Goal: Task Accomplishment & Management: Manage account settings

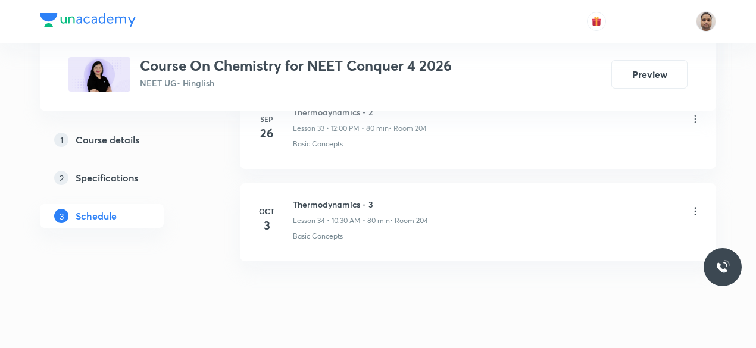
scroll to position [3729, 0]
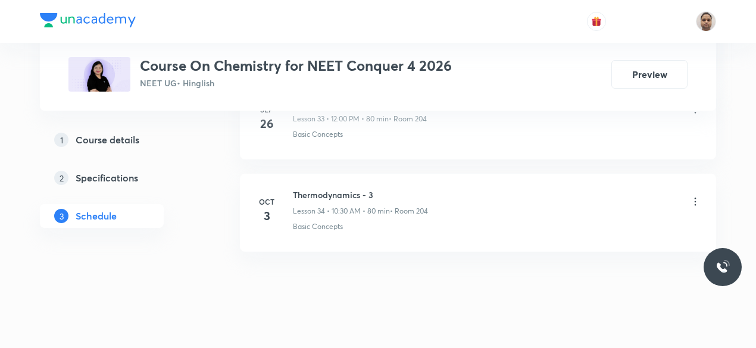
click at [313, 189] on h6 "Thermodynamics - 3" at bounding box center [360, 195] width 135 height 13
copy h6 "Thermodynamics - 3"
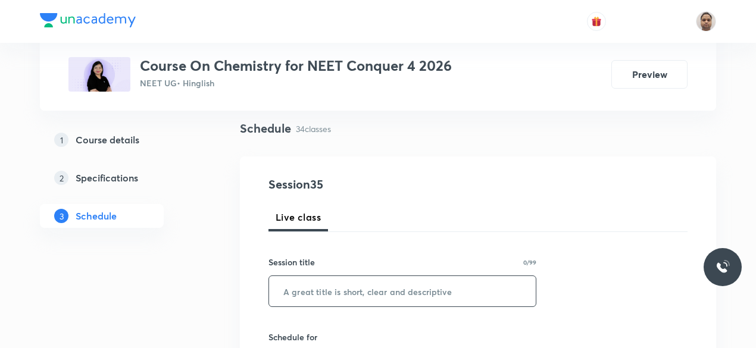
scroll to position [119, 0]
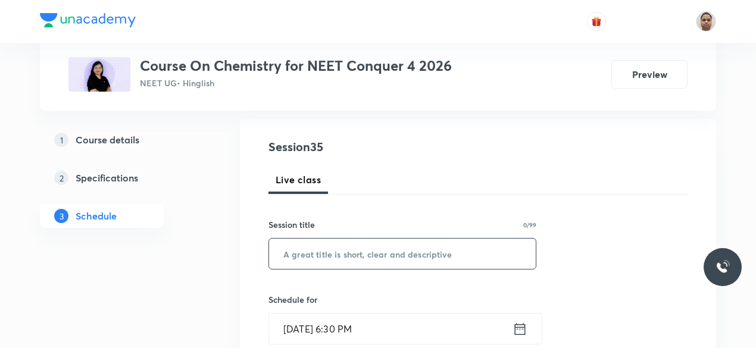
click at [314, 260] on input "text" at bounding box center [402, 254] width 267 height 30
paste input "Thermodynamics - 3"
type input "Thermodynamics - 4"
click at [344, 327] on input "Oct 3, 2025, 6:30 PM" at bounding box center [391, 329] width 244 height 30
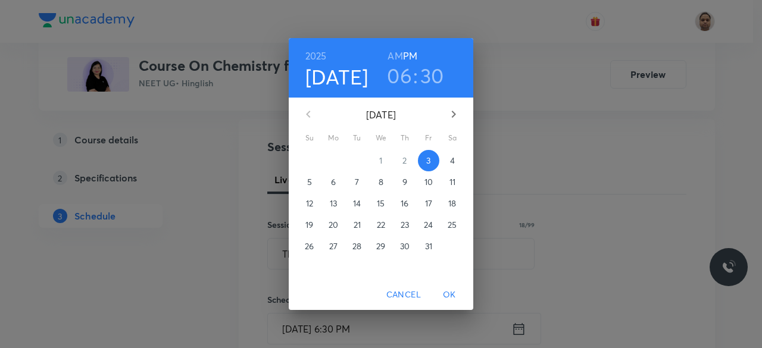
click at [452, 165] on p "4" at bounding box center [452, 161] width 5 height 12
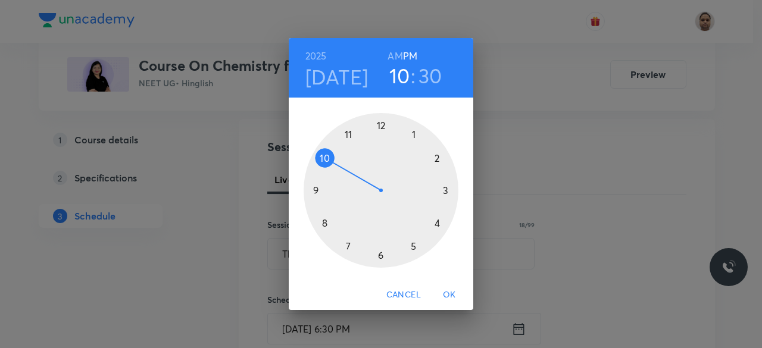
drag, startPoint x: 383, startPoint y: 253, endPoint x: 325, endPoint y: 166, distance: 105.0
click at [325, 166] on div at bounding box center [381, 190] width 155 height 155
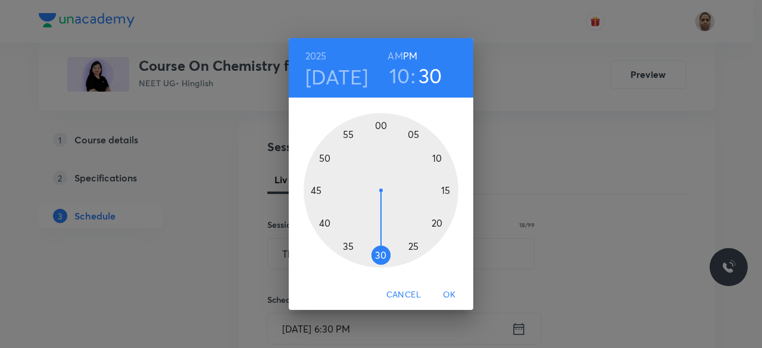
click at [397, 53] on h6 "AM" at bounding box center [395, 56] width 15 height 17
click at [448, 294] on span "OK" at bounding box center [449, 295] width 29 height 15
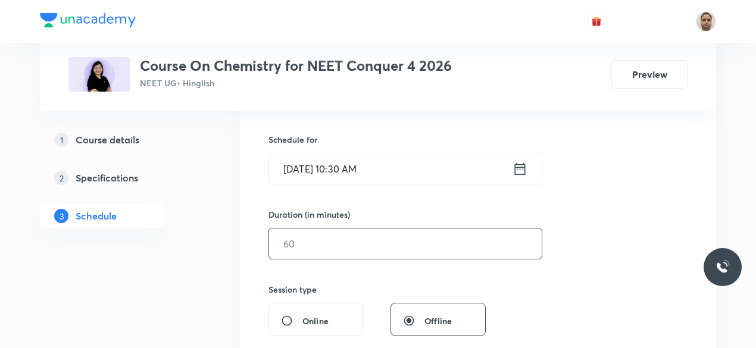
scroll to position [298, 0]
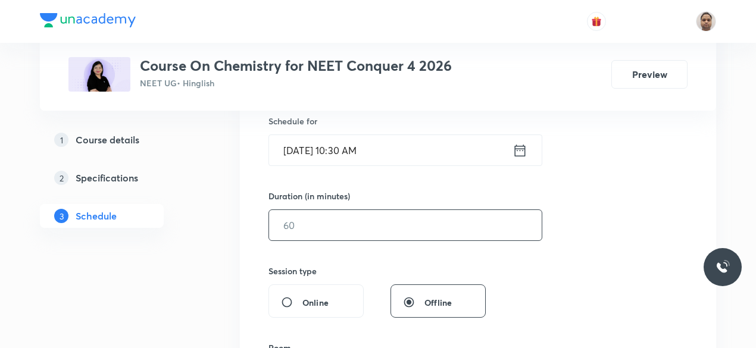
click at [336, 228] on input "text" at bounding box center [405, 225] width 273 height 30
click at [362, 144] on input "Oct 4, 2025, 10:30 AM" at bounding box center [391, 150] width 244 height 30
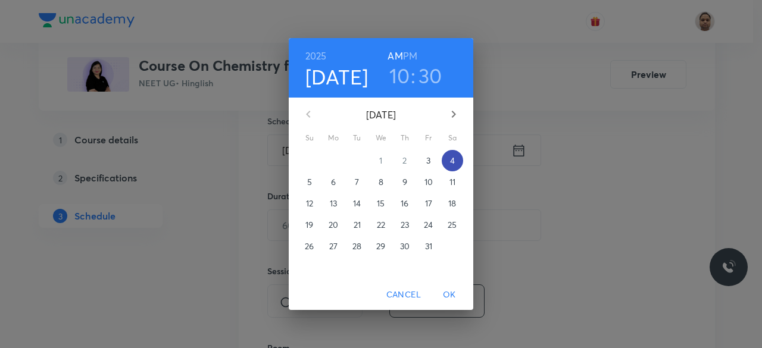
click at [452, 160] on p "4" at bounding box center [452, 161] width 5 height 12
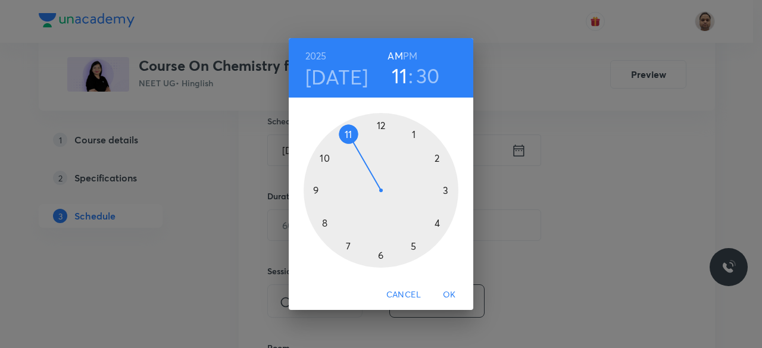
drag, startPoint x: 329, startPoint y: 157, endPoint x: 354, endPoint y: 142, distance: 28.8
click at [354, 142] on div at bounding box center [381, 190] width 155 height 155
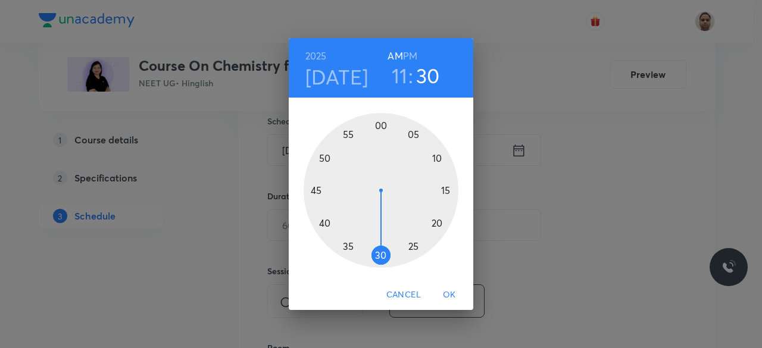
click at [453, 298] on span "OK" at bounding box center [449, 295] width 29 height 15
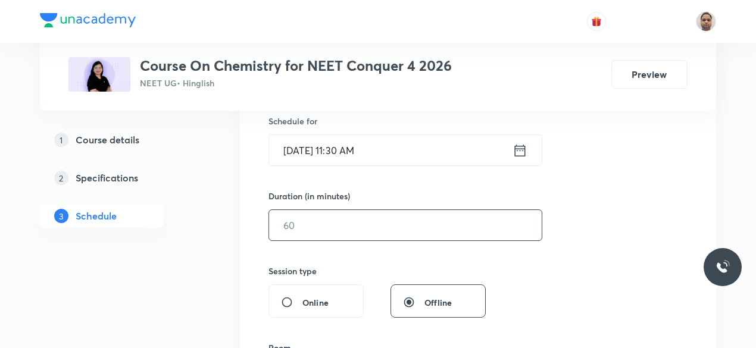
click at [306, 231] on input "text" at bounding box center [405, 225] width 273 height 30
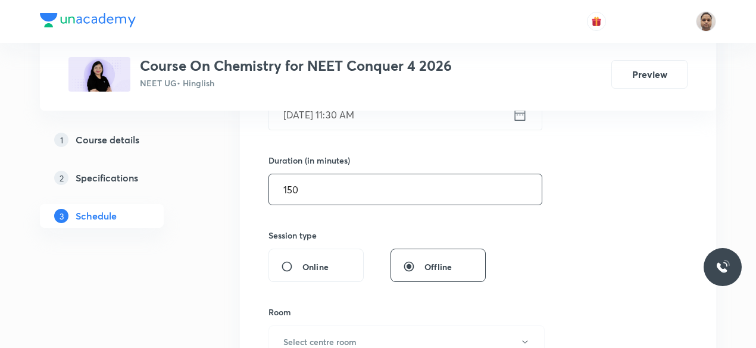
scroll to position [357, 0]
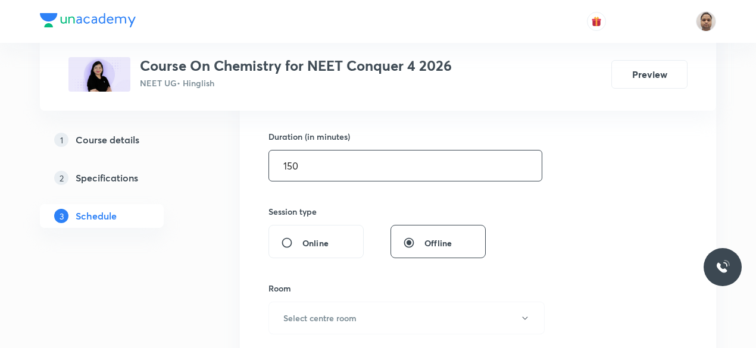
type input "150"
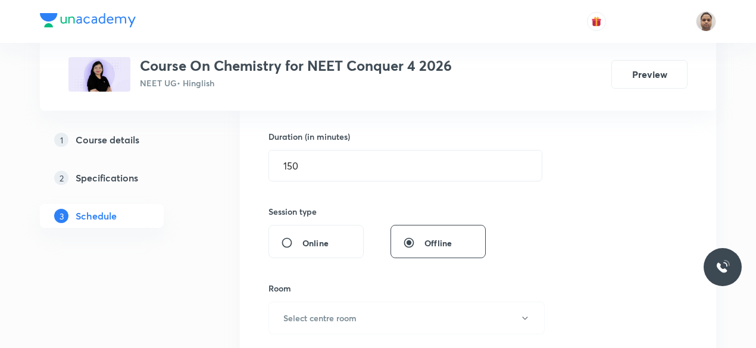
click at [306, 295] on div "Room Select centre room" at bounding box center [403, 308] width 268 height 52
click at [307, 308] on button "Select centre room" at bounding box center [407, 318] width 276 height 33
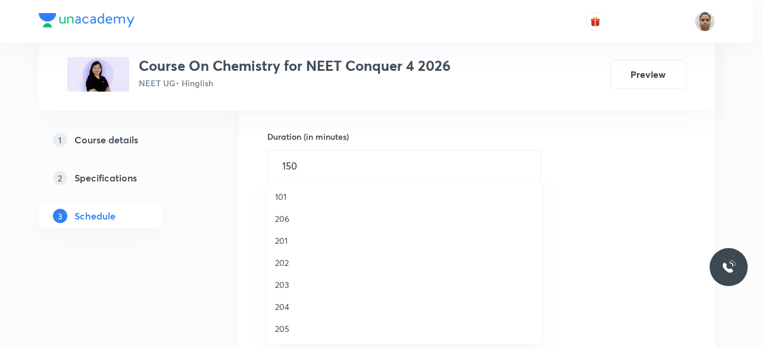
click at [290, 307] on span "204" at bounding box center [405, 307] width 261 height 13
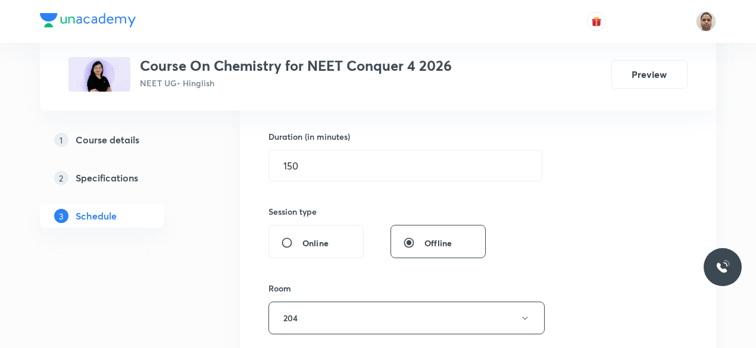
scroll to position [536, 0]
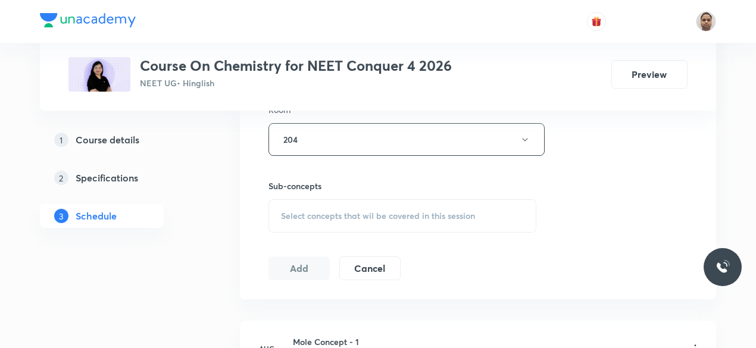
click at [310, 211] on span "Select concepts that wil be covered in this session" at bounding box center [378, 216] width 194 height 10
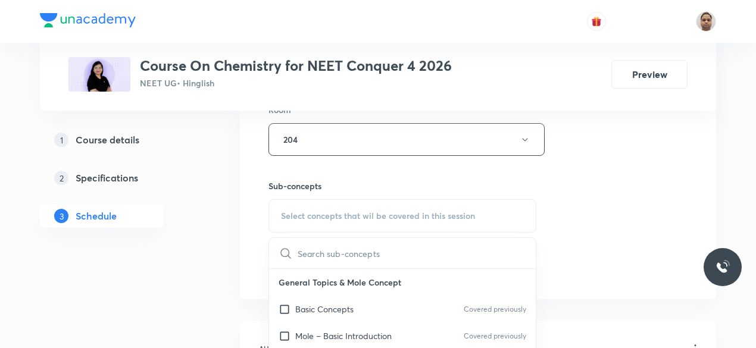
click at [311, 307] on p "Basic Concepts" at bounding box center [324, 309] width 58 height 13
checkbox input "true"
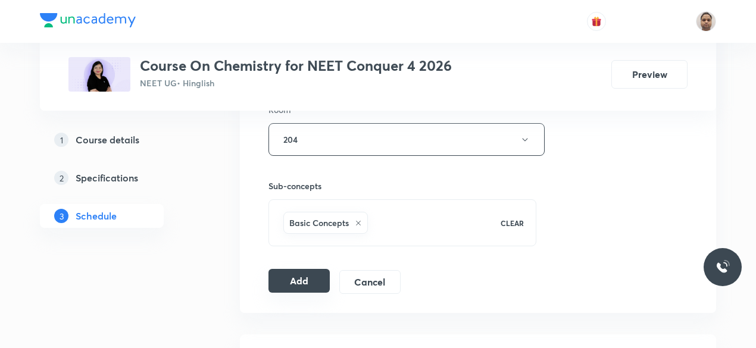
click at [295, 277] on button "Add" at bounding box center [299, 281] width 61 height 24
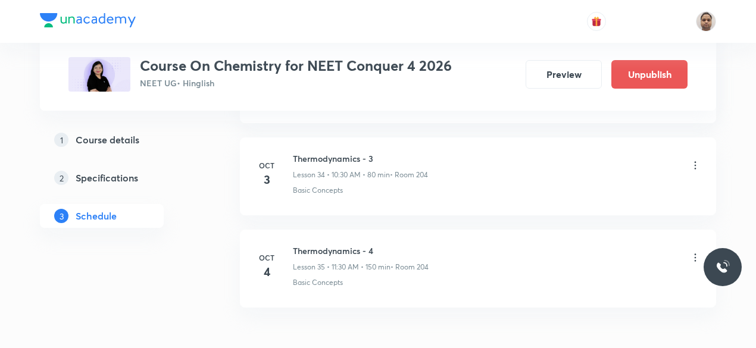
scroll to position [3275, 0]
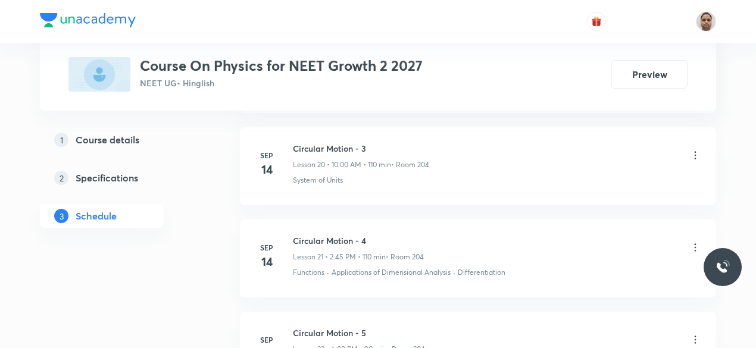
scroll to position [2902, 0]
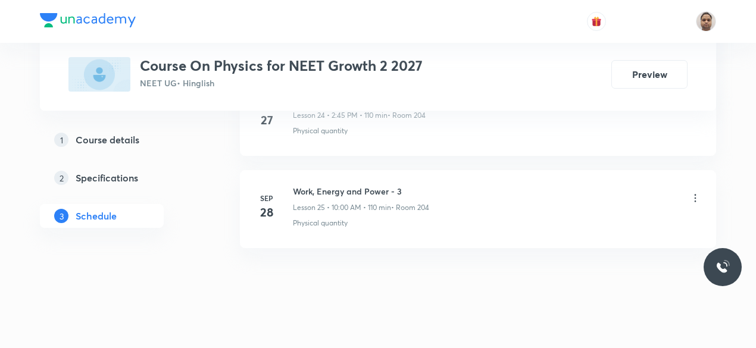
click at [320, 188] on div "Work, Energy and Power - 3 Lesson 25 • 10:00 AM • 110 min • Room 204" at bounding box center [361, 199] width 136 height 28
click at [329, 185] on h6 "Work, Energy and Power - 3" at bounding box center [361, 191] width 136 height 13
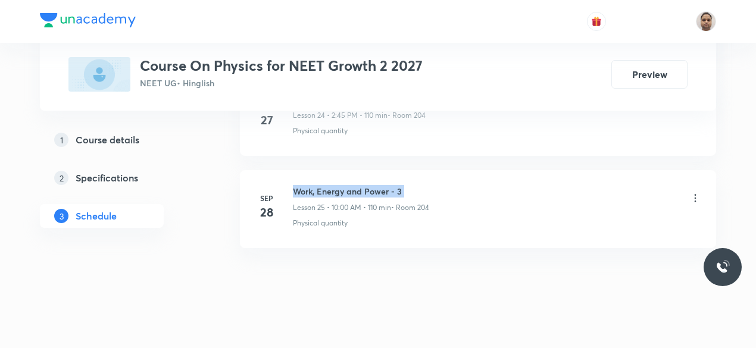
copy h6 "Work, Energy and Power - 3"
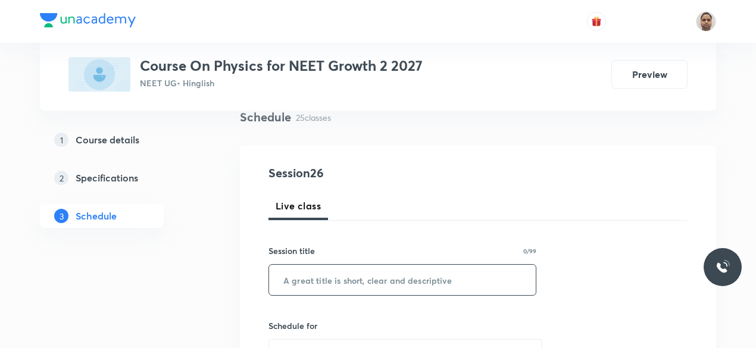
scroll to position [126, 0]
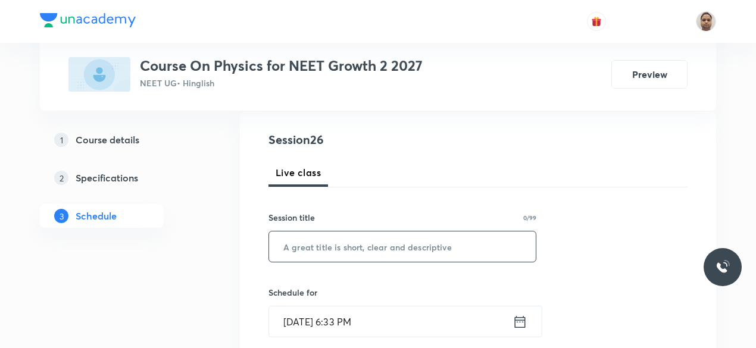
click at [366, 246] on input "text" at bounding box center [402, 247] width 267 height 30
paste input "Work, Energy and Power - 3"
type input "Work, Energy and Power - 4"
click at [356, 314] on input "[DATE] 6:33 PM" at bounding box center [391, 322] width 244 height 30
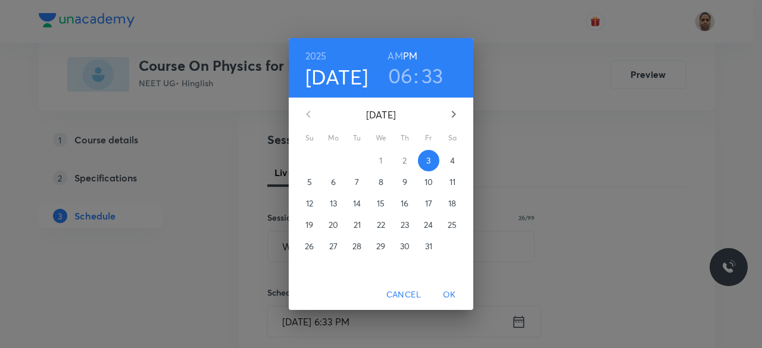
click at [445, 161] on span "4" at bounding box center [452, 161] width 21 height 12
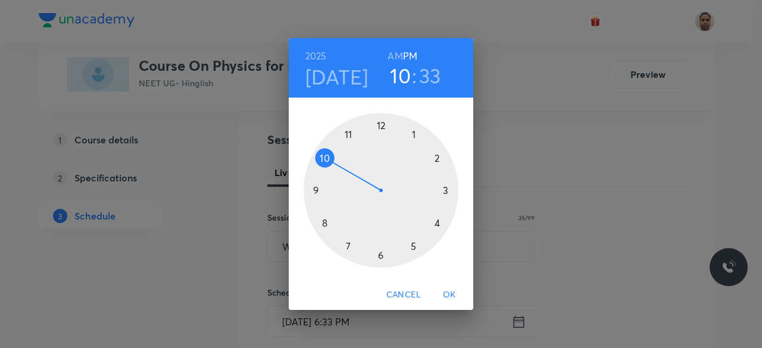
drag, startPoint x: 341, startPoint y: 189, endPoint x: 341, endPoint y: 163, distance: 26.2
click at [341, 163] on div at bounding box center [381, 190] width 155 height 155
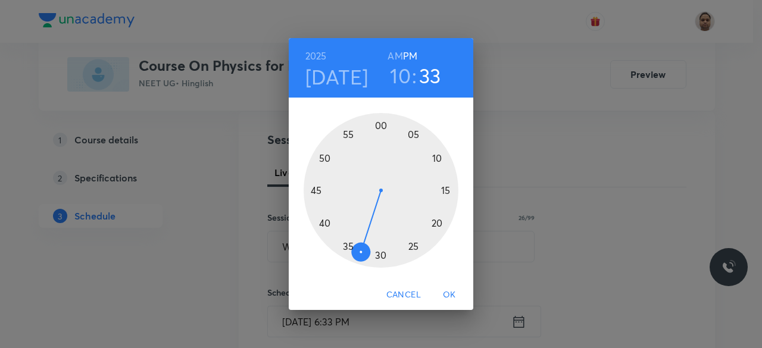
click at [397, 51] on h6 "AM" at bounding box center [395, 56] width 15 height 17
drag, startPoint x: 359, startPoint y: 245, endPoint x: 379, endPoint y: 135, distance: 112.0
click at [379, 135] on div at bounding box center [381, 190] width 155 height 155
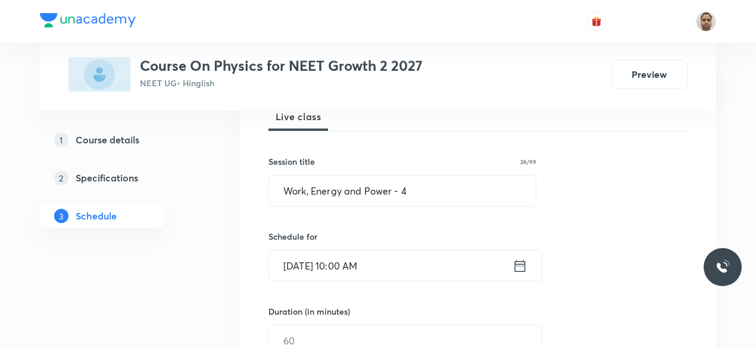
scroll to position [245, 0]
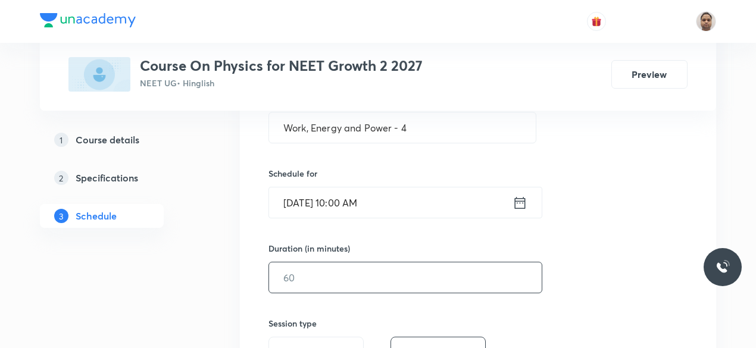
click at [333, 266] on input "text" at bounding box center [405, 278] width 273 height 30
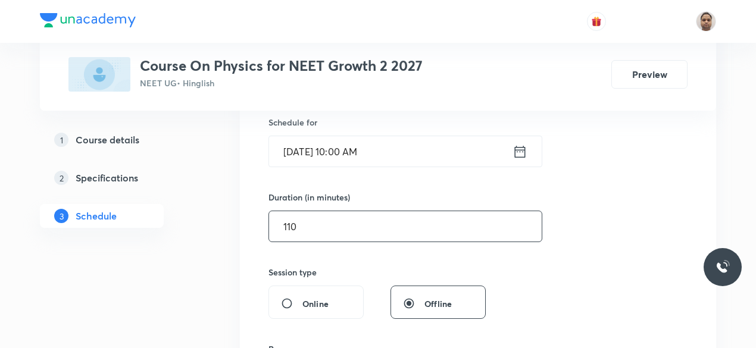
scroll to position [364, 0]
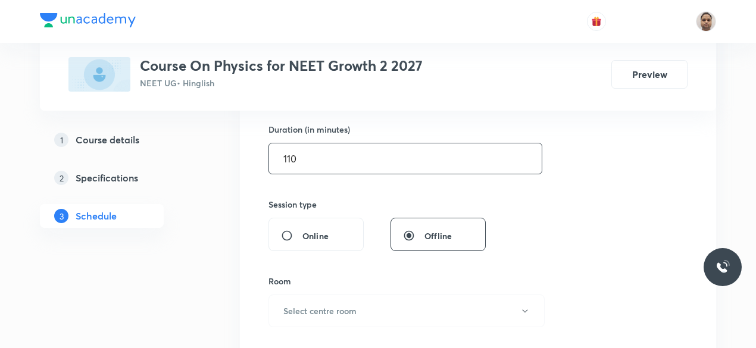
type input "110"
click at [318, 311] on h6 "Select centre room" at bounding box center [319, 311] width 73 height 13
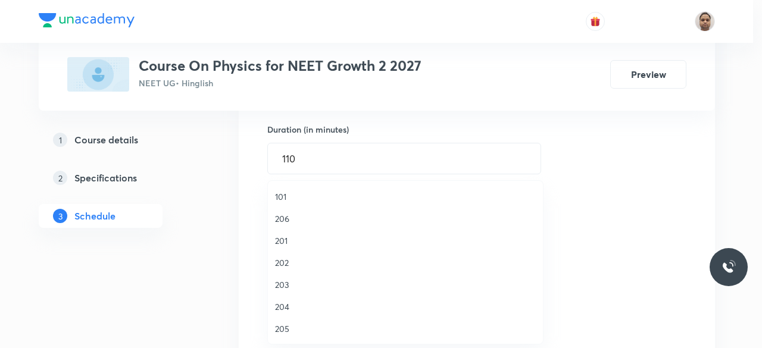
click at [288, 307] on span "204" at bounding box center [405, 307] width 261 height 13
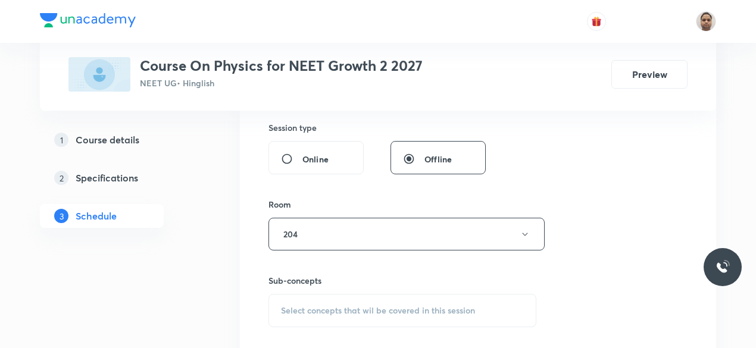
scroll to position [483, 0]
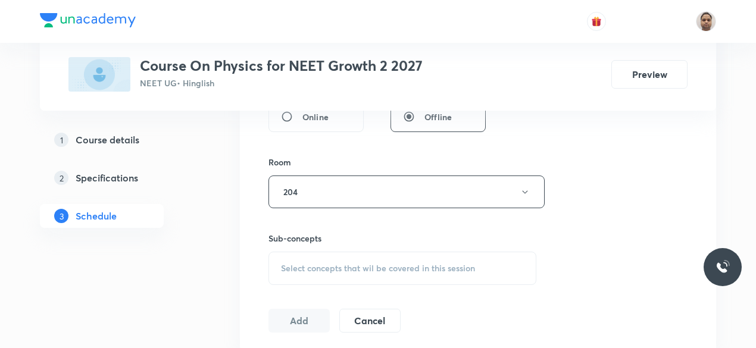
click at [286, 264] on span "Select concepts that wil be covered in this session" at bounding box center [378, 269] width 194 height 10
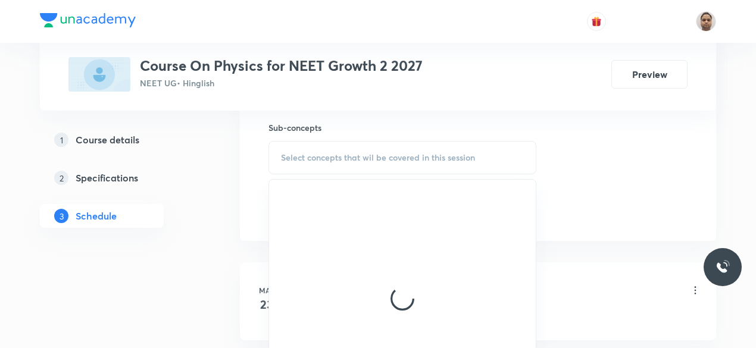
scroll to position [603, 0]
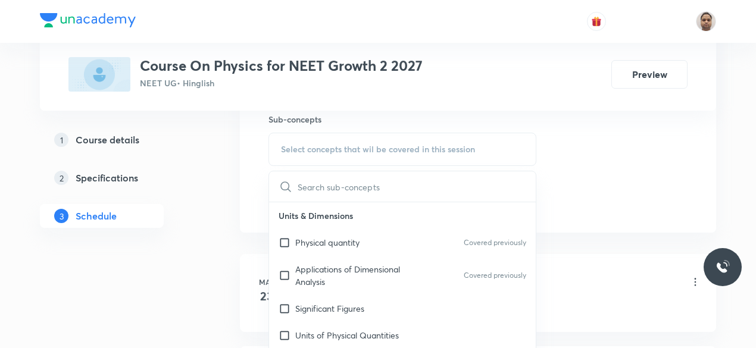
click at [298, 241] on p "Physical quantity" at bounding box center [327, 242] width 64 height 13
checkbox input "true"
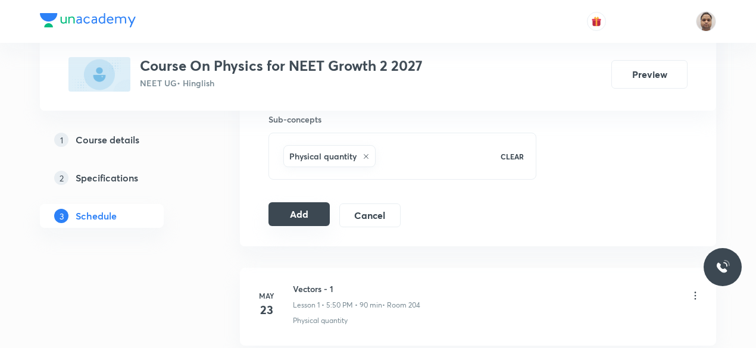
click at [284, 210] on button "Add" at bounding box center [299, 214] width 61 height 24
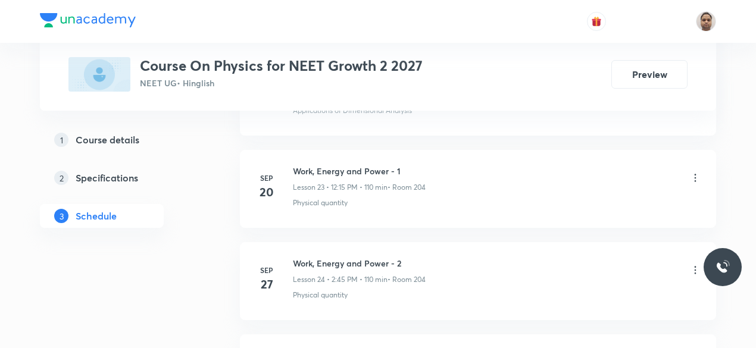
scroll to position [2915, 0]
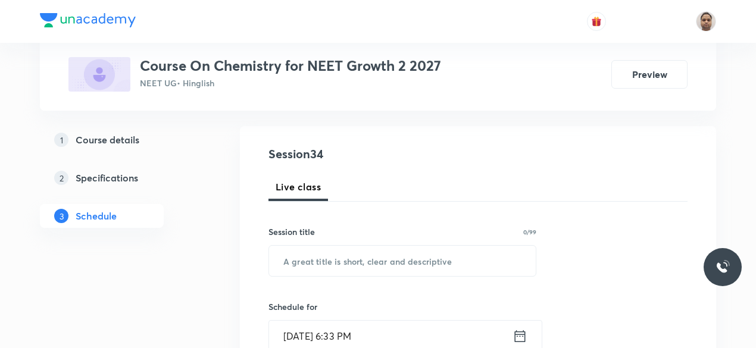
scroll to position [182, 0]
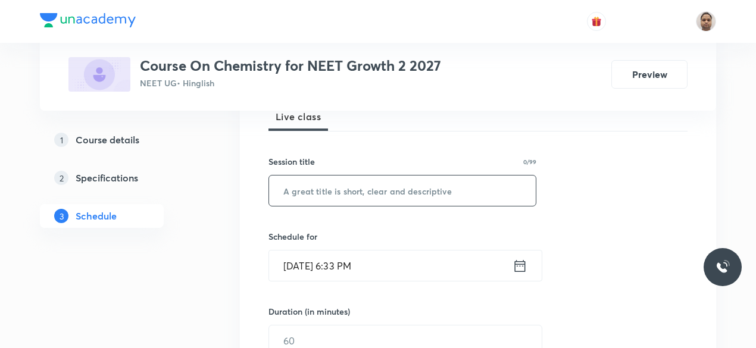
click at [336, 185] on input "text" at bounding box center [402, 191] width 267 height 30
paste input "Thermodynamics"
type input "Thermodynamics - 1"
click at [336, 261] on input "[DATE] 6:33 PM" at bounding box center [391, 266] width 244 height 30
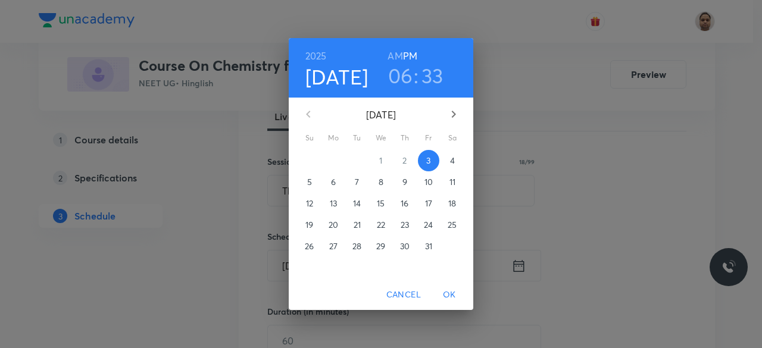
click at [457, 159] on span "4" at bounding box center [452, 161] width 21 height 12
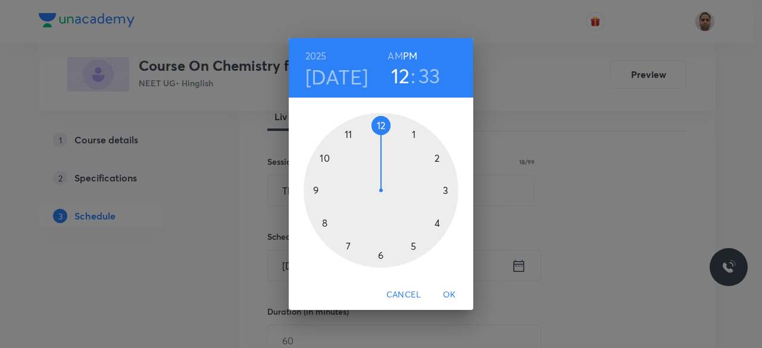
drag, startPoint x: 376, startPoint y: 249, endPoint x: 373, endPoint y: 123, distance: 126.3
click at [373, 123] on div at bounding box center [381, 190] width 155 height 155
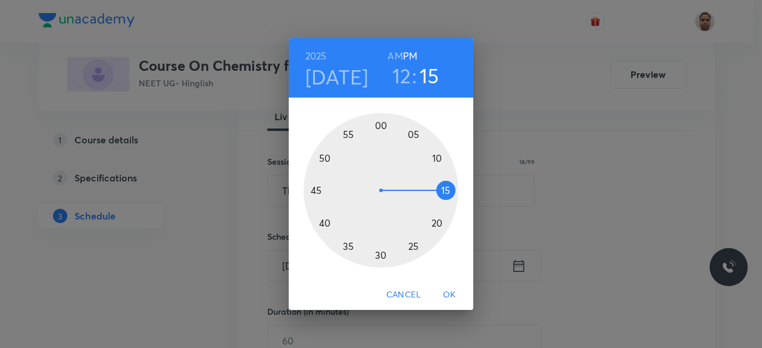
drag, startPoint x: 369, startPoint y: 249, endPoint x: 447, endPoint y: 192, distance: 97.5
click at [447, 192] on div at bounding box center [381, 190] width 155 height 155
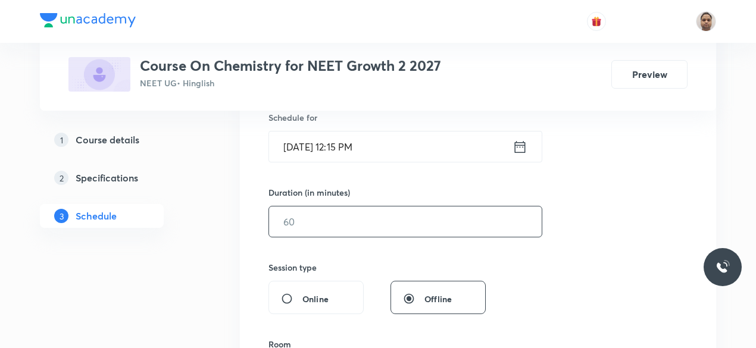
click at [321, 228] on input "text" at bounding box center [405, 222] width 273 height 30
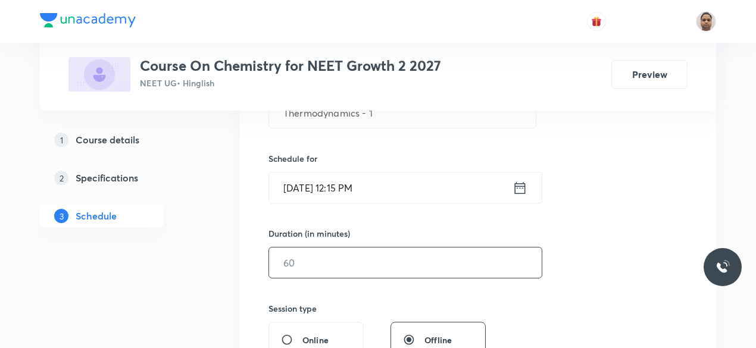
scroll to position [242, 0]
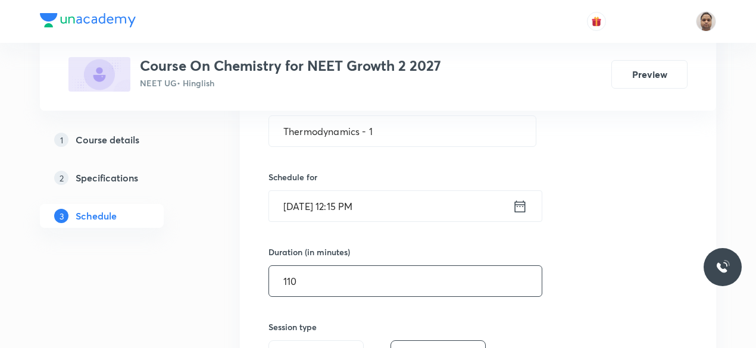
type input "110"
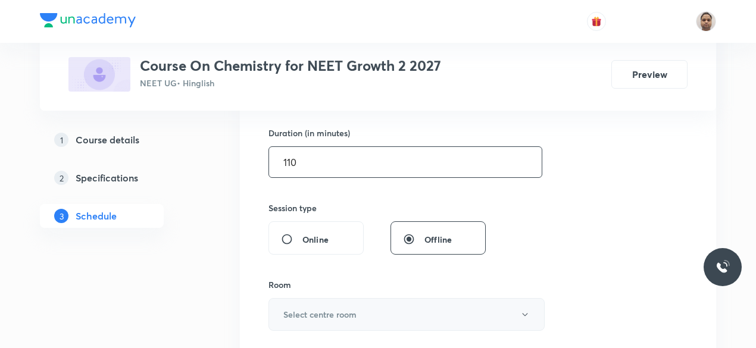
click at [304, 314] on h6 "Select centre room" at bounding box center [319, 314] width 73 height 13
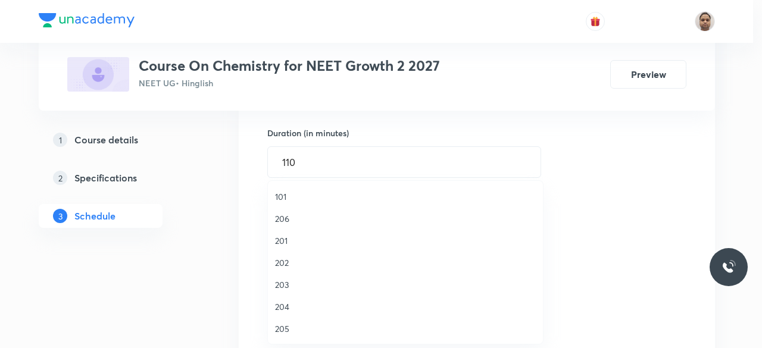
click at [293, 302] on span "204" at bounding box center [405, 307] width 261 height 13
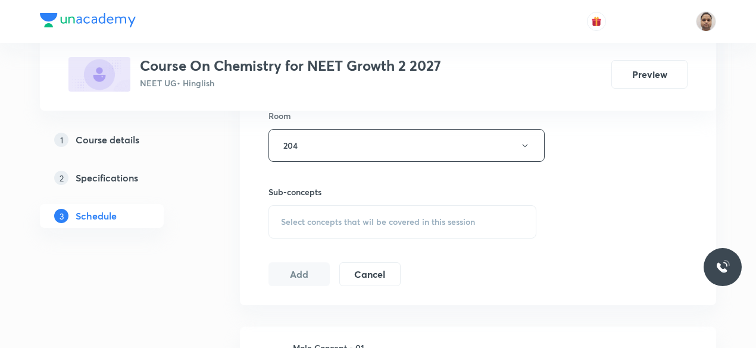
scroll to position [599, 0]
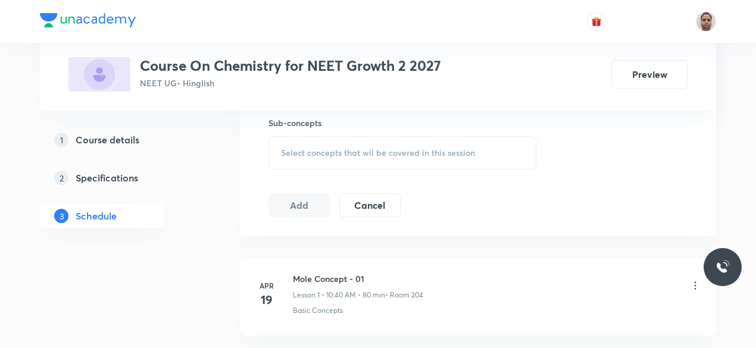
click at [320, 156] on span "Select concepts that wil be covered in this session" at bounding box center [378, 153] width 194 height 10
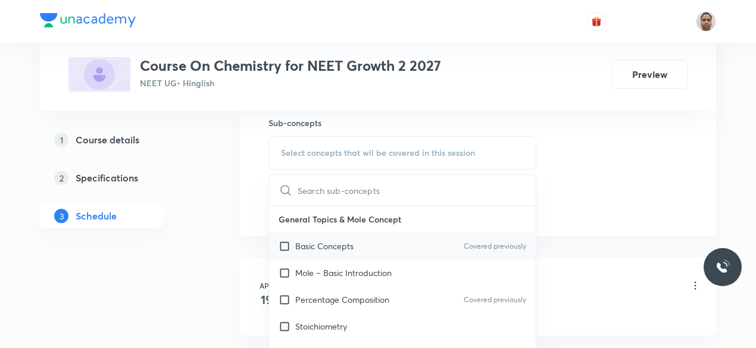
click at [288, 240] on input "checkbox" at bounding box center [287, 246] width 17 height 13
checkbox input "true"
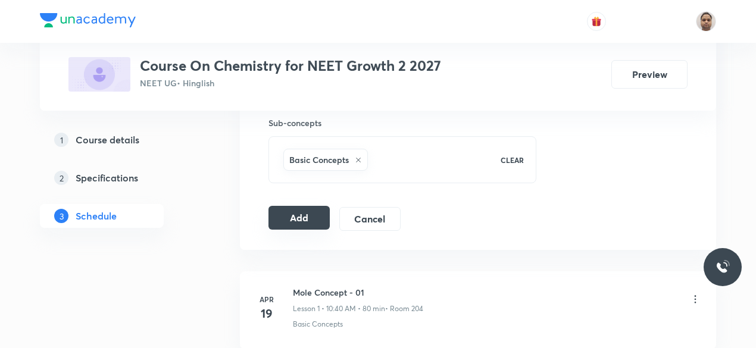
click at [289, 216] on button "Add" at bounding box center [299, 218] width 61 height 24
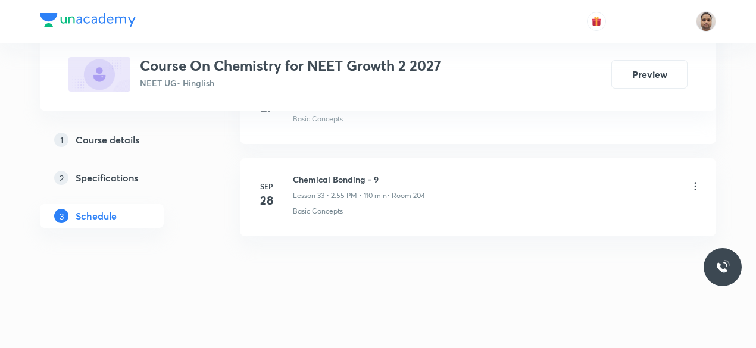
scroll to position [3091, 0]
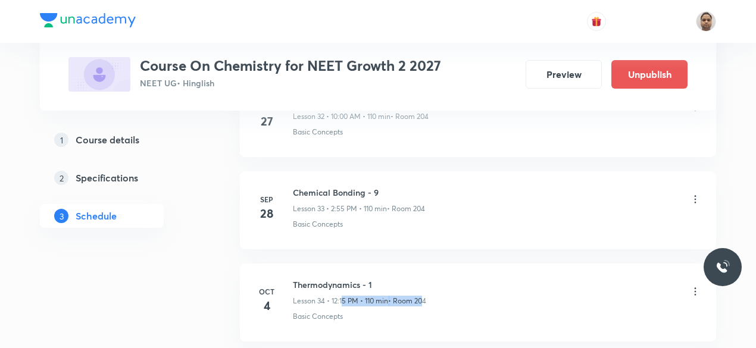
drag, startPoint x: 342, startPoint y: 286, endPoint x: 422, endPoint y: 285, distance: 79.2
click at [422, 296] on div "Lesson 34 • 12:15 PM • 110 min • Room 204" at bounding box center [359, 301] width 133 height 11
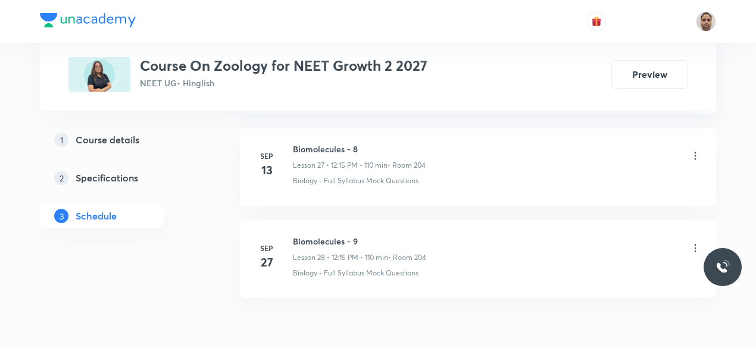
scroll to position [3133, 0]
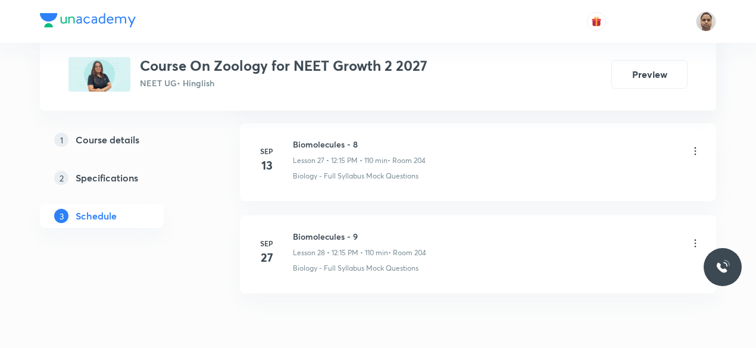
click at [320, 216] on li "Sep 27 Biomolecules - 9 Lesson 28 • 12:15 PM • 110 min • Room 204 Biology - Ful…" at bounding box center [478, 255] width 476 height 78
copy h6 "Biomolecules - 9"
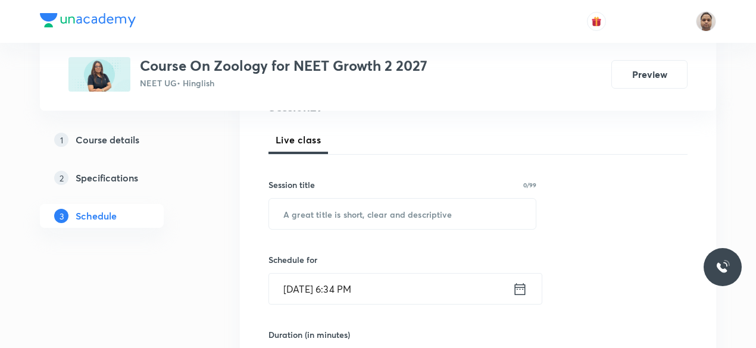
scroll to position [101, 0]
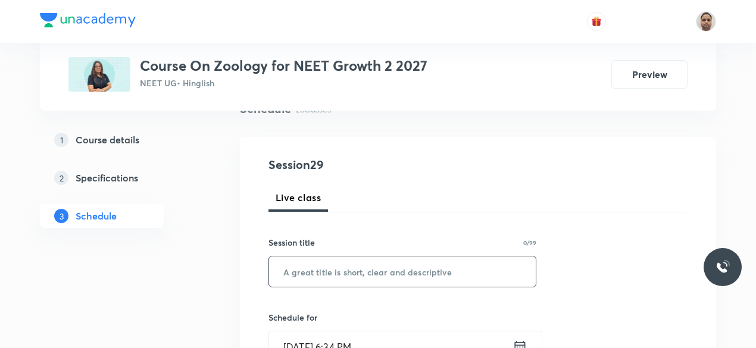
click at [340, 284] on input "text" at bounding box center [402, 272] width 267 height 30
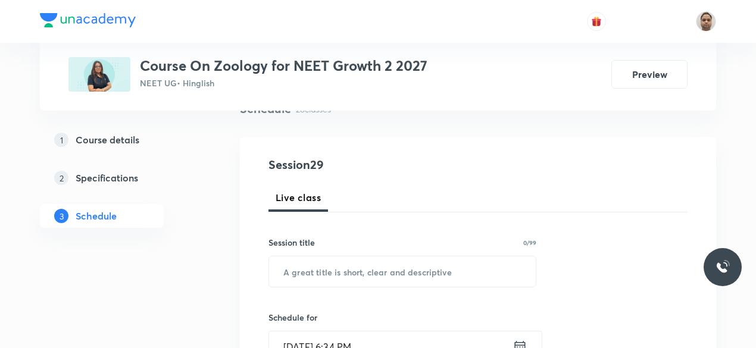
paste input "Biomolecules - 9"
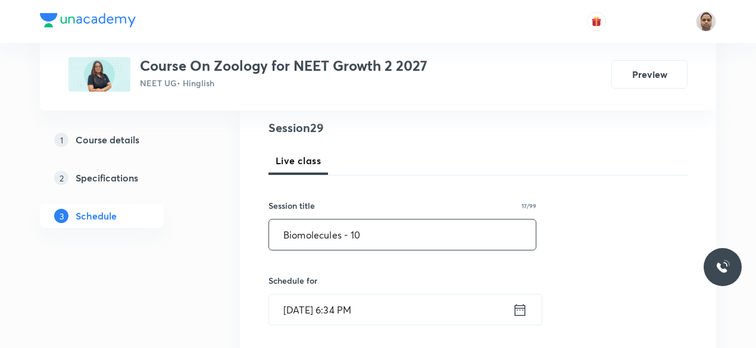
scroll to position [220, 0]
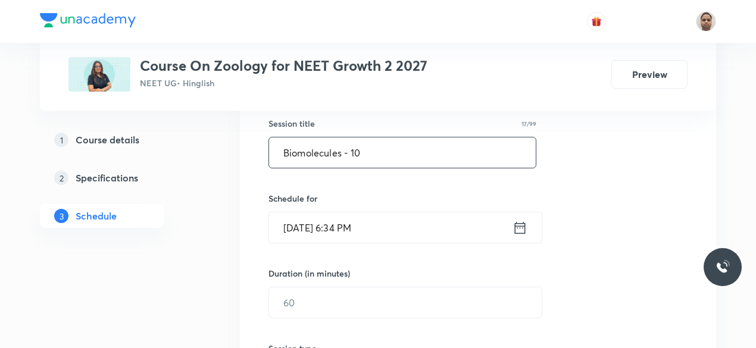
type input "Biomolecules - 10"
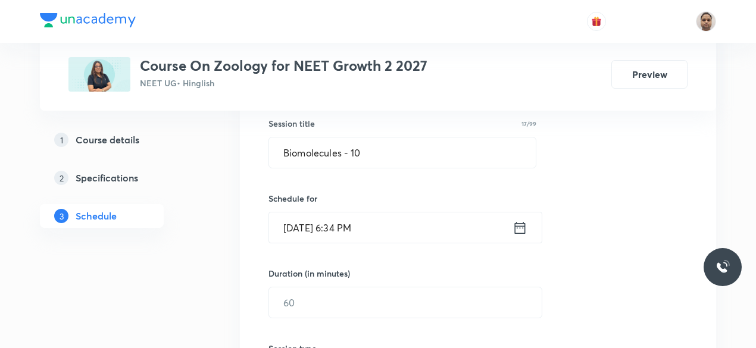
click at [313, 225] on input "Oct 3, 2025, 6:34 PM" at bounding box center [391, 228] width 244 height 30
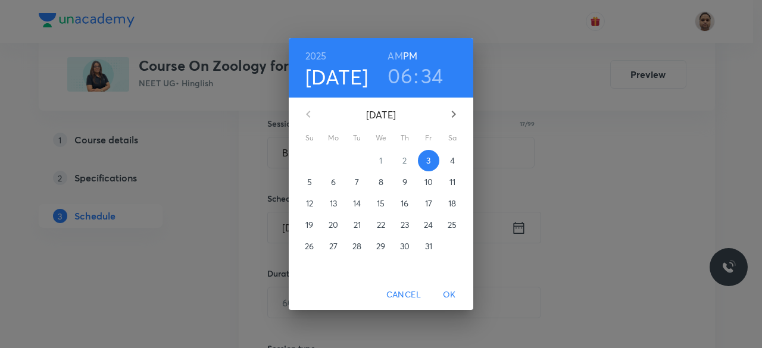
click at [448, 160] on span "4" at bounding box center [452, 161] width 21 height 12
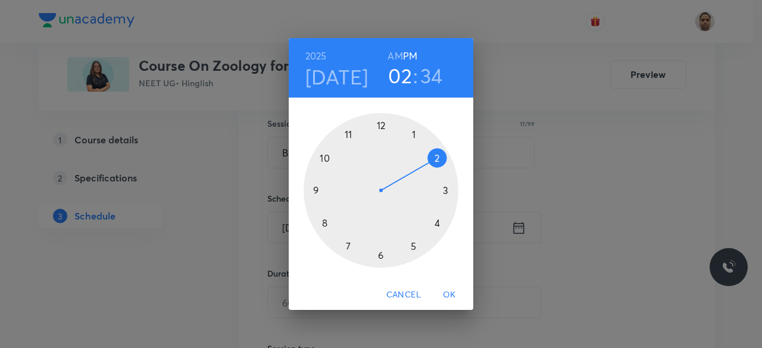
drag, startPoint x: 383, startPoint y: 255, endPoint x: 429, endPoint y: 155, distance: 110.6
click at [429, 155] on div at bounding box center [381, 190] width 155 height 155
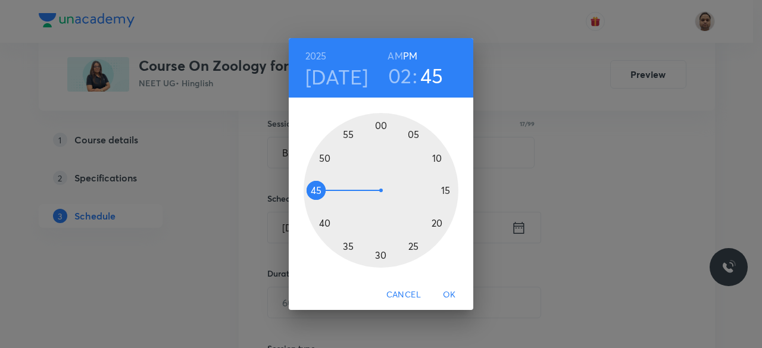
drag, startPoint x: 352, startPoint y: 250, endPoint x: 328, endPoint y: 190, distance: 64.9
click at [328, 190] on div at bounding box center [381, 190] width 155 height 155
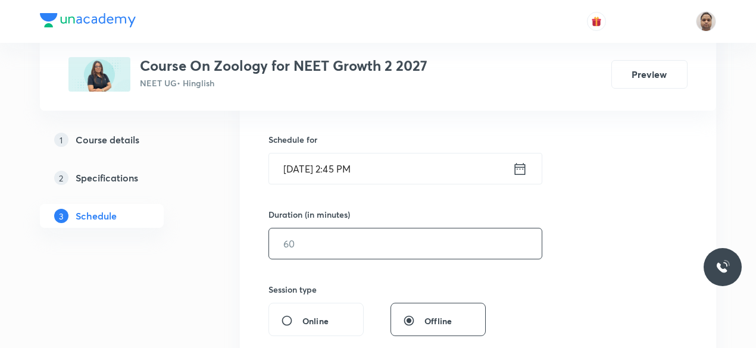
scroll to position [280, 0]
click at [326, 241] on input "text" at bounding box center [405, 243] width 273 height 30
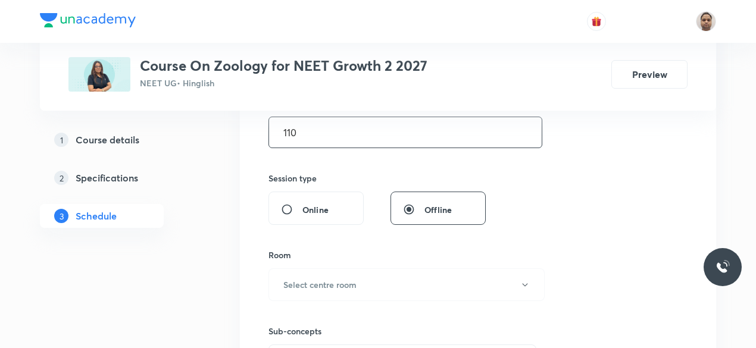
scroll to position [399, 0]
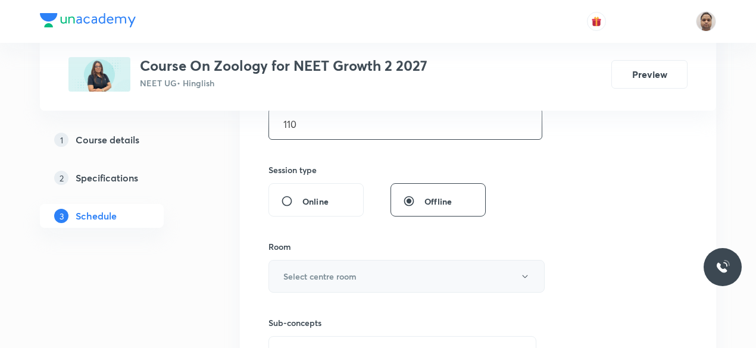
type input "110"
click at [317, 288] on button "Select centre room" at bounding box center [407, 276] width 276 height 33
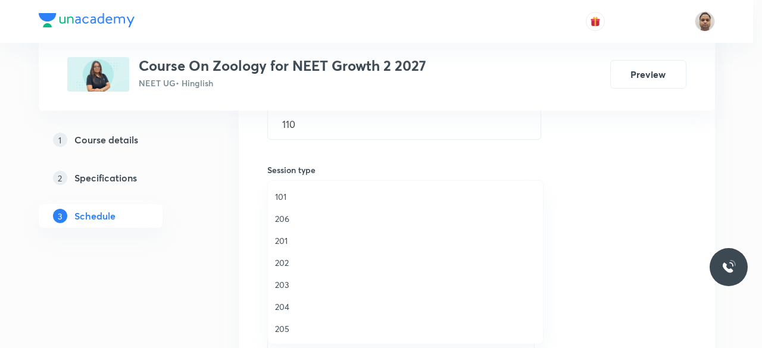
click at [289, 304] on span "204" at bounding box center [405, 307] width 261 height 13
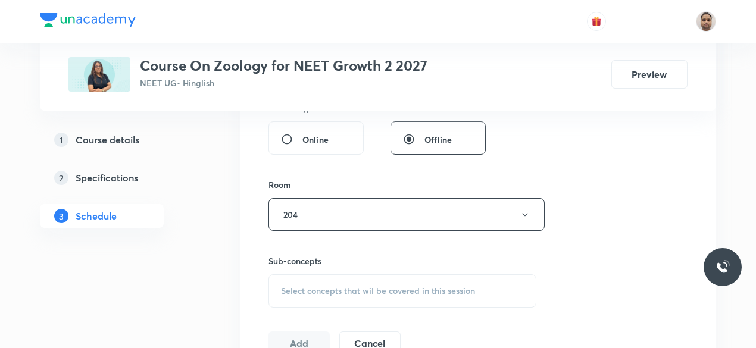
scroll to position [518, 0]
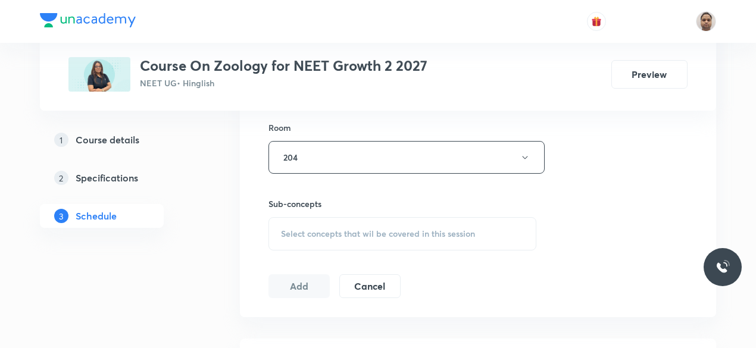
click at [313, 229] on span "Select concepts that wil be covered in this session" at bounding box center [378, 234] width 194 height 10
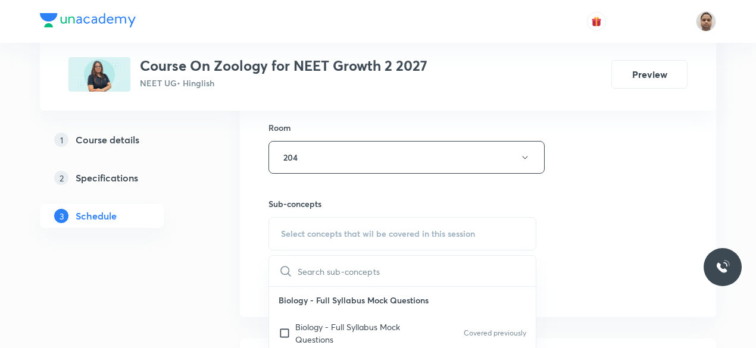
click at [304, 330] on p "Biology - Full Syllabus Mock Questions" at bounding box center [355, 333] width 120 height 25
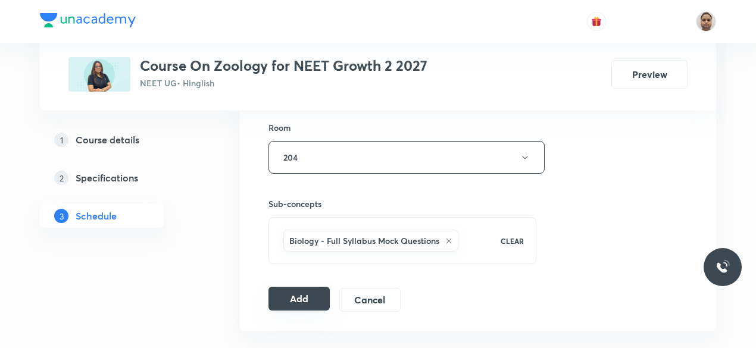
click at [302, 296] on button "Add" at bounding box center [299, 299] width 61 height 24
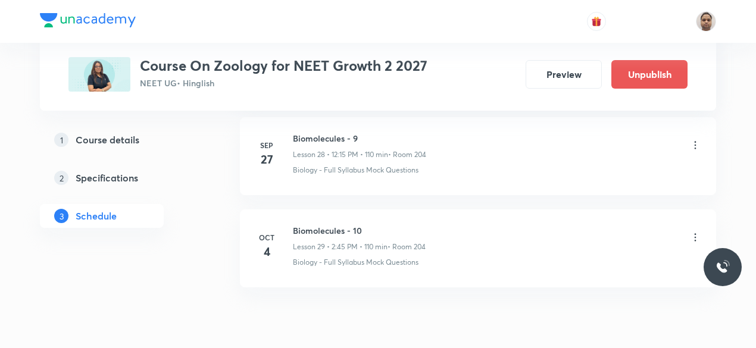
scroll to position [2724, 0]
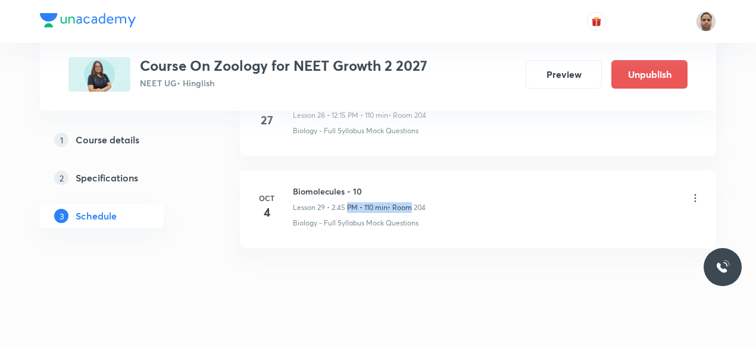
drag, startPoint x: 374, startPoint y: 193, endPoint x: 409, endPoint y: 190, distance: 35.3
click at [409, 190] on div "Biomolecules - 10 Lesson 29 • 2:45 PM • 110 min • Room 204" at bounding box center [359, 199] width 133 height 28
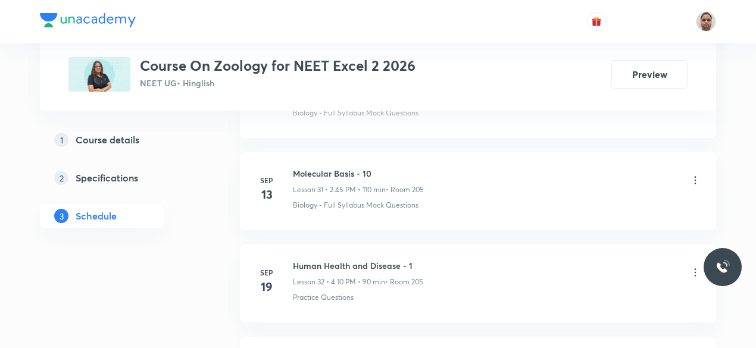
scroll to position [3729, 0]
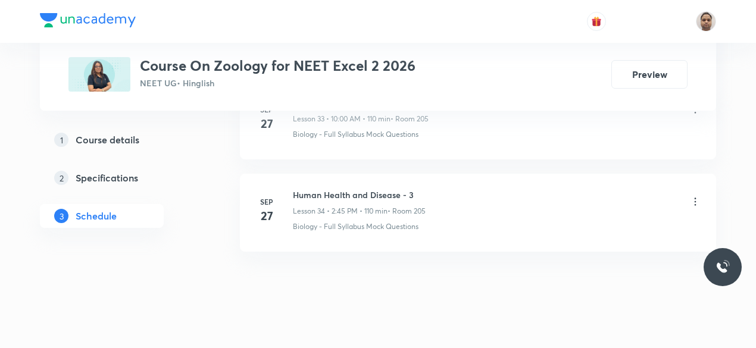
click at [330, 189] on h6 "Human Health and Disease - 3" at bounding box center [359, 195] width 133 height 13
copy h6 "Human Health and Disease - 3"
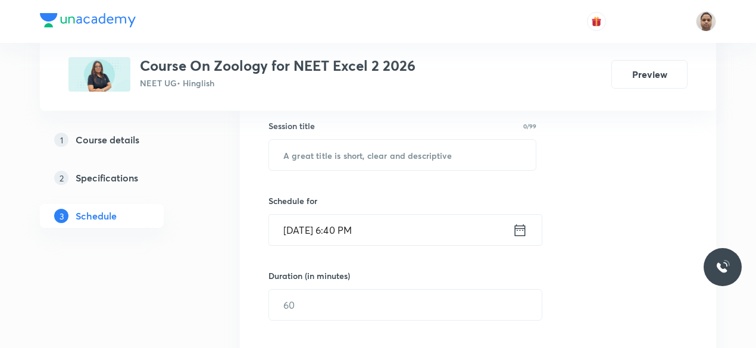
scroll to position [125, 0]
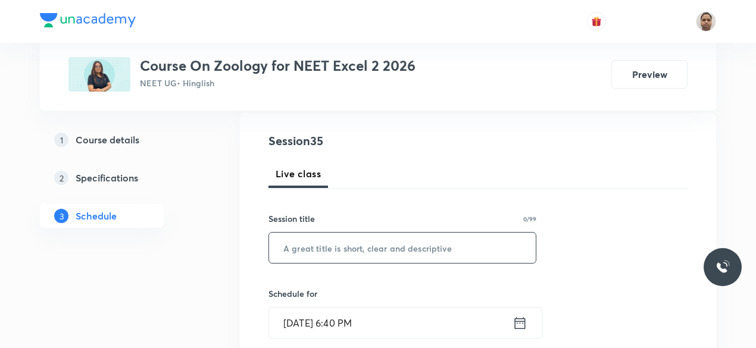
click at [376, 252] on input "text" at bounding box center [402, 248] width 267 height 30
paste input "Human Health and Disease - 3"
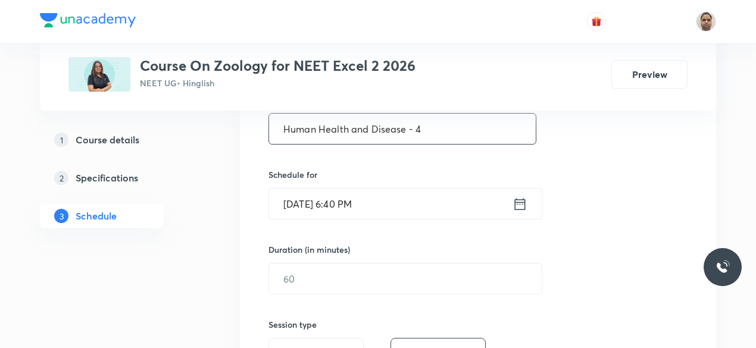
scroll to position [244, 0]
type input "Human Health and Disease - 4"
click at [358, 205] on input "[DATE] 6:40 PM" at bounding box center [391, 204] width 244 height 30
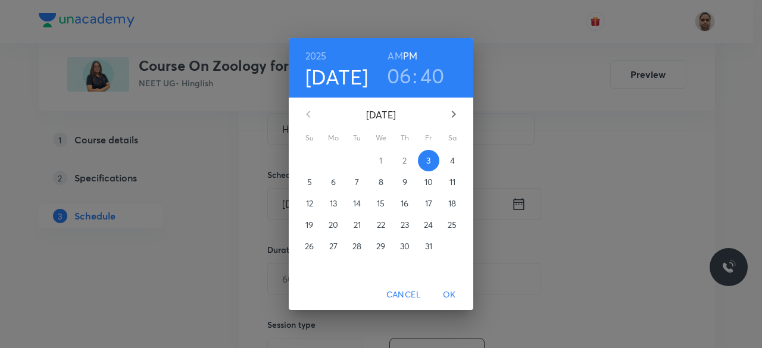
click at [449, 159] on span "4" at bounding box center [452, 161] width 21 height 12
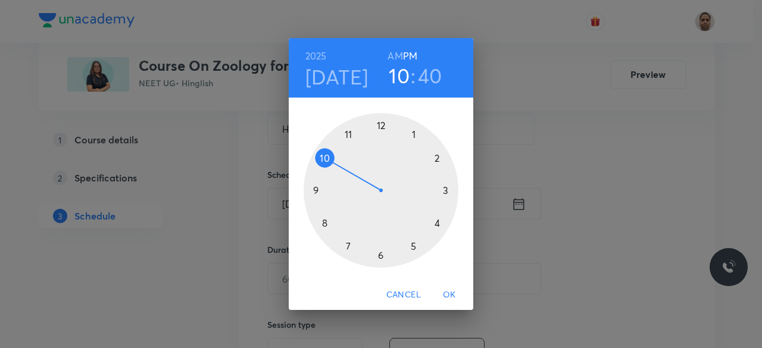
drag, startPoint x: 383, startPoint y: 258, endPoint x: 342, endPoint y: 169, distance: 97.8
click at [342, 169] on div at bounding box center [381, 190] width 155 height 155
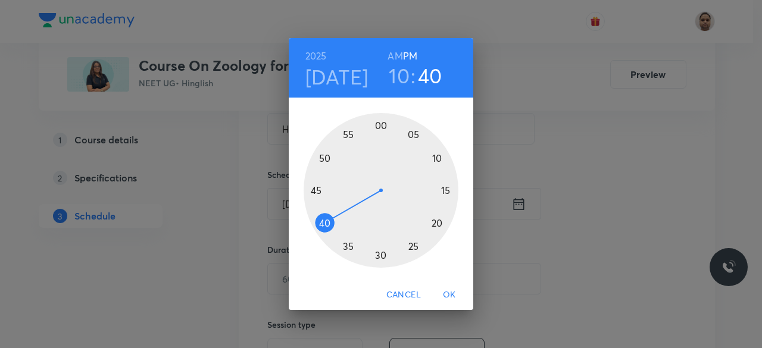
click at [404, 57] on h6 "PM" at bounding box center [410, 56] width 14 height 17
click at [399, 57] on h6 "AM" at bounding box center [395, 56] width 15 height 17
drag, startPoint x: 322, startPoint y: 214, endPoint x: 380, endPoint y: 133, distance: 100.3
click at [380, 133] on div at bounding box center [381, 190] width 155 height 155
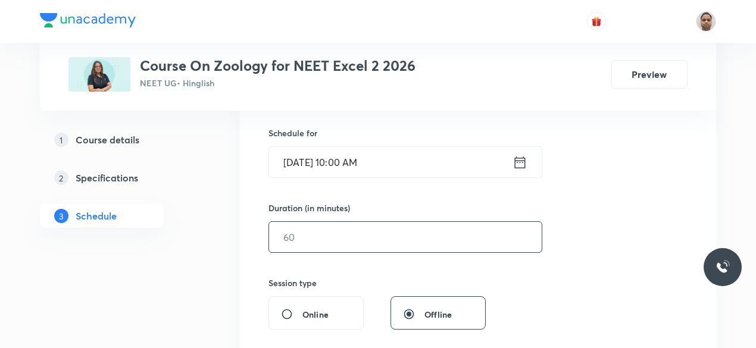
scroll to position [304, 0]
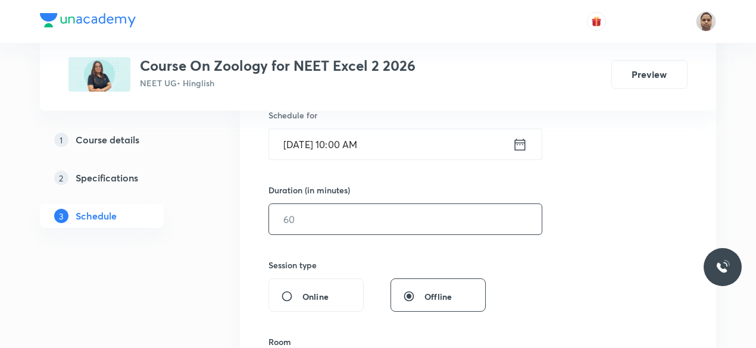
click at [323, 219] on input "text" at bounding box center [405, 219] width 273 height 30
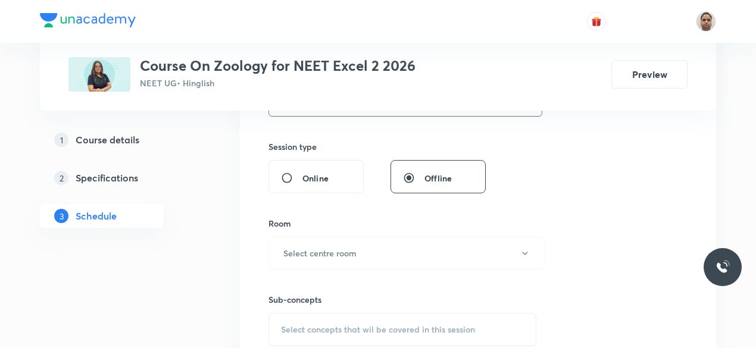
scroll to position [423, 0]
type input "110"
click at [317, 254] on h6 "Select centre room" at bounding box center [319, 253] width 73 height 13
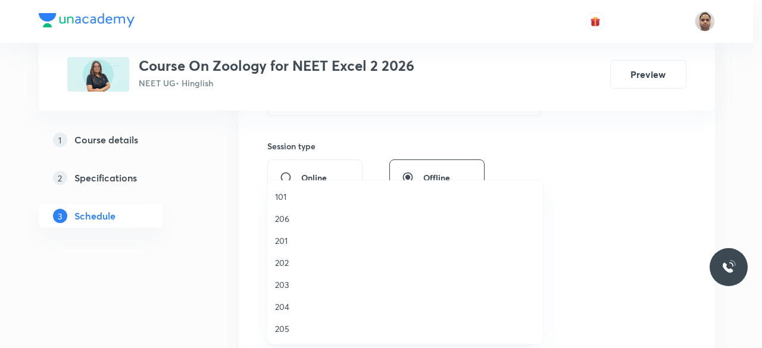
click at [287, 327] on span "205" at bounding box center [405, 329] width 261 height 13
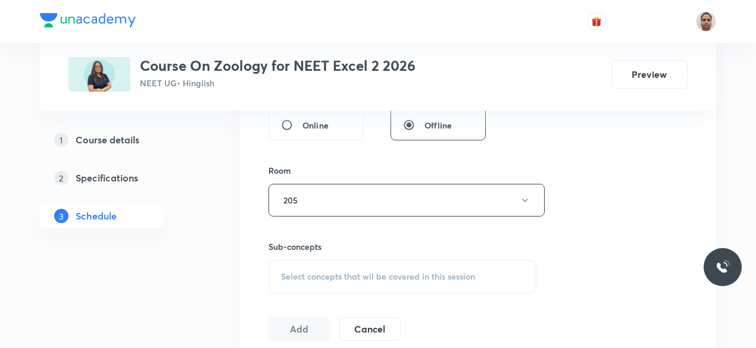
scroll to position [542, 0]
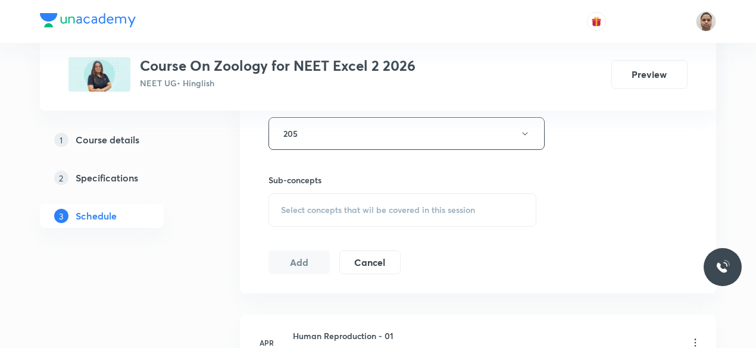
click at [308, 196] on div "Select concepts that wil be covered in this session" at bounding box center [403, 210] width 268 height 33
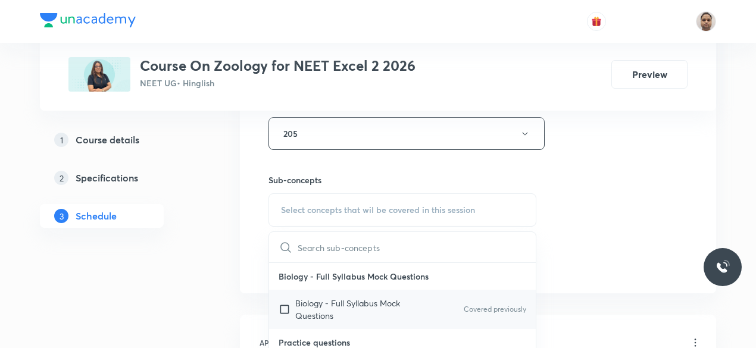
click at [304, 303] on p "Biology - Full Syllabus Mock Questions" at bounding box center [355, 309] width 120 height 25
checkbox input "true"
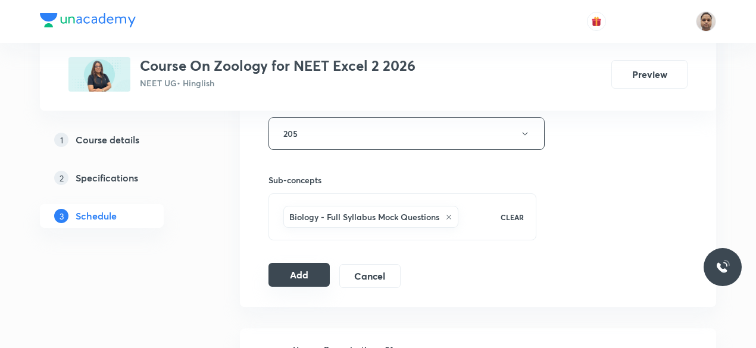
click at [303, 271] on button "Add" at bounding box center [299, 275] width 61 height 24
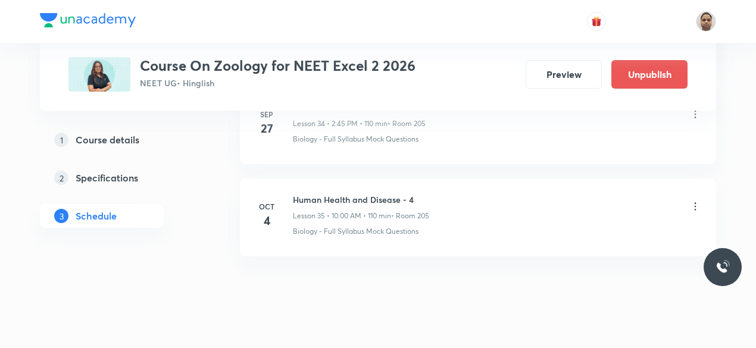
scroll to position [3275, 0]
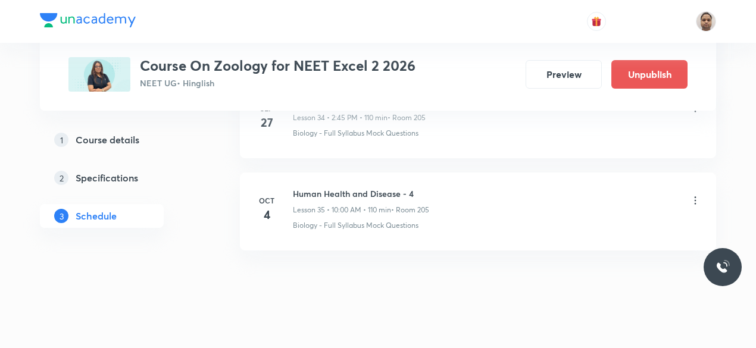
click at [374, 188] on h6 "Human Health and Disease - 4" at bounding box center [361, 194] width 136 height 13
copy h6 "Human Health and Disease - 4"
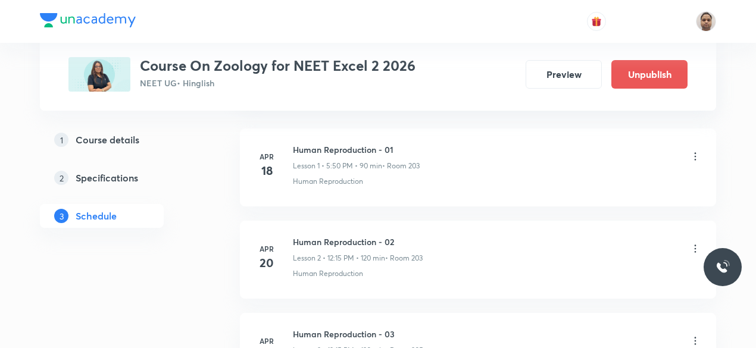
scroll to position [99, 0]
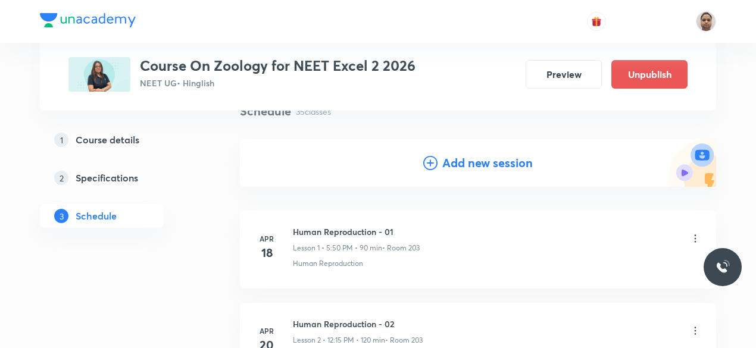
click at [458, 165] on h4 "Add new session" at bounding box center [487, 163] width 91 height 18
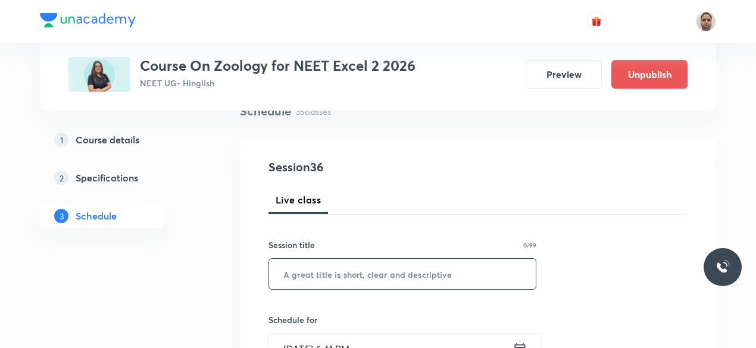
click at [352, 259] on input "text" at bounding box center [402, 274] width 267 height 30
paste input "Human Health and Disease - 4"
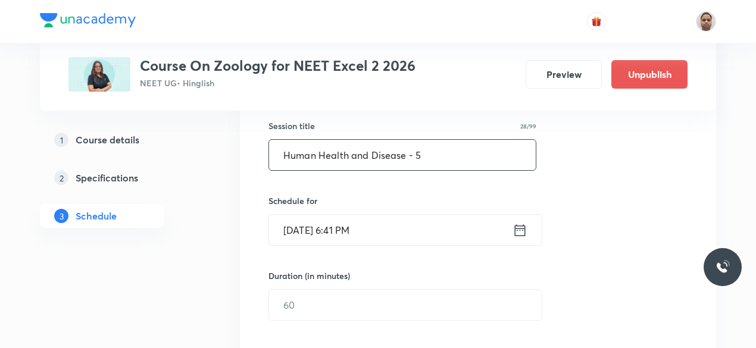
type input "Human Health and Disease - 5"
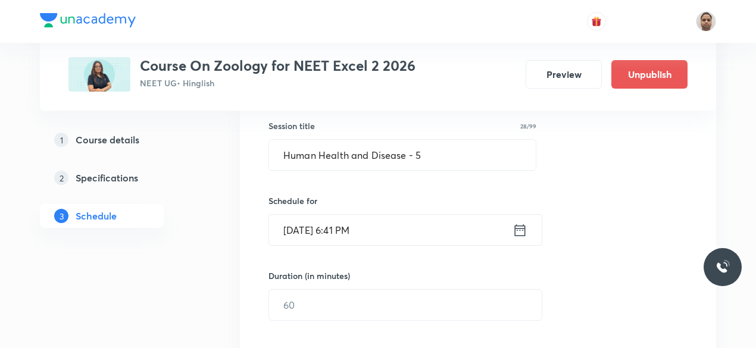
click at [319, 229] on input "Oct 3, 2025, 6:41 PM" at bounding box center [391, 230] width 244 height 30
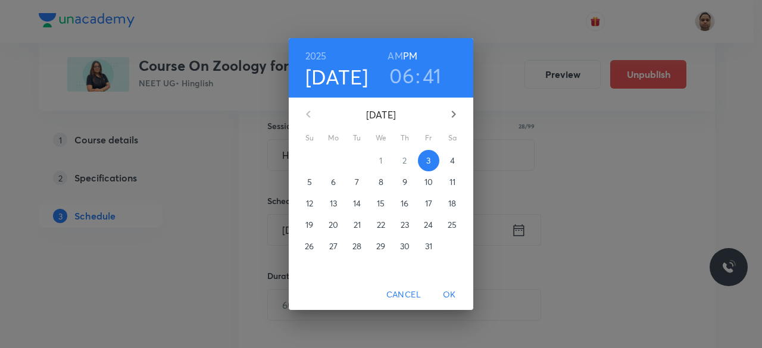
click at [451, 161] on p "4" at bounding box center [452, 161] width 5 height 12
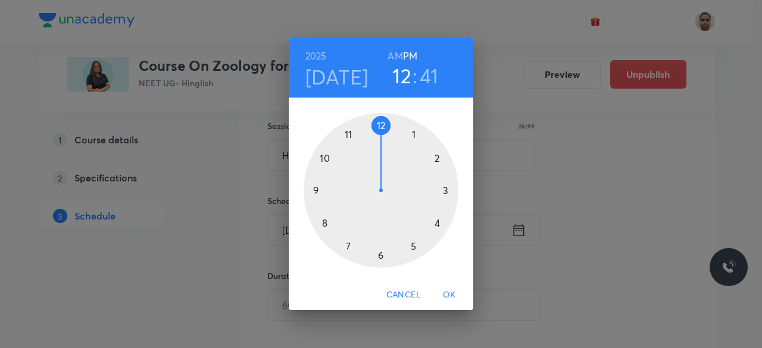
drag, startPoint x: 378, startPoint y: 257, endPoint x: 372, endPoint y: 133, distance: 123.4
click at [372, 133] on div at bounding box center [381, 190] width 155 height 155
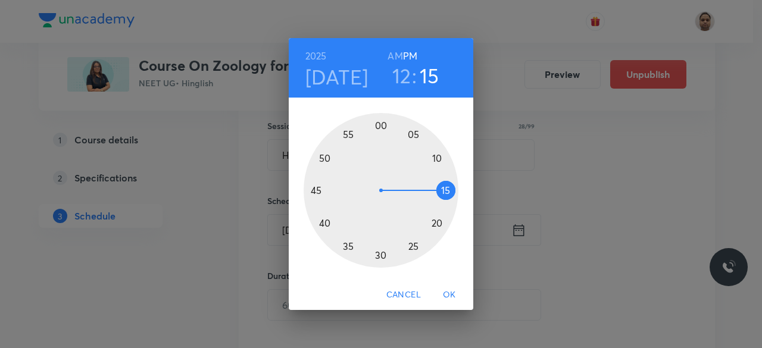
drag, startPoint x: 326, startPoint y: 178, endPoint x: 439, endPoint y: 188, distance: 113.6
click at [439, 188] on div at bounding box center [381, 190] width 155 height 155
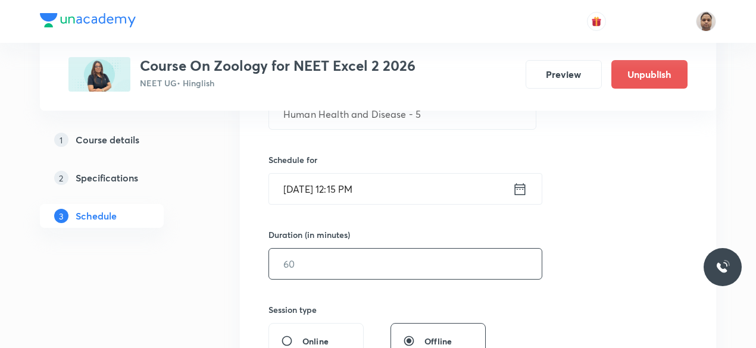
scroll to position [277, 0]
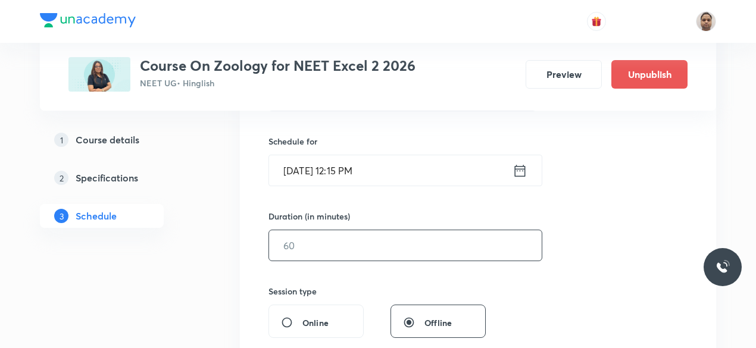
click at [354, 239] on input "text" at bounding box center [405, 245] width 273 height 30
type input "110"
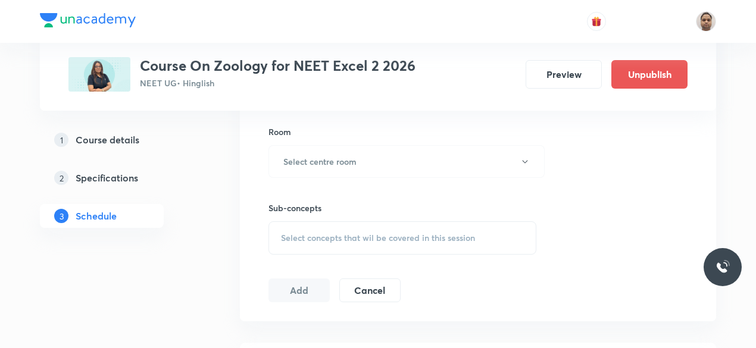
scroll to position [516, 0]
click at [313, 204] on h6 "Sub-concepts" at bounding box center [403, 206] width 268 height 13
click at [313, 165] on button "Select centre room" at bounding box center [407, 159] width 276 height 33
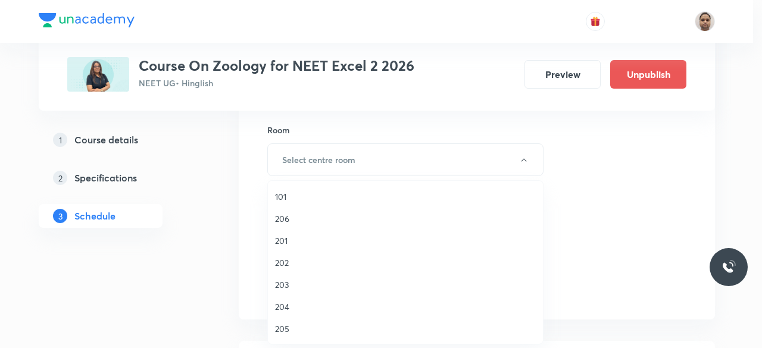
click at [285, 333] on span "205" at bounding box center [405, 329] width 261 height 13
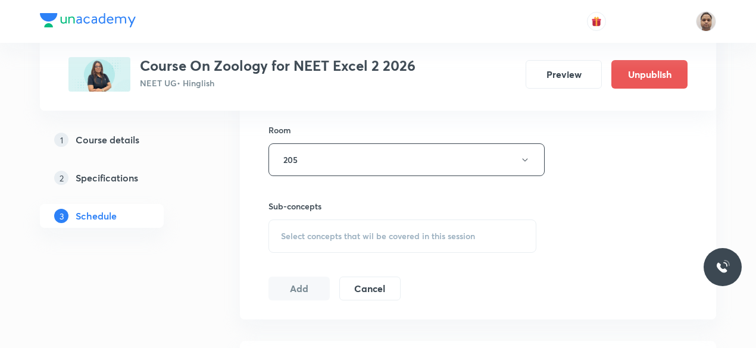
click at [310, 232] on span "Select concepts that wil be covered in this session" at bounding box center [378, 237] width 194 height 10
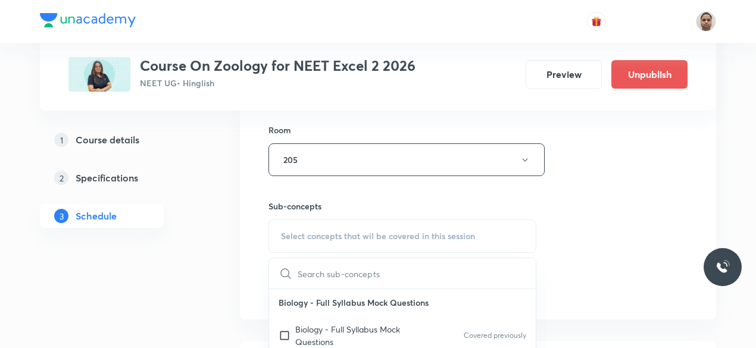
click at [306, 332] on p "Biology - Full Syllabus Mock Questions" at bounding box center [355, 335] width 120 height 25
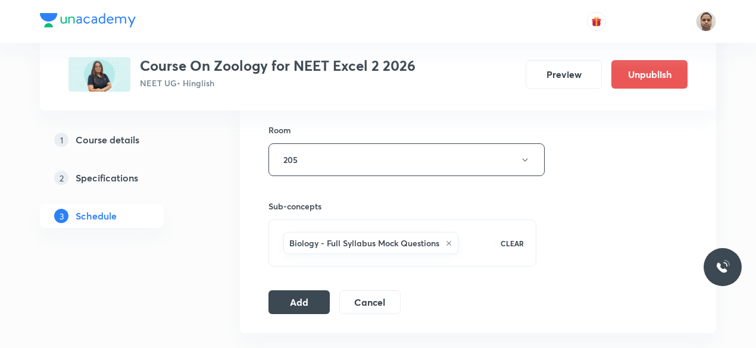
click at [305, 300] on button "Add" at bounding box center [299, 303] width 61 height 24
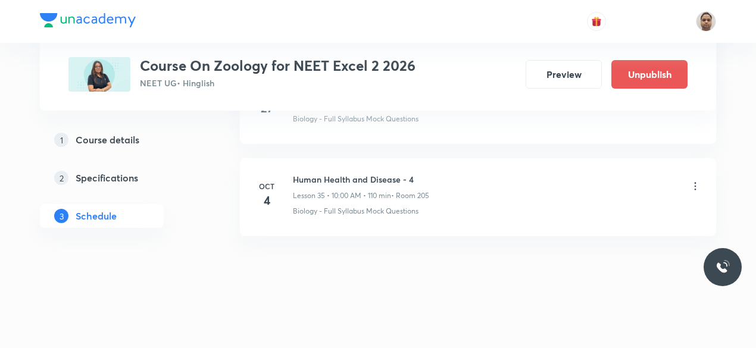
scroll to position [3275, 0]
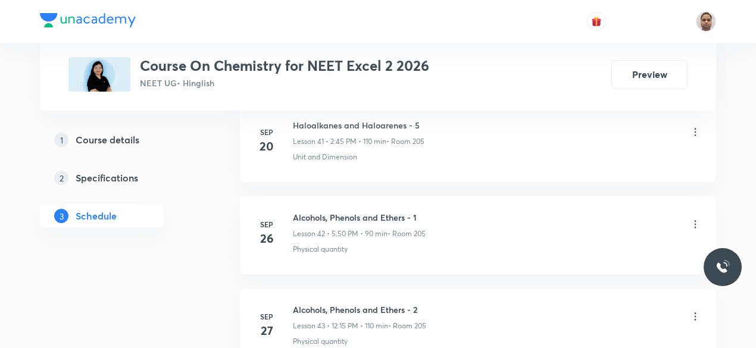
scroll to position [4556, 0]
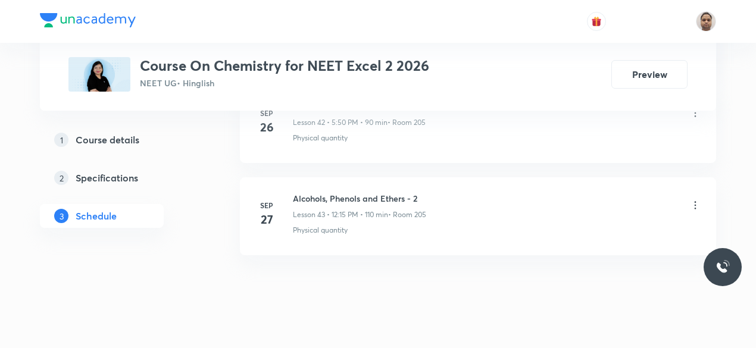
click at [380, 192] on h6 "Alcohols, Phenols and Ethers - 2" at bounding box center [359, 198] width 133 height 13
copy h6 "Alcohols, Phenols and Ethers - 2"
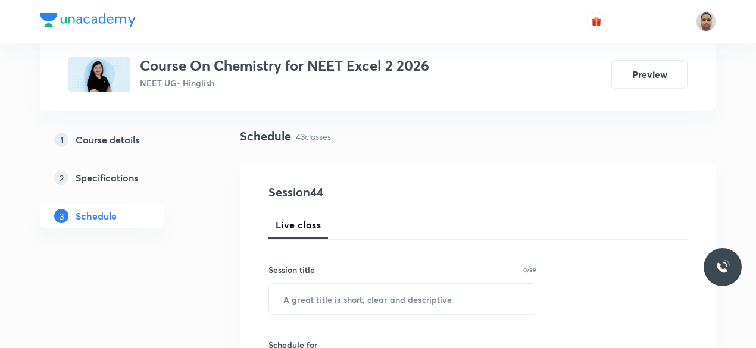
scroll to position [195, 0]
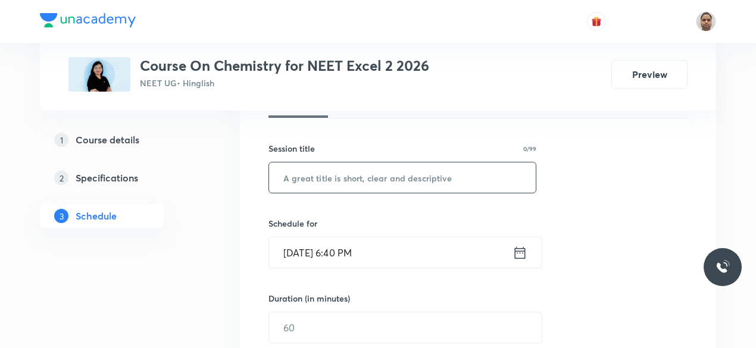
click at [356, 177] on input "text" at bounding box center [402, 178] width 267 height 30
paste input "Alcohols, Phenols and Ethers - 2"
type input "Alcohols, Phenols and Ethers - 3"
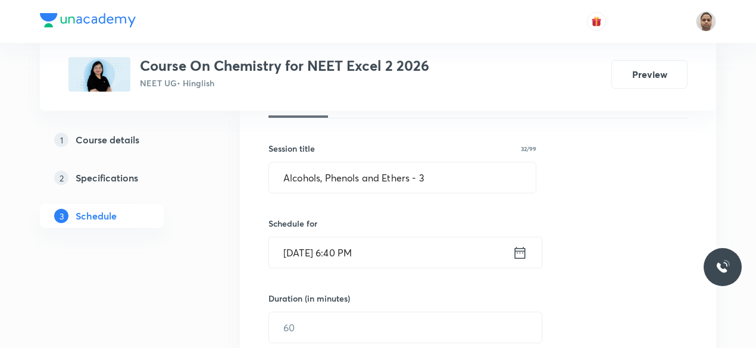
click at [340, 255] on input "Oct 3, 2025, 6:40 PM" at bounding box center [391, 253] width 244 height 30
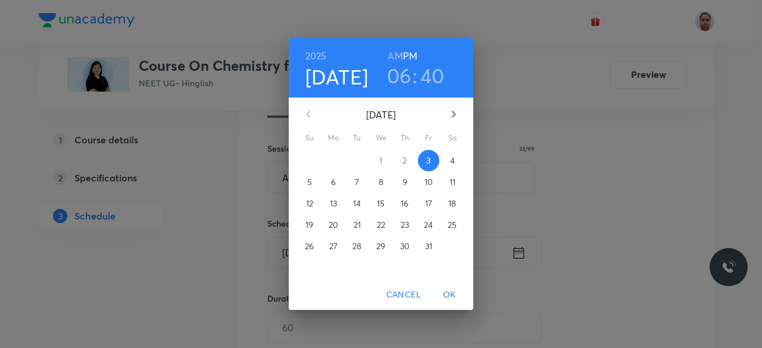
click at [450, 165] on p "4" at bounding box center [452, 161] width 5 height 12
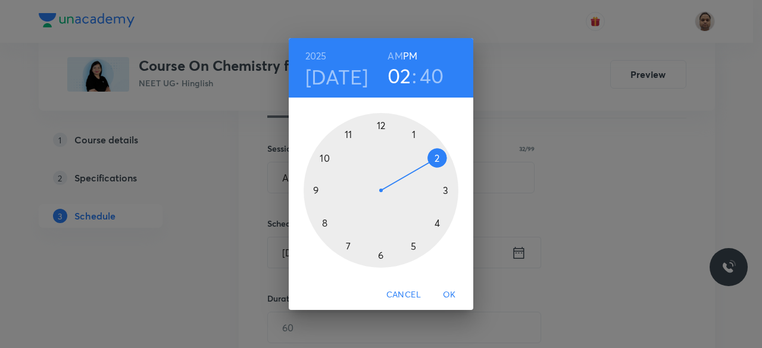
drag, startPoint x: 360, startPoint y: 233, endPoint x: 436, endPoint y: 152, distance: 110.8
click at [436, 152] on div at bounding box center [381, 190] width 155 height 155
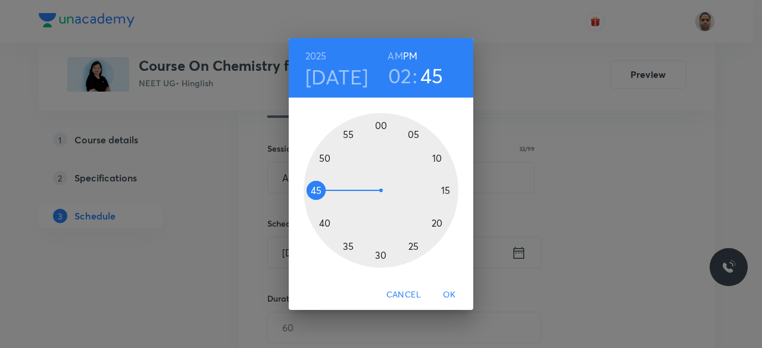
drag, startPoint x: 320, startPoint y: 213, endPoint x: 317, endPoint y: 190, distance: 23.4
click at [317, 190] on div at bounding box center [381, 190] width 155 height 155
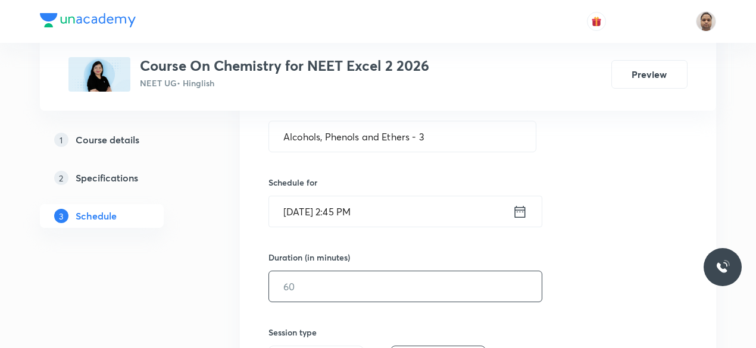
scroll to position [255, 0]
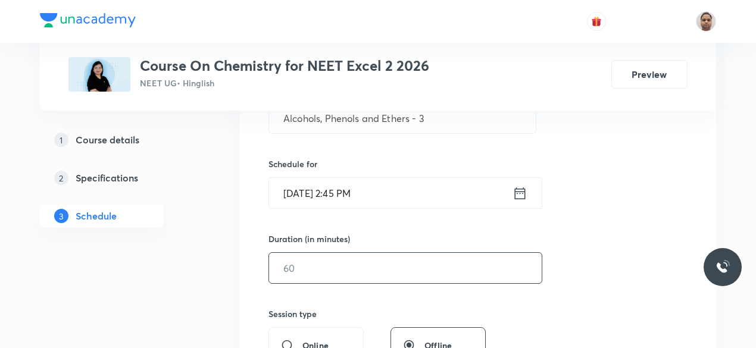
click at [333, 266] on input "text" at bounding box center [405, 268] width 273 height 30
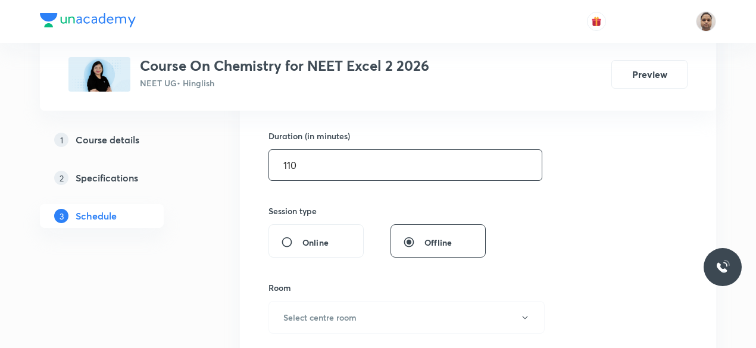
scroll to position [374, 0]
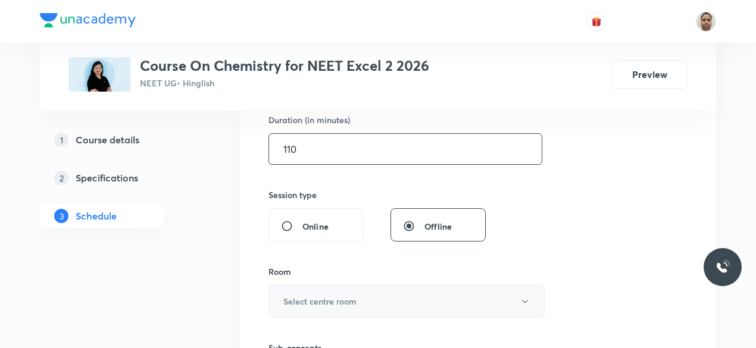
type input "110"
click at [301, 302] on h6 "Select centre room" at bounding box center [319, 301] width 73 height 13
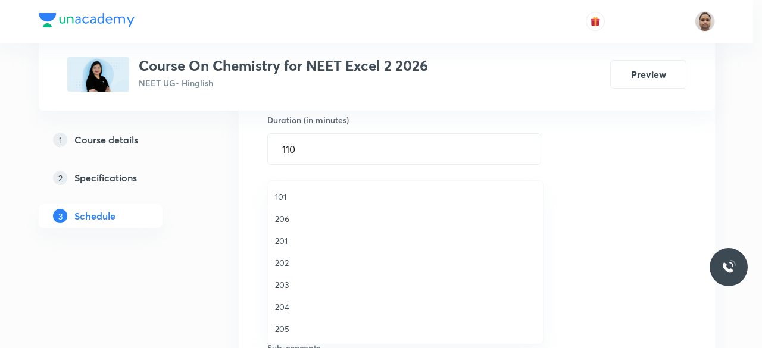
click at [291, 326] on span "205" at bounding box center [405, 329] width 261 height 13
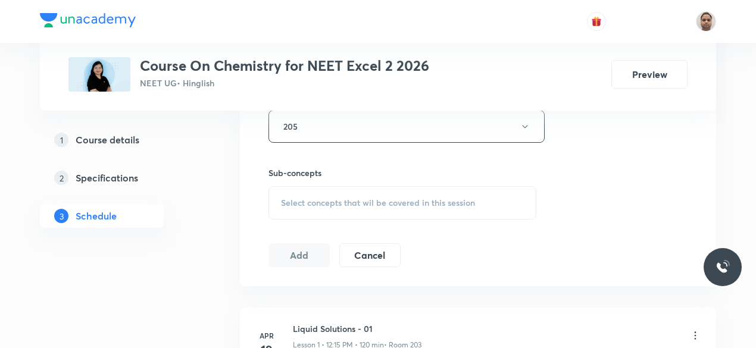
scroll to position [553, 0]
click at [299, 195] on span "Select concepts that wil be covered in this session" at bounding box center [378, 200] width 194 height 10
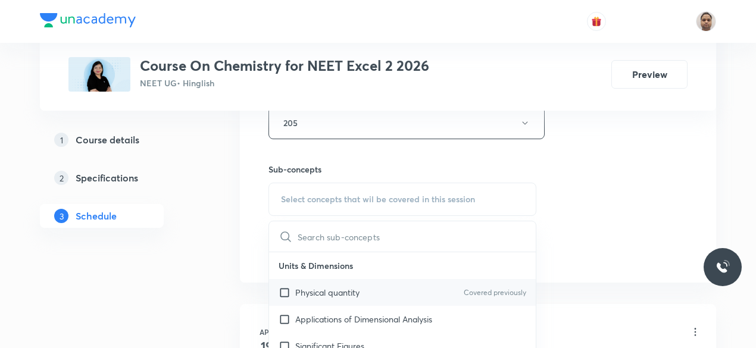
click at [293, 291] on input "checkbox" at bounding box center [287, 292] width 17 height 13
checkbox input "true"
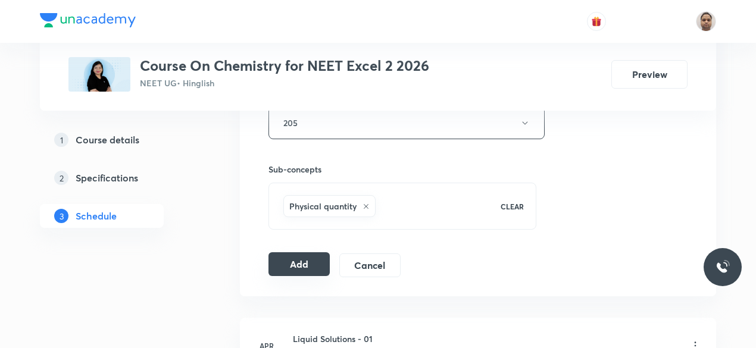
click at [291, 258] on button "Add" at bounding box center [299, 264] width 61 height 24
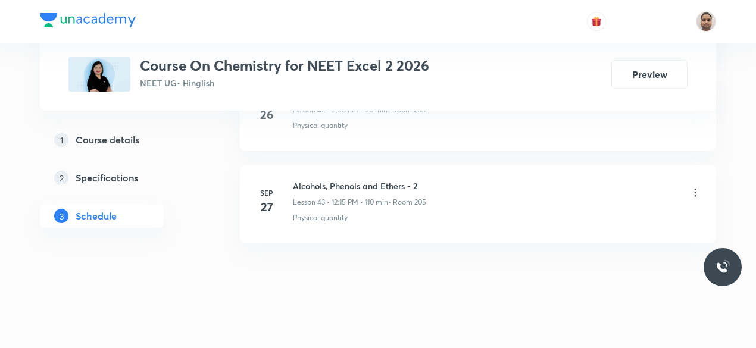
scroll to position [4010, 0]
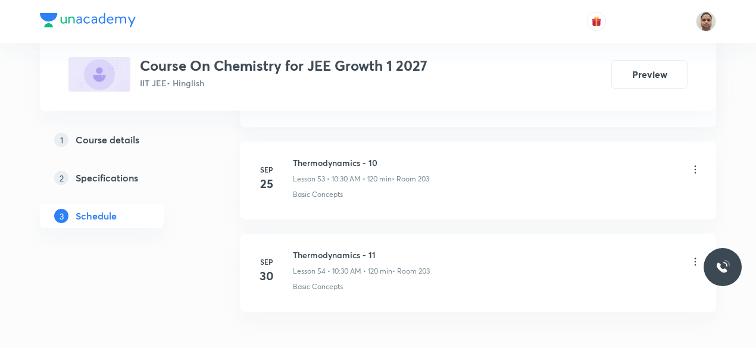
scroll to position [5566, 0]
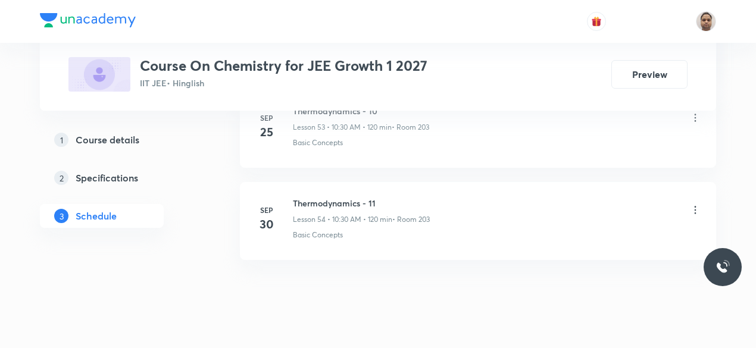
click at [341, 197] on h6 "Thermodynamics - 11" at bounding box center [361, 203] width 137 height 13
copy h6 "Thermodynamics - 11"
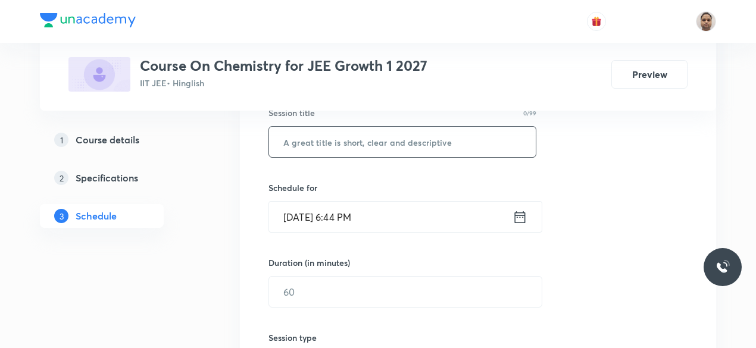
scroll to position [170, 0]
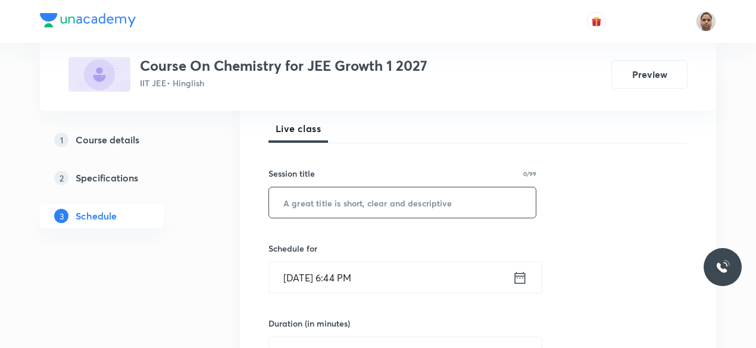
click at [357, 202] on input "text" at bounding box center [402, 203] width 267 height 30
paste input "Thermodynamics - 11"
type input "Thermodynamics - 12"
click at [337, 270] on input "[DATE] 6:44 PM" at bounding box center [391, 278] width 244 height 30
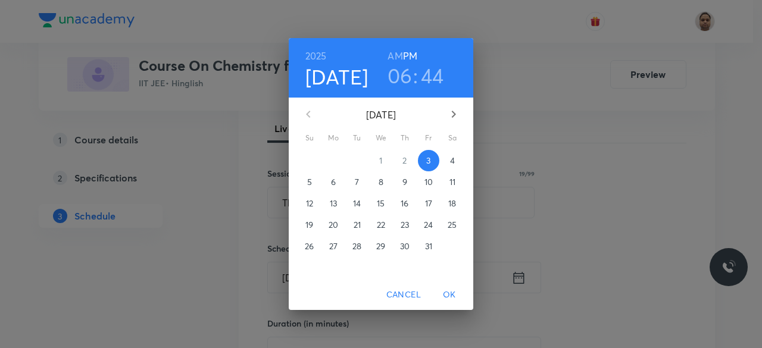
click at [452, 158] on p "4" at bounding box center [452, 161] width 5 height 12
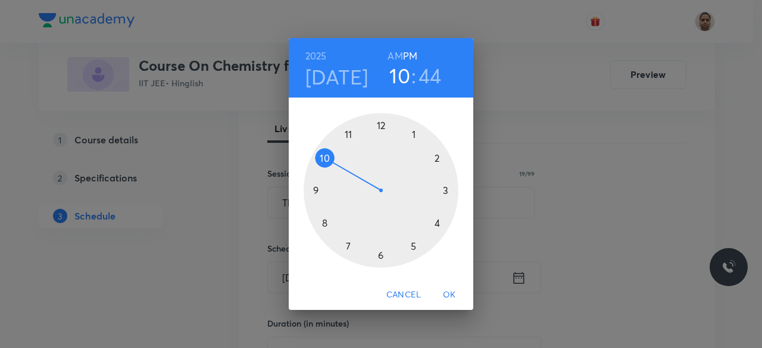
drag, startPoint x: 381, startPoint y: 260, endPoint x: 339, endPoint y: 166, distance: 103.4
click at [339, 166] on div at bounding box center [381, 190] width 155 height 155
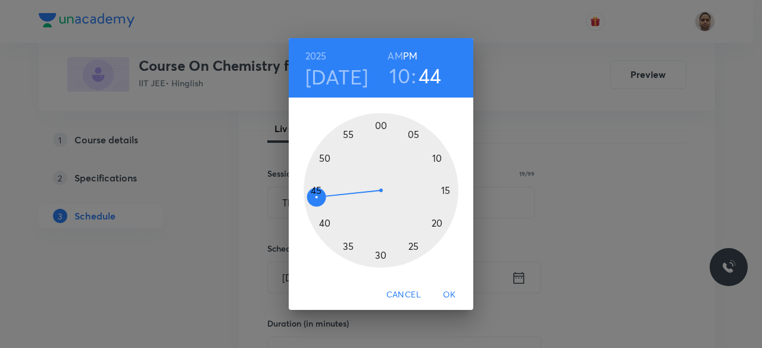
click at [394, 56] on h6 "AM" at bounding box center [395, 56] width 15 height 17
drag, startPoint x: 316, startPoint y: 197, endPoint x: 381, endPoint y: 247, distance: 82.1
click at [381, 247] on div at bounding box center [381, 190] width 155 height 155
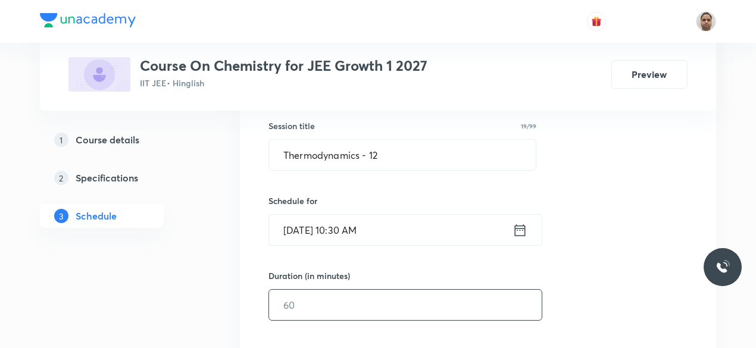
scroll to position [289, 0]
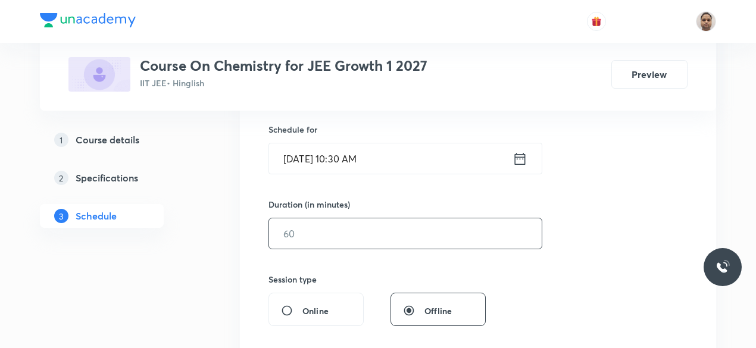
click at [300, 232] on input "text" at bounding box center [405, 234] width 273 height 30
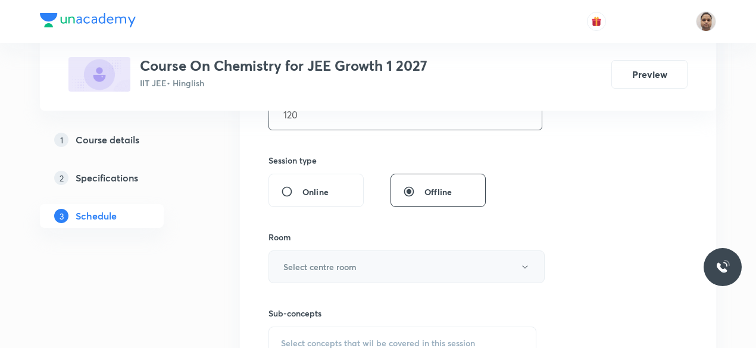
type input "120"
click at [326, 278] on button "Select centre room" at bounding box center [407, 267] width 276 height 33
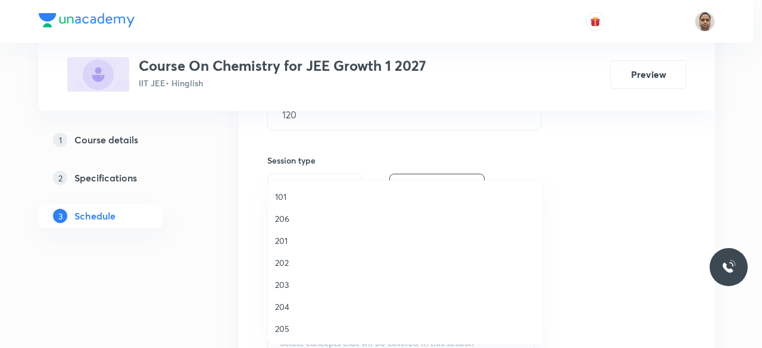
click at [291, 283] on span "203" at bounding box center [405, 285] width 261 height 13
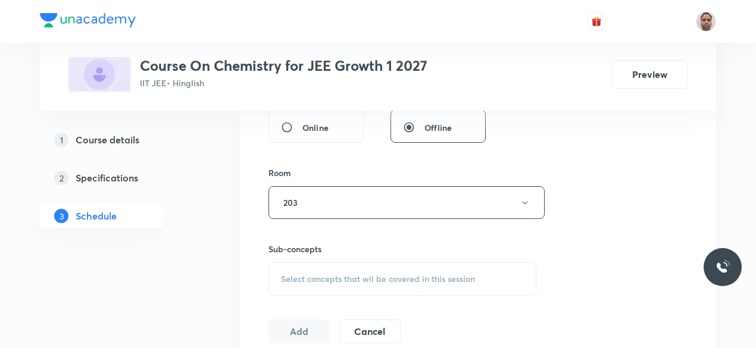
scroll to position [587, 0]
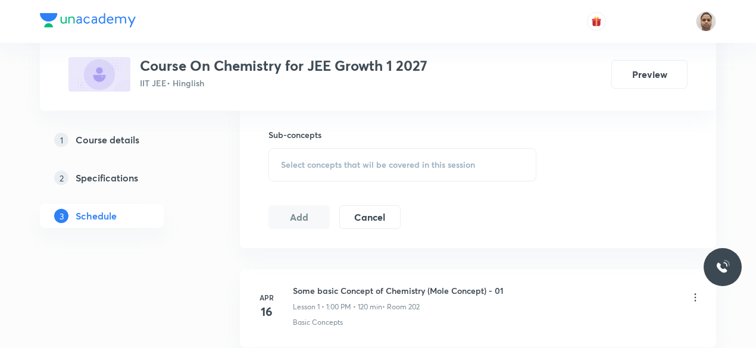
click at [307, 161] on span "Select concepts that wil be covered in this session" at bounding box center [378, 165] width 194 height 10
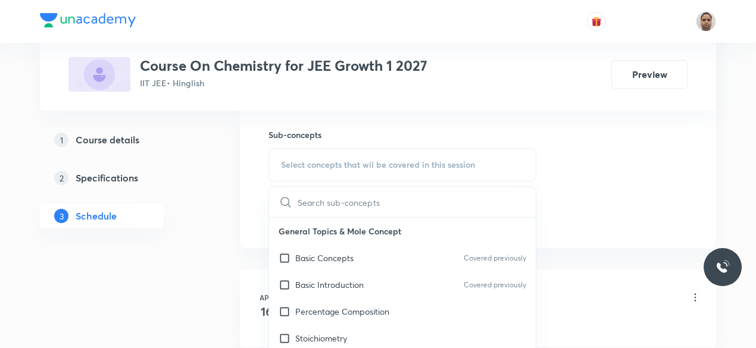
click at [317, 257] on p "Basic Concepts" at bounding box center [324, 258] width 58 height 13
checkbox input "true"
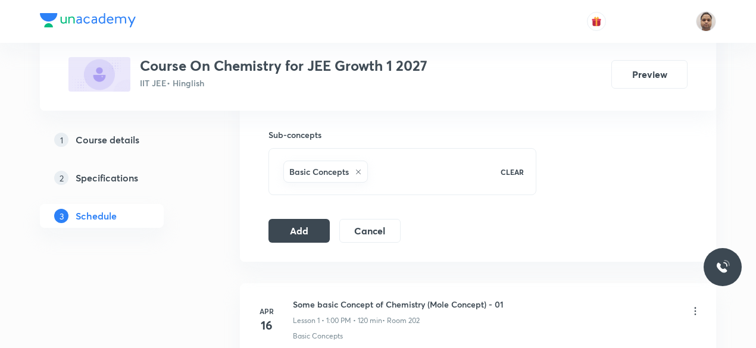
click at [303, 226] on button "Add" at bounding box center [299, 231] width 61 height 24
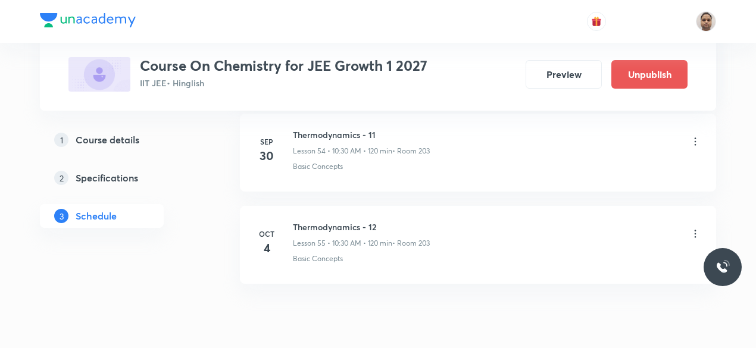
scroll to position [5113, 0]
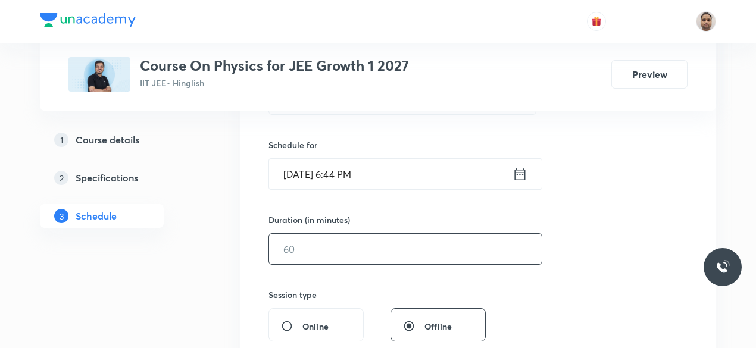
scroll to position [298, 0]
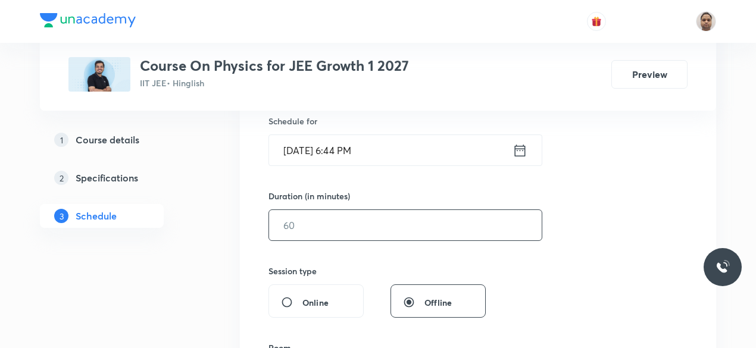
click at [322, 223] on input "text" at bounding box center [405, 225] width 273 height 30
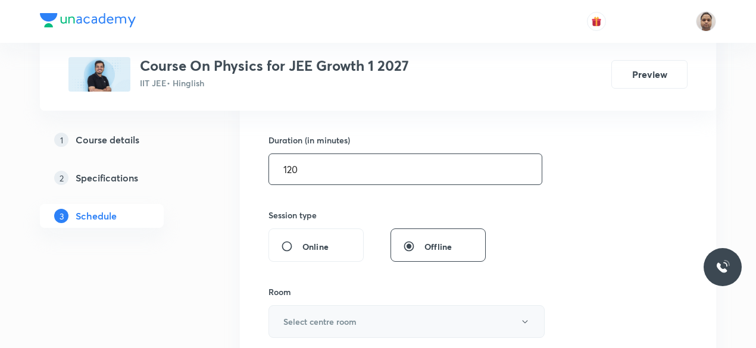
scroll to position [417, 0]
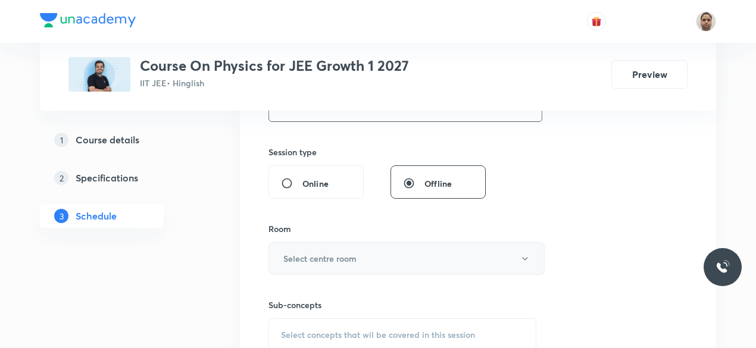
type input "120"
click at [331, 253] on h6 "Select centre room" at bounding box center [319, 258] width 73 height 13
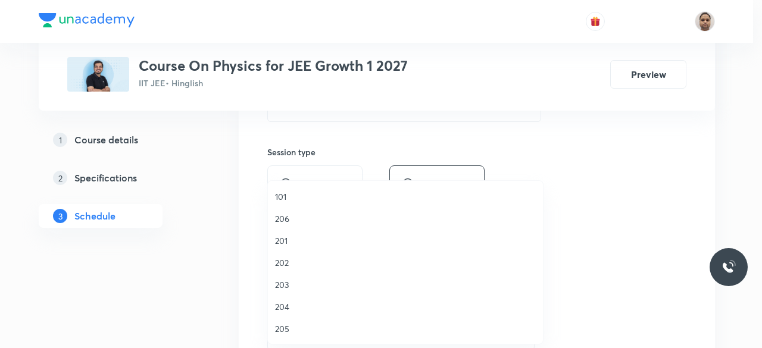
click at [285, 288] on span "203" at bounding box center [405, 285] width 261 height 13
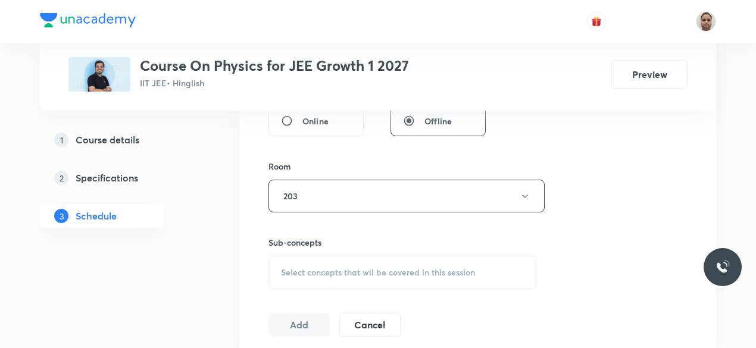
scroll to position [536, 0]
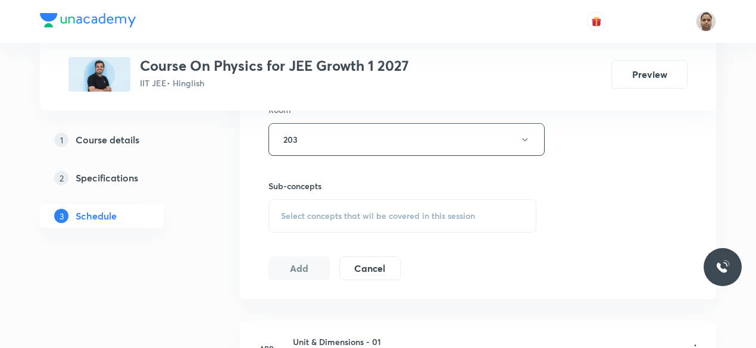
click at [310, 213] on span "Select concepts that wil be covered in this session" at bounding box center [378, 216] width 194 height 10
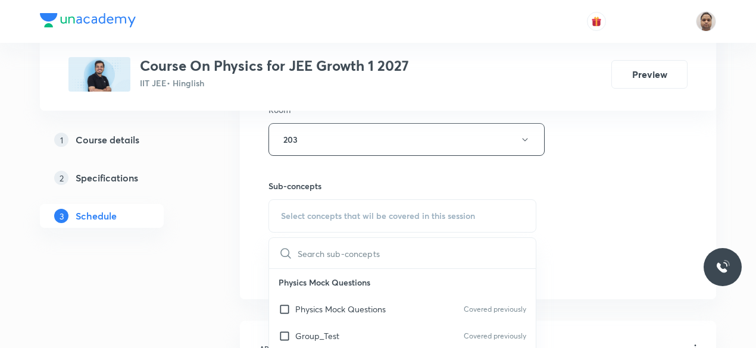
click at [295, 303] on input "checkbox" at bounding box center [287, 309] width 17 height 13
checkbox input "true"
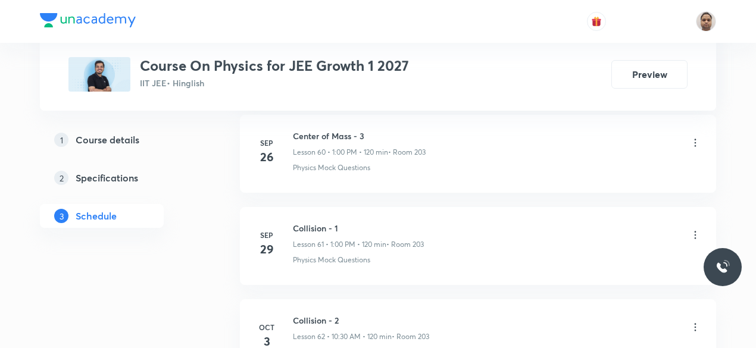
scroll to position [6315, 0]
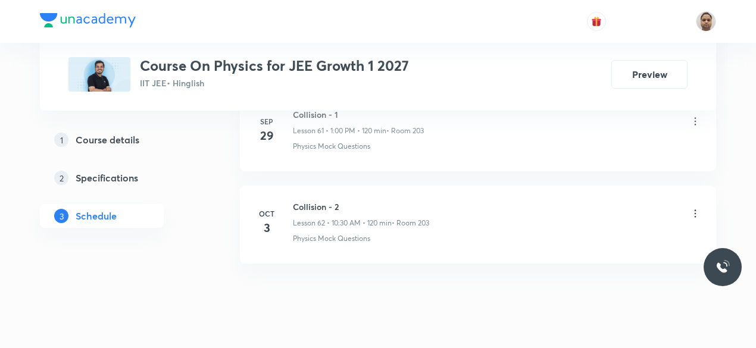
click at [330, 201] on h6 "Collision - 2" at bounding box center [361, 207] width 136 height 13
click at [328, 201] on h6 "Collision - 2" at bounding box center [361, 207] width 136 height 13
copy h6 "Collision - 2"
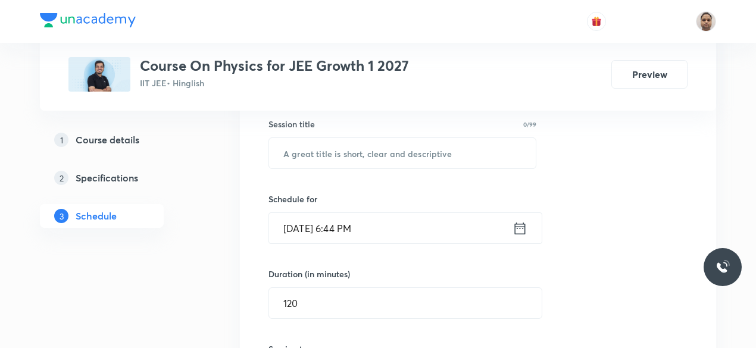
scroll to position [124, 0]
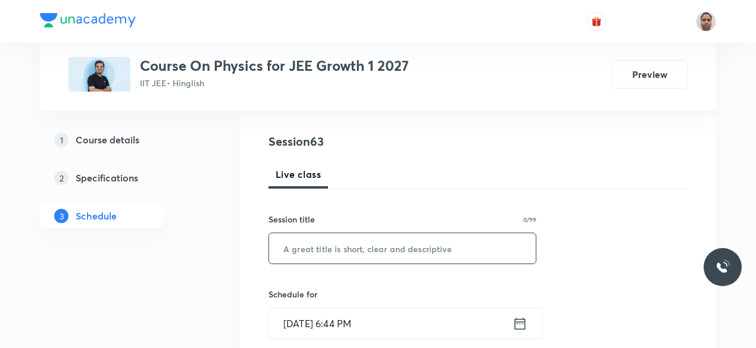
click at [340, 244] on input "text" at bounding box center [402, 248] width 267 height 30
paste input "Collision - 2"
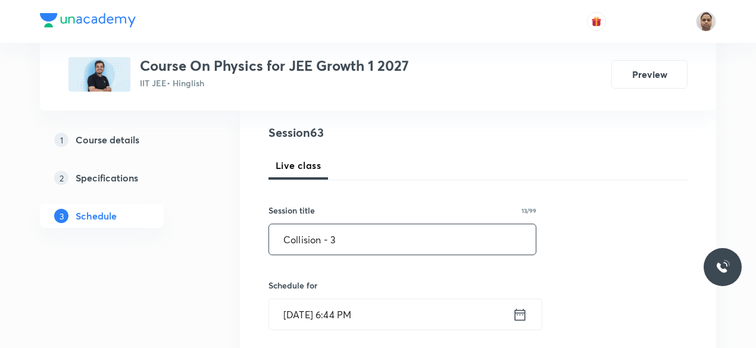
scroll to position [244, 0]
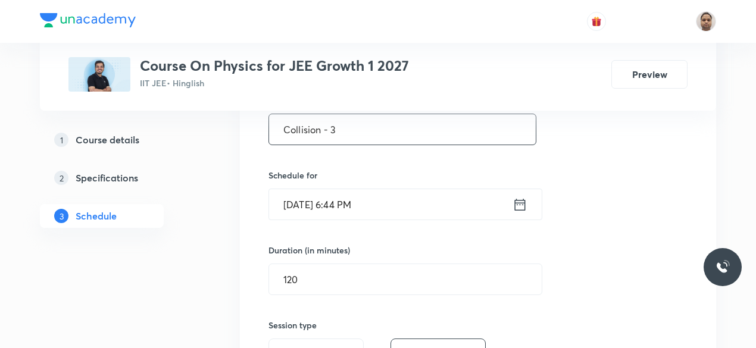
type input "Collision - 3"
click at [327, 207] on input "Oct 3, 2025, 6:44 PM" at bounding box center [391, 204] width 244 height 30
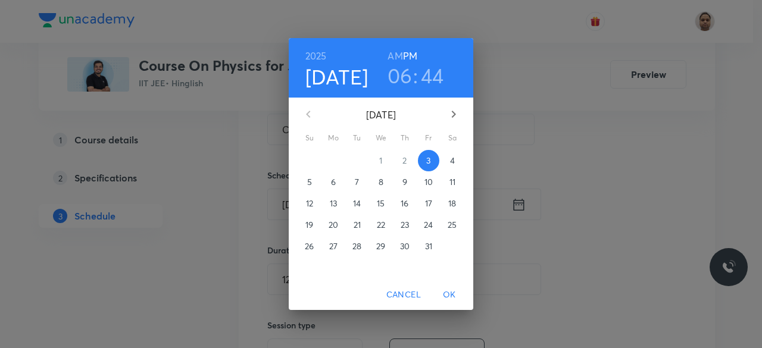
click at [451, 161] on p "4" at bounding box center [452, 161] width 5 height 12
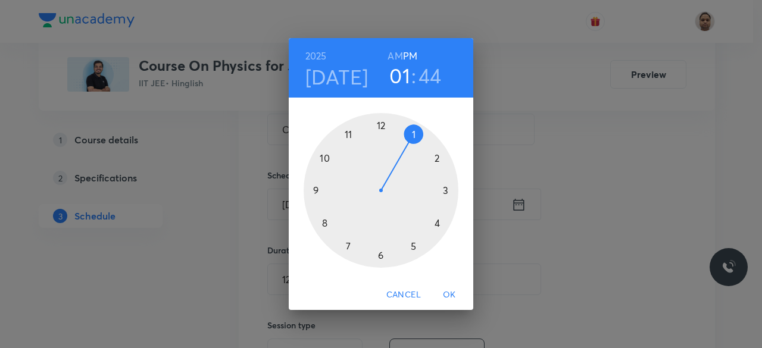
drag, startPoint x: 378, startPoint y: 257, endPoint x: 420, endPoint y: 148, distance: 117.4
click at [420, 148] on div at bounding box center [381, 190] width 155 height 155
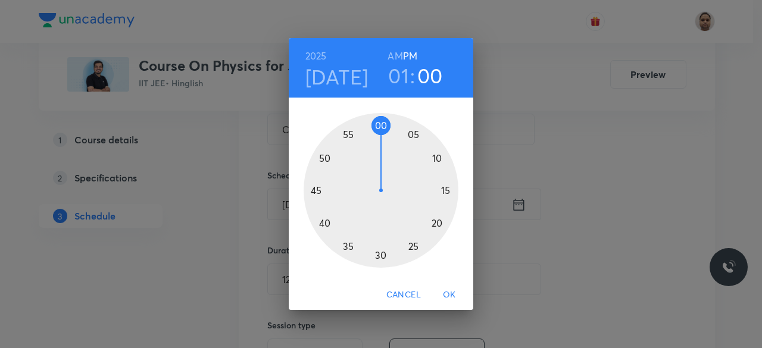
drag, startPoint x: 324, startPoint y: 203, endPoint x: 382, endPoint y: 139, distance: 86.0
click at [382, 139] on div at bounding box center [381, 190] width 155 height 155
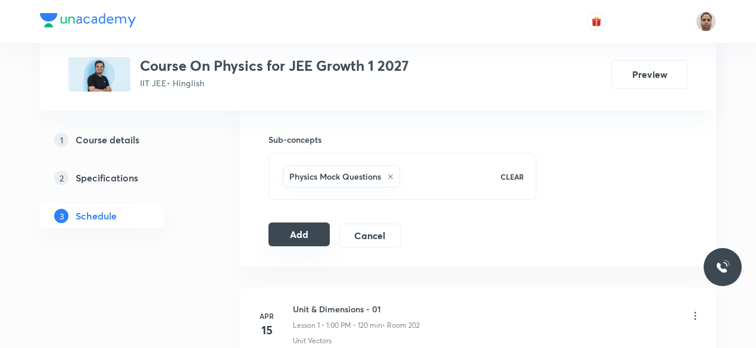
scroll to position [601, 0]
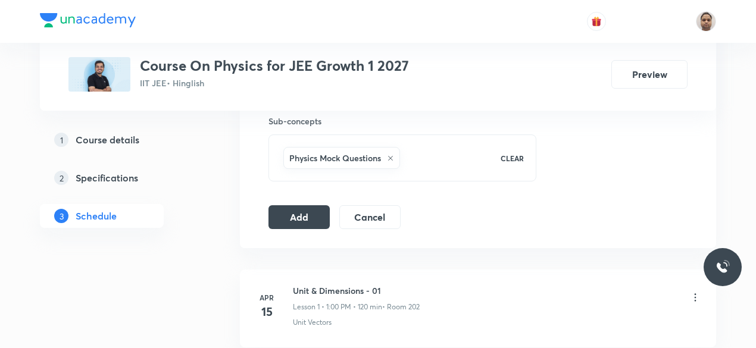
click at [304, 210] on button "Add" at bounding box center [299, 217] width 61 height 24
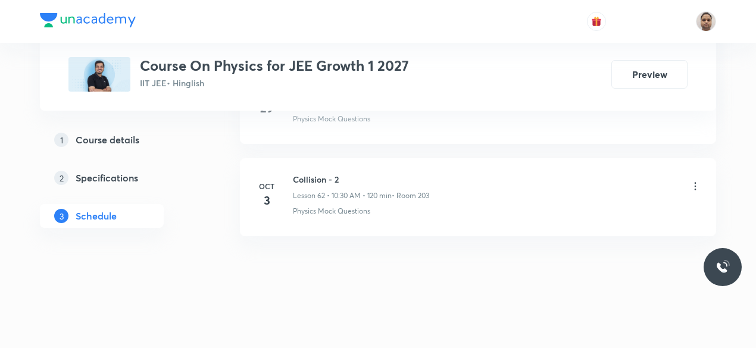
scroll to position [5756, 0]
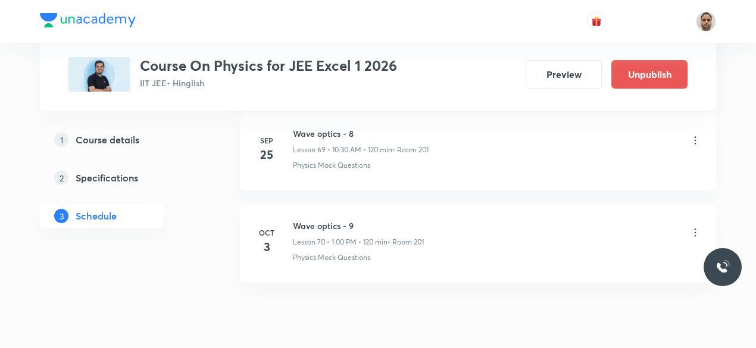
scroll to position [7037, 0]
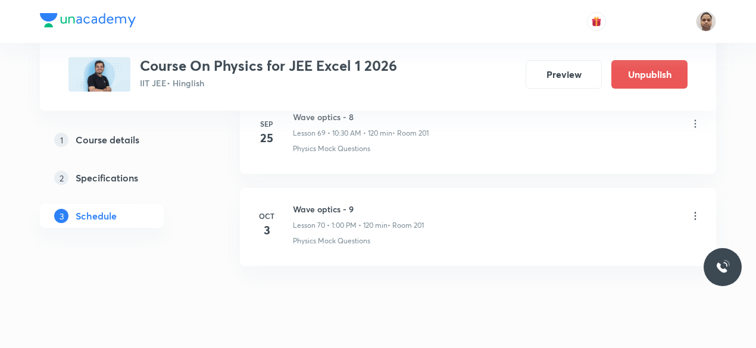
click at [329, 203] on h6 "Wave optics - 9" at bounding box center [358, 209] width 131 height 13
copy h6 "Wave optics - 9"
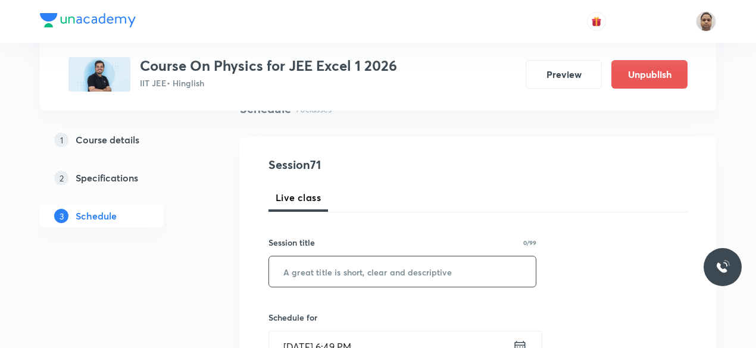
scroll to position [144, 0]
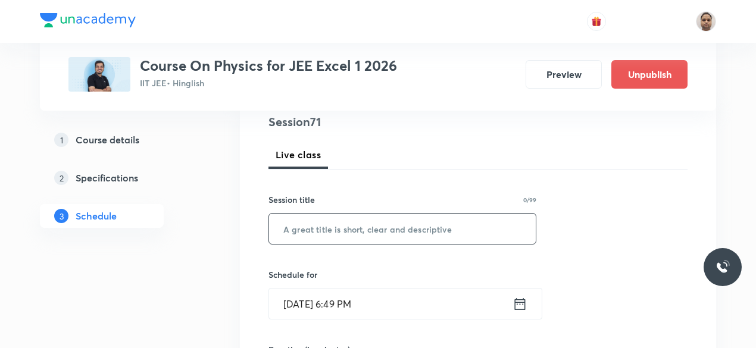
click at [347, 233] on input "text" at bounding box center [402, 229] width 267 height 30
paste input "Modern physics"
type input "Modern Physics - 1"
click at [351, 301] on input "[DATE] 6:49 PM" at bounding box center [391, 304] width 244 height 30
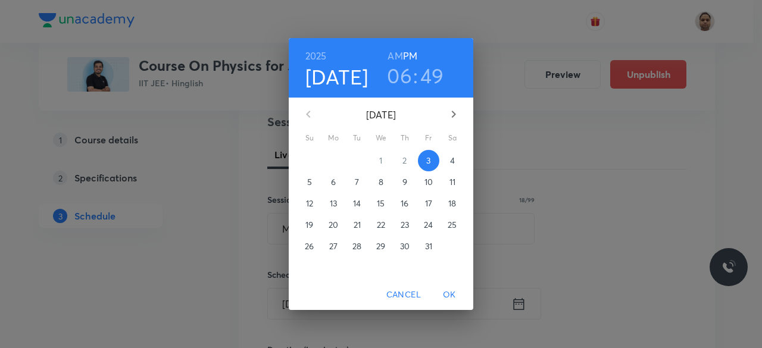
click at [454, 165] on p "4" at bounding box center [452, 161] width 5 height 12
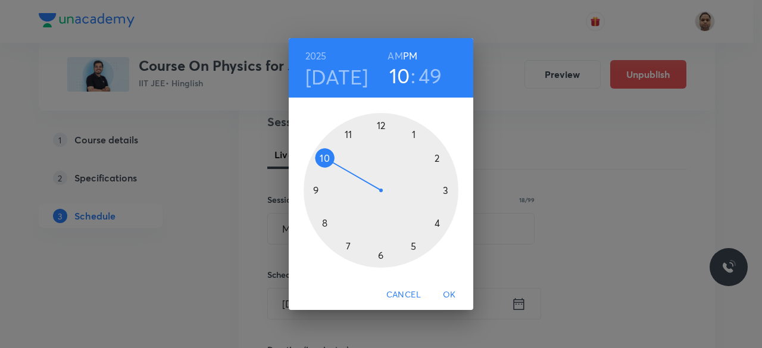
drag, startPoint x: 359, startPoint y: 220, endPoint x: 329, endPoint y: 160, distance: 67.9
click at [329, 160] on div at bounding box center [381, 190] width 155 height 155
click at [391, 57] on h6 "AM" at bounding box center [395, 56] width 15 height 17
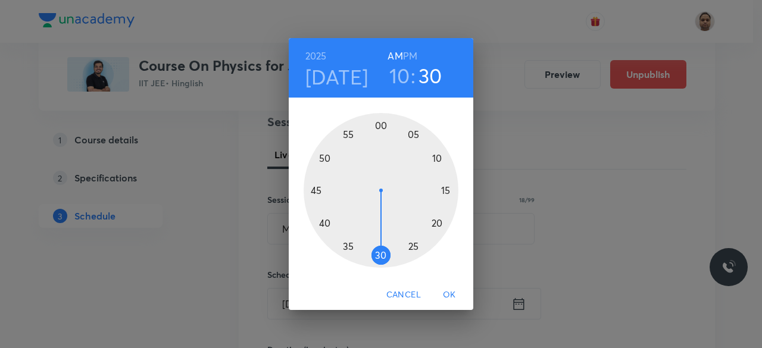
drag, startPoint x: 318, startPoint y: 161, endPoint x: 382, endPoint y: 247, distance: 106.3
click at [382, 247] on div at bounding box center [381, 190] width 155 height 155
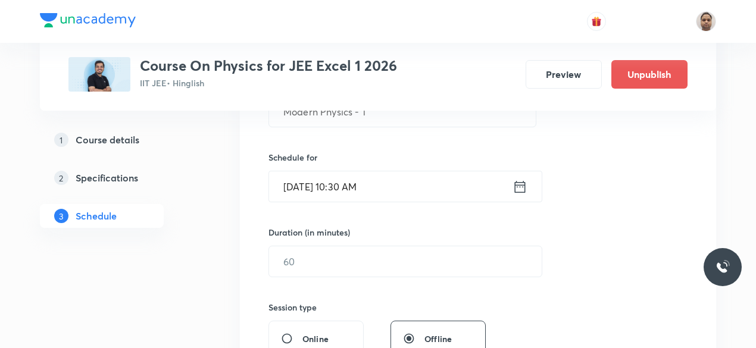
scroll to position [263, 0]
click at [317, 266] on input "text" at bounding box center [405, 260] width 273 height 30
type input "120"
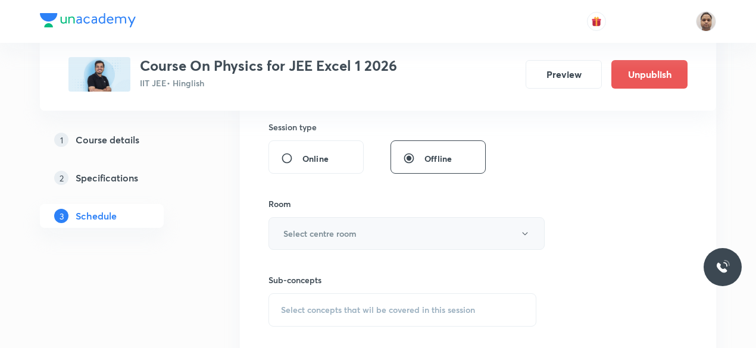
click at [308, 233] on h6 "Select centre room" at bounding box center [319, 233] width 73 height 13
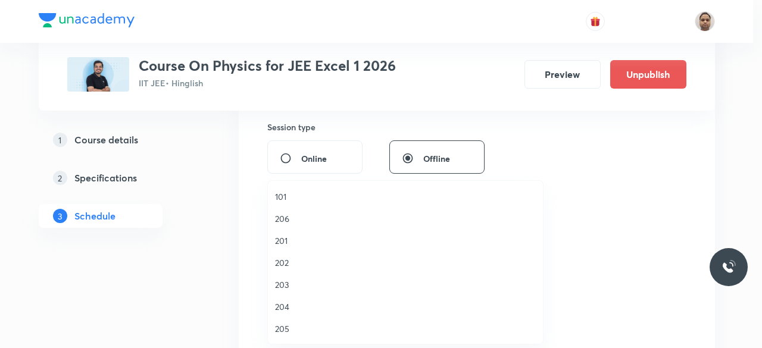
click at [282, 241] on span "201" at bounding box center [405, 241] width 261 height 13
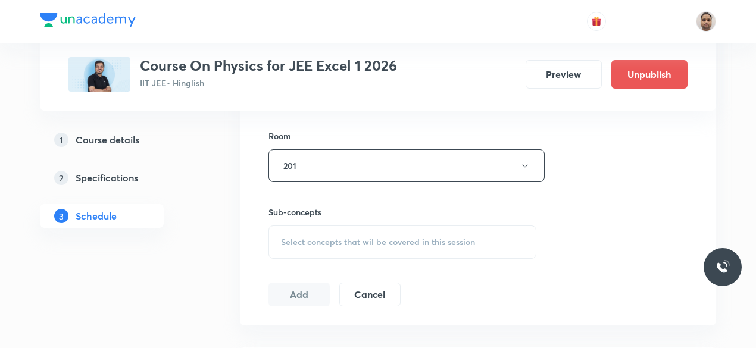
scroll to position [561, 0]
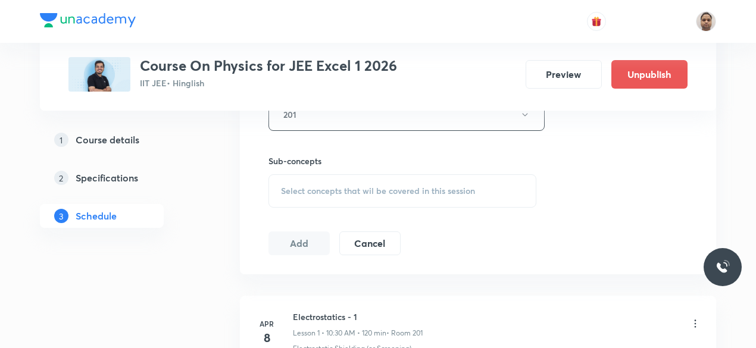
click at [311, 188] on span "Select concepts that wil be covered in this session" at bounding box center [378, 191] width 194 height 10
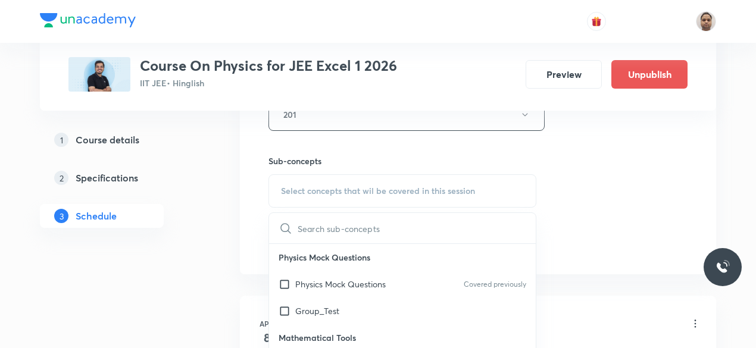
click at [292, 280] on input "checkbox" at bounding box center [287, 284] width 17 height 13
checkbox input "true"
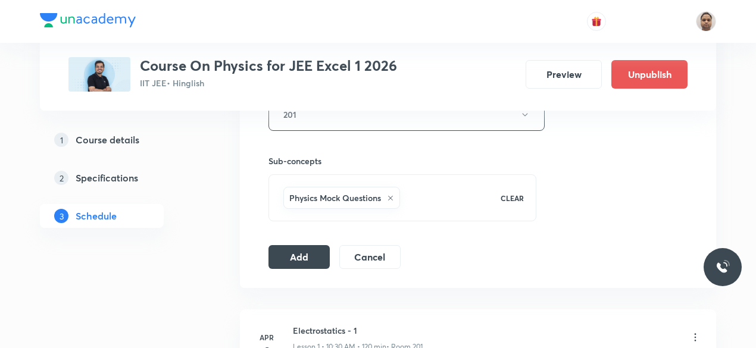
click at [297, 258] on button "Add" at bounding box center [299, 257] width 61 height 24
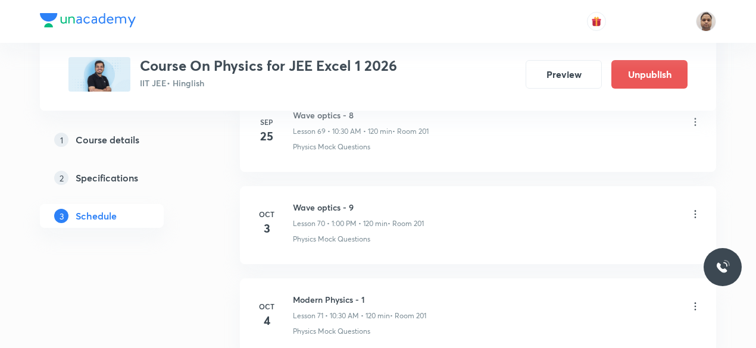
scroll to position [6583, 0]
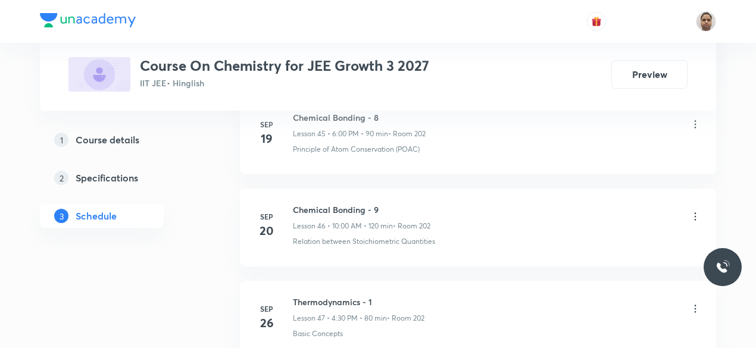
scroll to position [5107, 0]
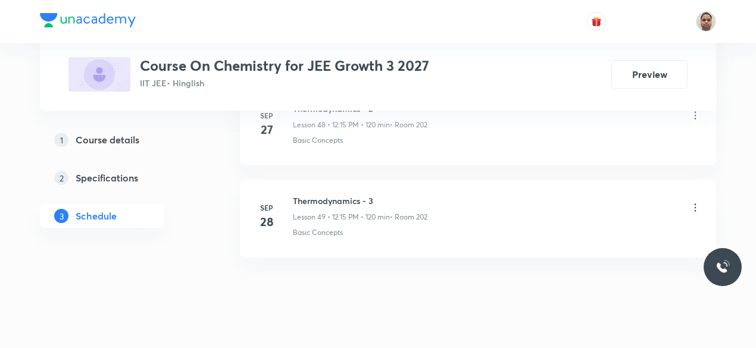
click at [341, 180] on li "[DATE] Thermodynamics - 3 Lesson 49 • 12:15 PM • 120 min • Room 202 Basic Conce…" at bounding box center [478, 219] width 476 height 78
copy h6 "Thermodynamics - 3"
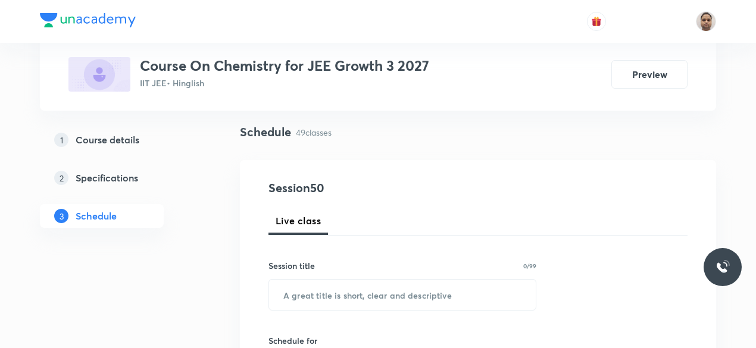
scroll to position [179, 0]
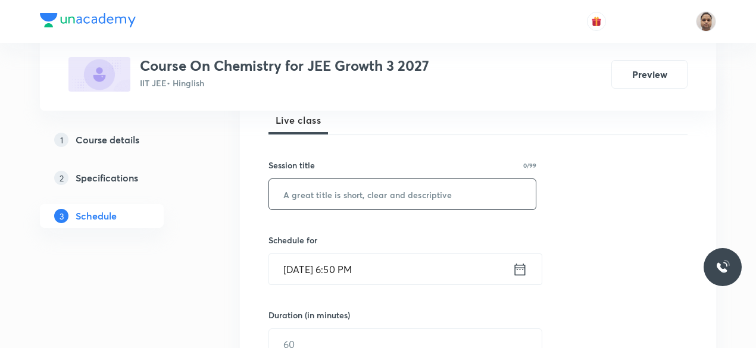
click at [347, 191] on input "text" at bounding box center [402, 194] width 267 height 30
paste input "Thermodynamics - 3"
click at [400, 188] on input "Thermodynamics - 3" at bounding box center [402, 194] width 267 height 30
type input "Thermodynamics - 4"
click at [339, 267] on input "[DATE] 6:50 PM" at bounding box center [391, 269] width 244 height 30
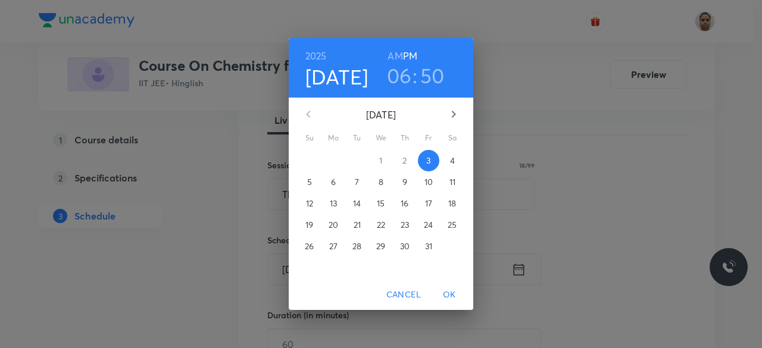
click at [453, 161] on p "4" at bounding box center [452, 161] width 5 height 12
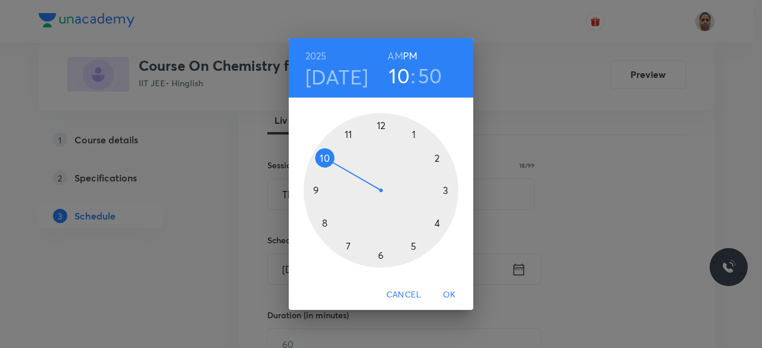
drag, startPoint x: 343, startPoint y: 213, endPoint x: 335, endPoint y: 160, distance: 53.1
click at [335, 160] on div at bounding box center [381, 190] width 155 height 155
click at [397, 55] on h6 "AM" at bounding box center [395, 56] width 15 height 17
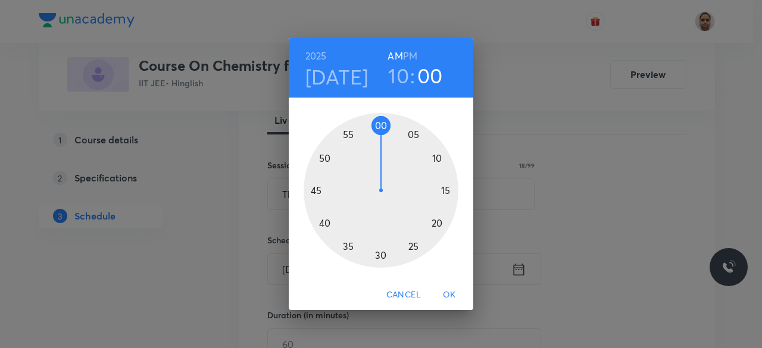
drag, startPoint x: 330, startPoint y: 152, endPoint x: 379, endPoint y: 134, distance: 52.2
click at [379, 134] on div at bounding box center [381, 190] width 155 height 155
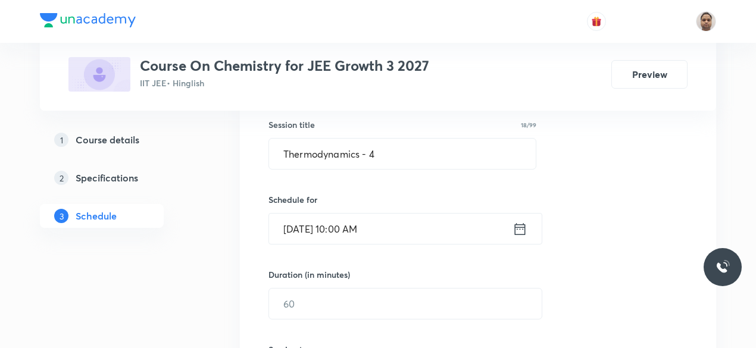
scroll to position [238, 0]
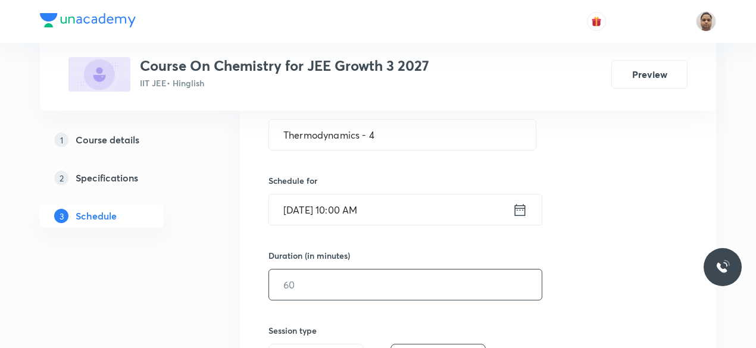
click at [324, 292] on input "text" at bounding box center [405, 285] width 273 height 30
type input "120"
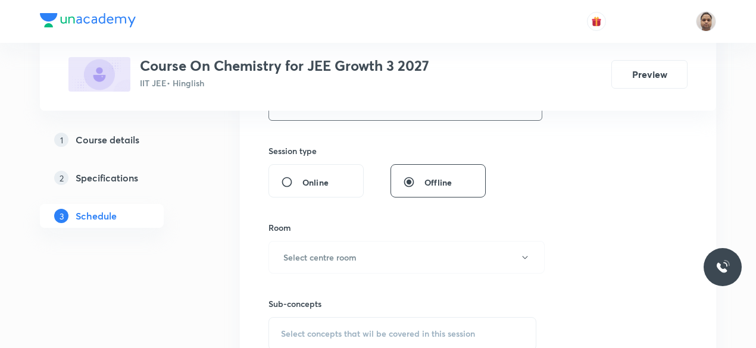
scroll to position [476, 0]
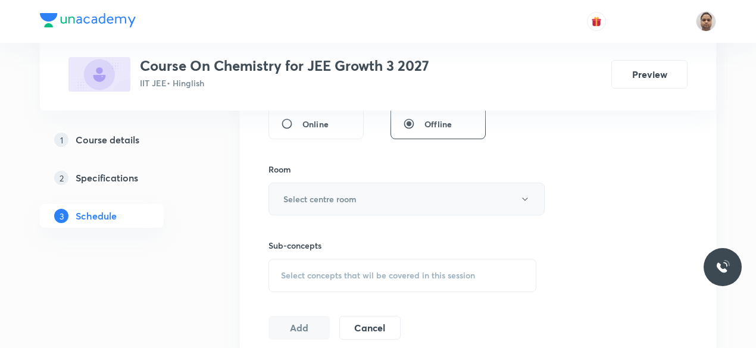
click at [306, 198] on h6 "Select centre room" at bounding box center [319, 199] width 73 height 13
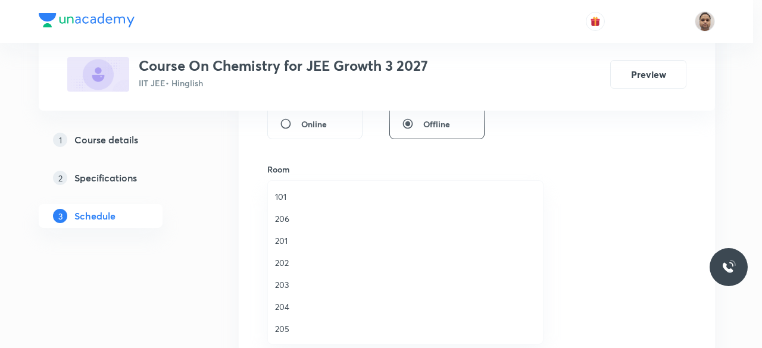
click at [291, 257] on span "202" at bounding box center [405, 263] width 261 height 13
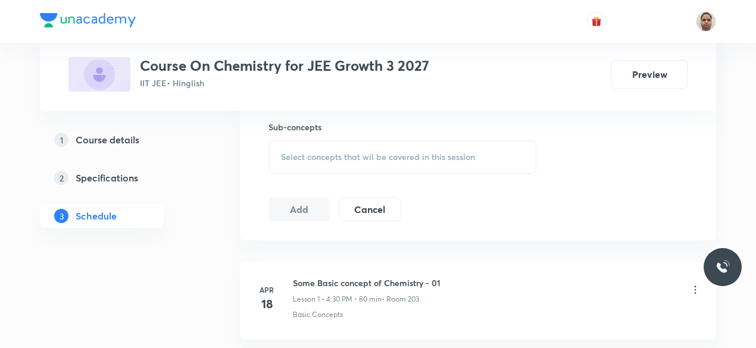
scroll to position [595, 0]
click at [300, 152] on span "Select concepts that wil be covered in this session" at bounding box center [378, 157] width 194 height 10
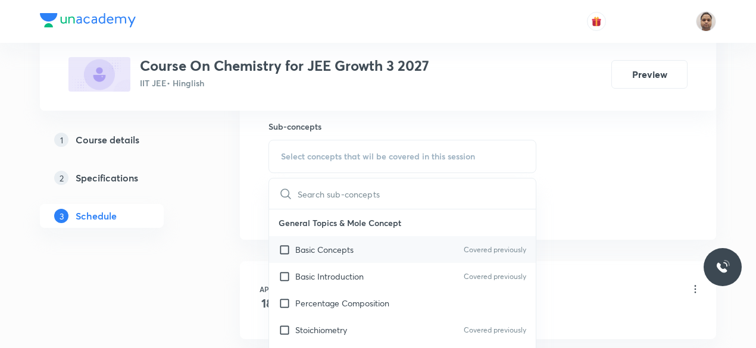
click at [299, 252] on p "Basic Concepts" at bounding box center [324, 250] width 58 height 13
checkbox input "true"
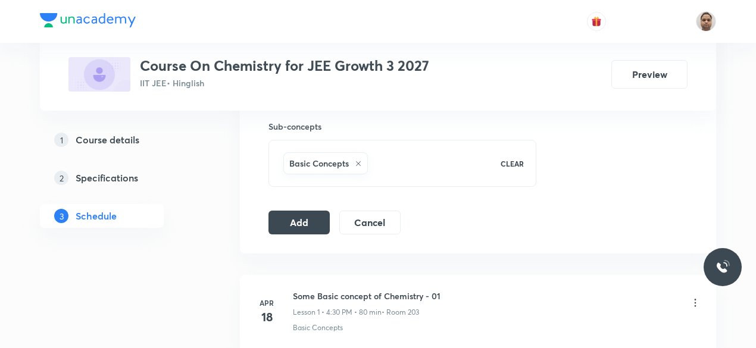
click at [304, 216] on button "Add" at bounding box center [299, 223] width 61 height 24
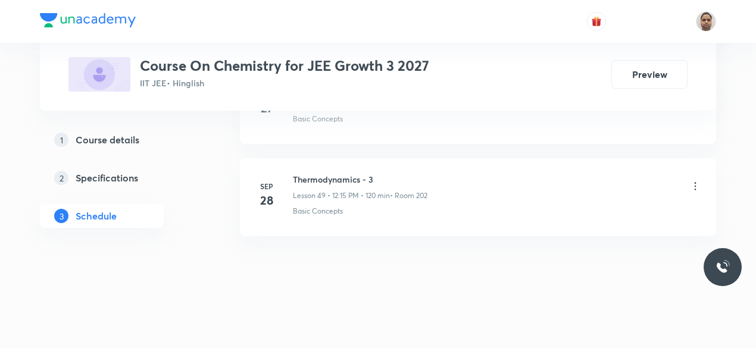
scroll to position [4562, 0]
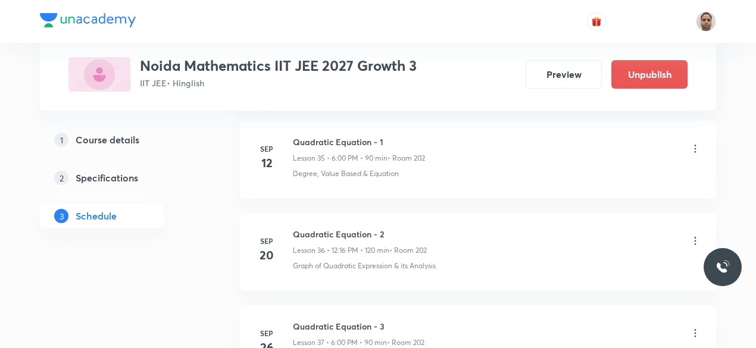
scroll to position [4280, 0]
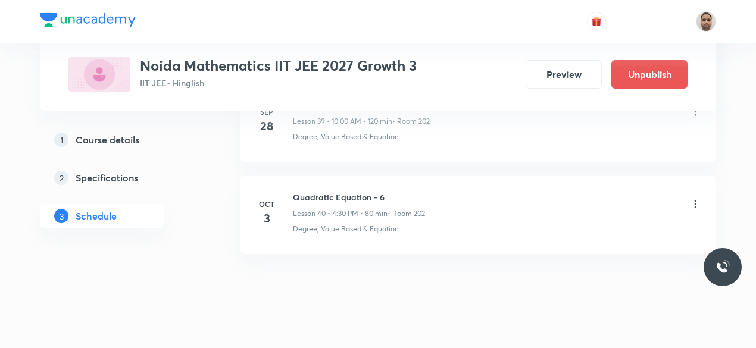
click at [325, 191] on h6 "Quadratic Equation - 6" at bounding box center [359, 197] width 132 height 13
copy h6 "Quadratic Equation - 6"
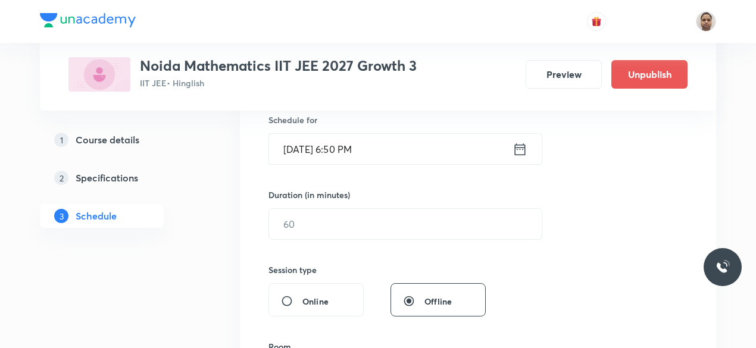
scroll to position [201, 0]
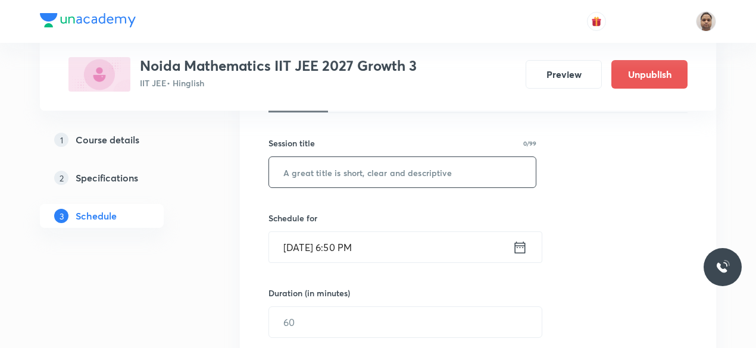
click at [360, 175] on input "text" at bounding box center [402, 172] width 267 height 30
paste input "Quadratic Equation - 6"
type input "Quadratic Equation - 7"
click at [348, 248] on input "[DATE] 6:50 PM" at bounding box center [391, 247] width 244 height 30
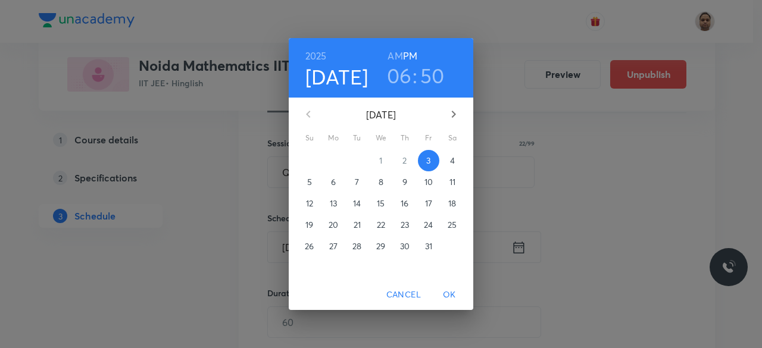
click at [456, 160] on span "4" at bounding box center [452, 161] width 21 height 12
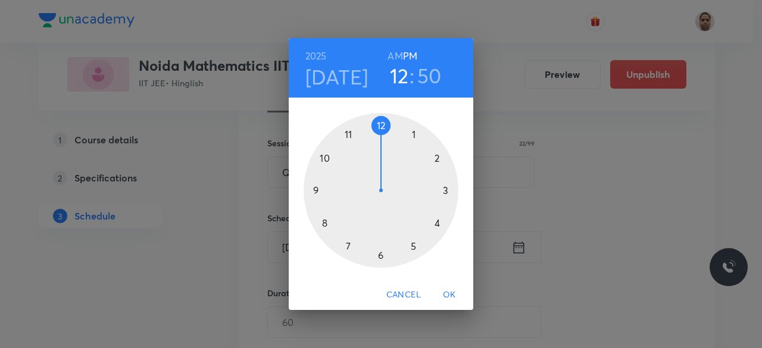
drag, startPoint x: 379, startPoint y: 255, endPoint x: 372, endPoint y: 122, distance: 133.5
click at [372, 122] on div at bounding box center [381, 190] width 155 height 155
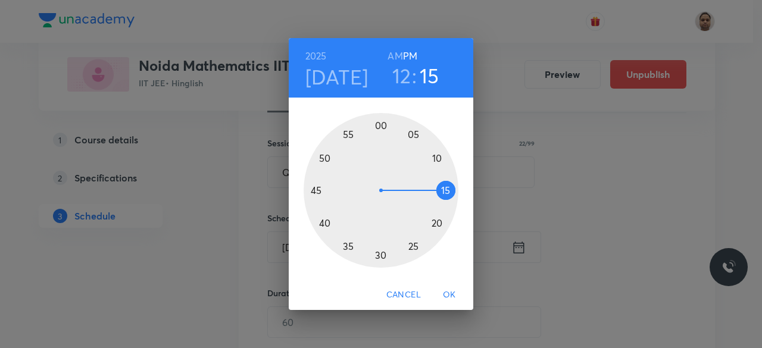
drag, startPoint x: 330, startPoint y: 152, endPoint x: 441, endPoint y: 192, distance: 117.7
click at [441, 192] on div at bounding box center [381, 190] width 155 height 155
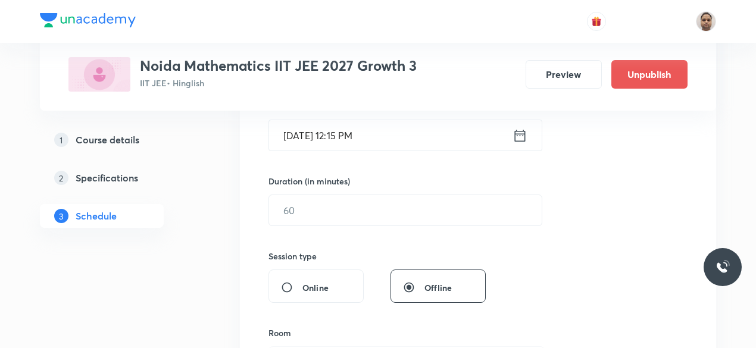
scroll to position [320, 0]
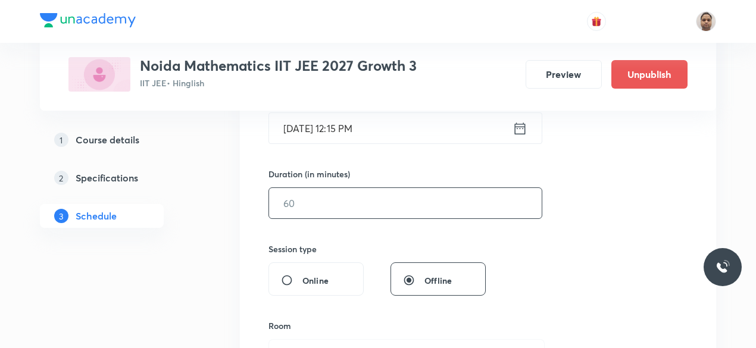
click at [300, 194] on input "text" at bounding box center [405, 203] width 273 height 30
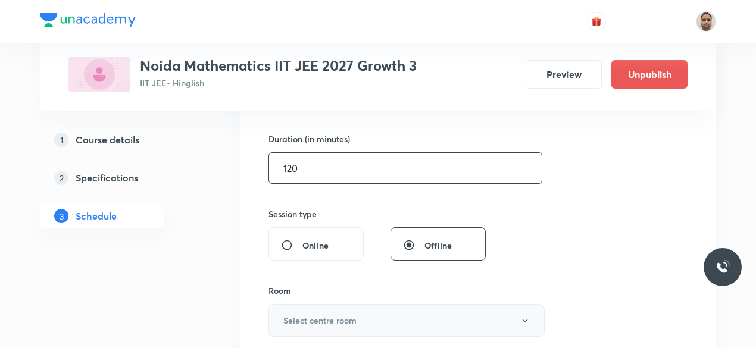
scroll to position [379, 0]
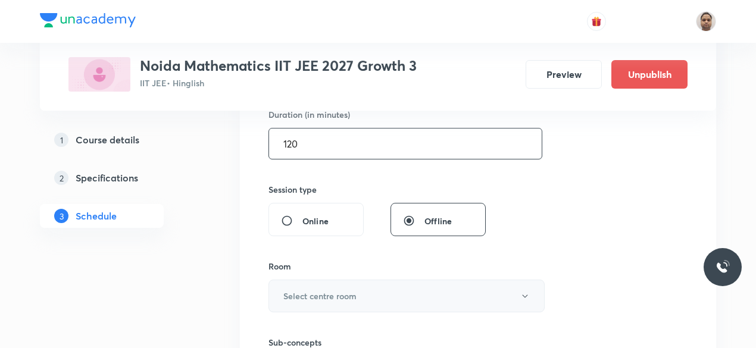
type input "120"
click at [329, 292] on h6 "Select centre room" at bounding box center [319, 296] width 73 height 13
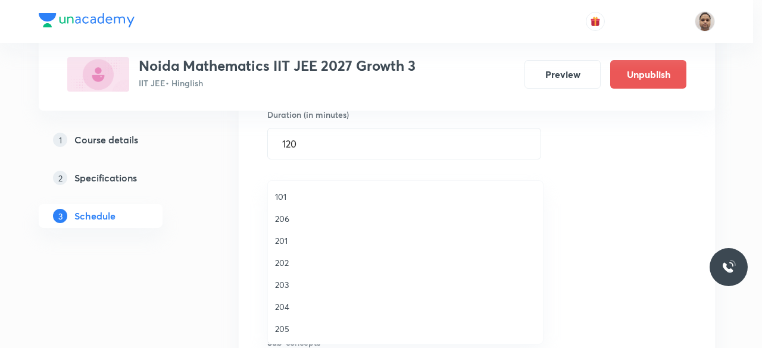
click at [300, 254] on li "202" at bounding box center [405, 263] width 275 height 22
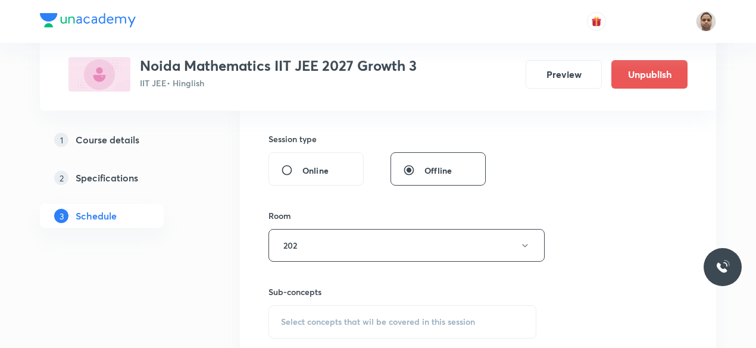
scroll to position [498, 0]
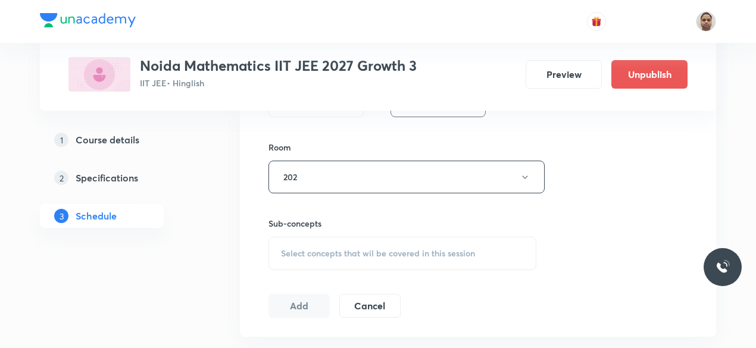
click at [317, 225] on h6 "Sub-concepts" at bounding box center [403, 223] width 268 height 13
click at [323, 249] on span "Select concepts that wil be covered in this session" at bounding box center [378, 254] width 194 height 10
click at [300, 345] on p "Degree, Value Based & Equation" at bounding box center [355, 353] width 120 height 25
checkbox input "true"
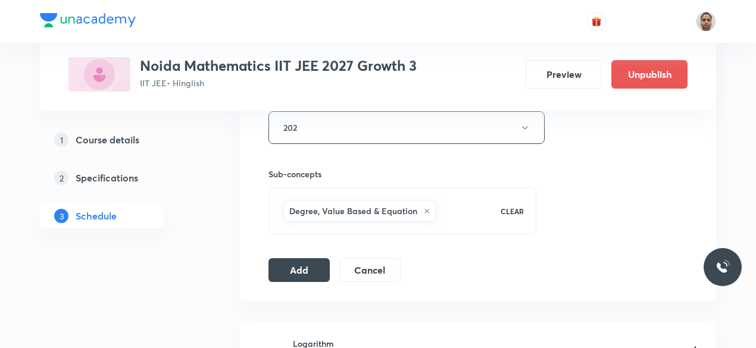
scroll to position [558, 0]
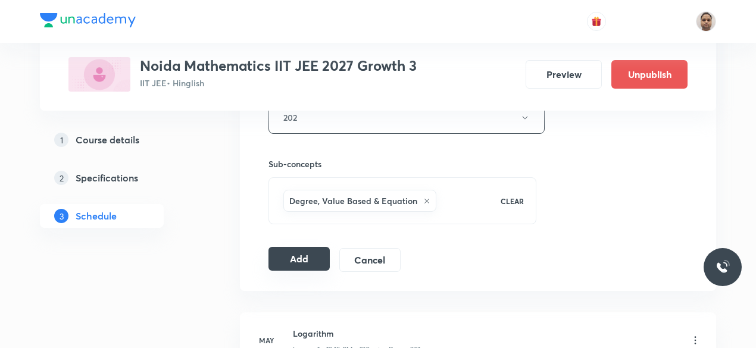
click at [292, 258] on button "Add" at bounding box center [299, 259] width 61 height 24
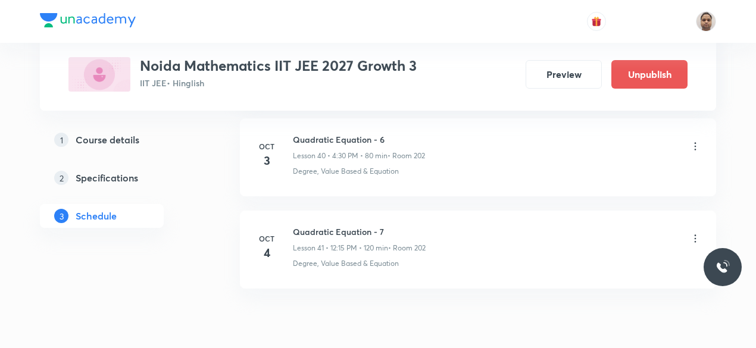
scroll to position [3826, 0]
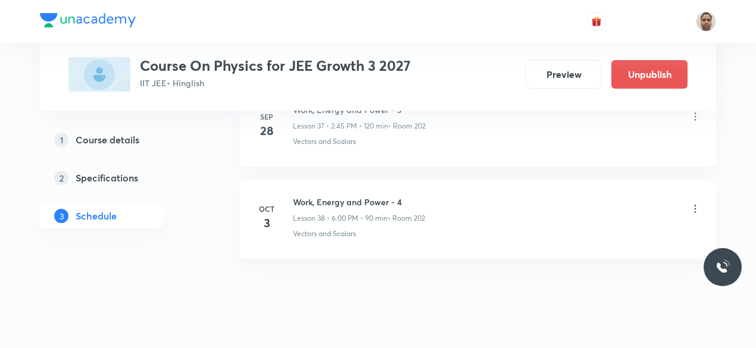
scroll to position [4096, 0]
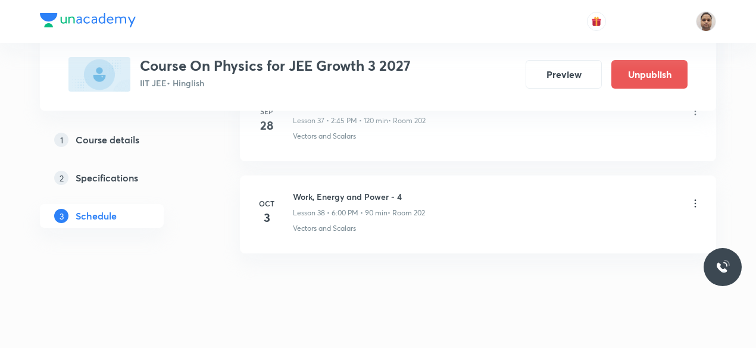
click at [350, 191] on h6 "Work, Energy and Power - 4" at bounding box center [359, 197] width 132 height 13
copy h6 "Work, Energy and Power - 4"
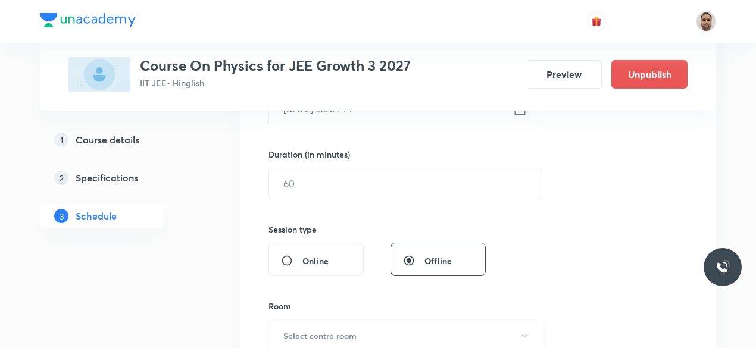
scroll to position [142, 0]
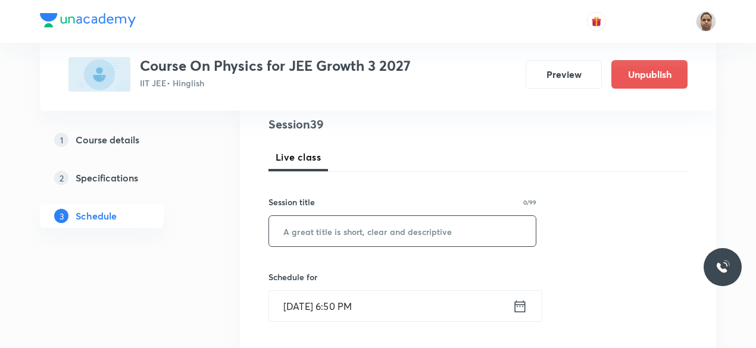
click at [336, 232] on input "text" at bounding box center [402, 231] width 267 height 30
paste input "Work, Energy and Power - 4"
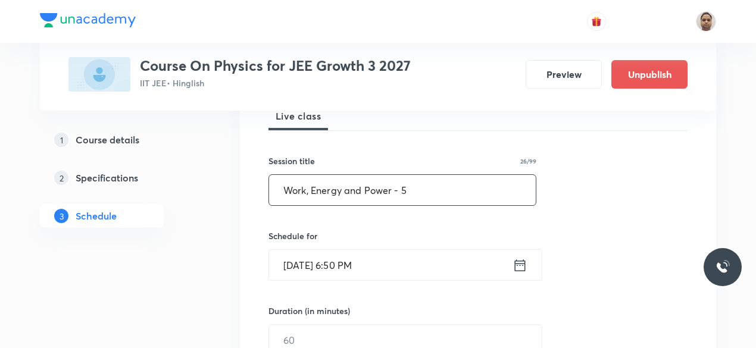
scroll to position [201, 0]
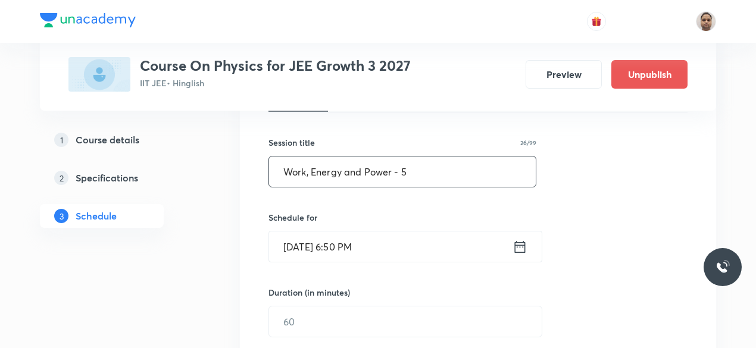
type input "Work, Energy and Power - 5"
click at [354, 244] on input "[DATE] 6:50 PM" at bounding box center [391, 247] width 244 height 30
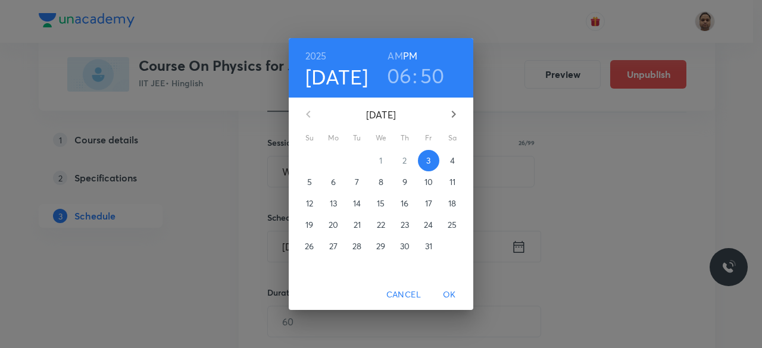
click at [457, 157] on span "4" at bounding box center [452, 161] width 21 height 12
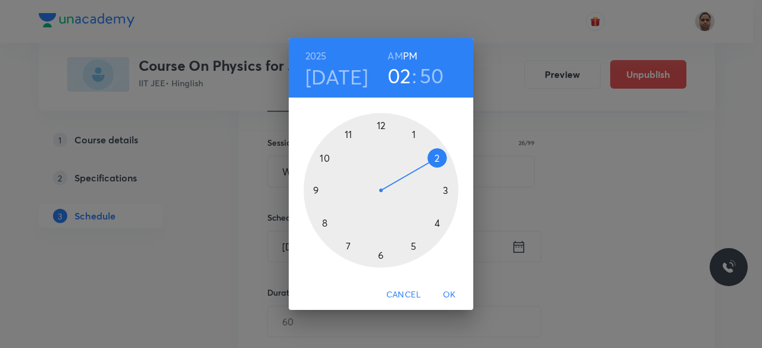
drag, startPoint x: 382, startPoint y: 251, endPoint x: 422, endPoint y: 154, distance: 105.5
click at [422, 154] on div at bounding box center [381, 190] width 155 height 155
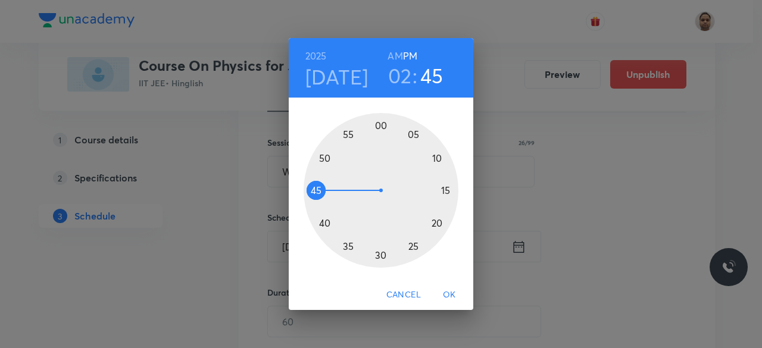
drag, startPoint x: 319, startPoint y: 155, endPoint x: 319, endPoint y: 194, distance: 38.1
click at [319, 194] on div at bounding box center [381, 190] width 155 height 155
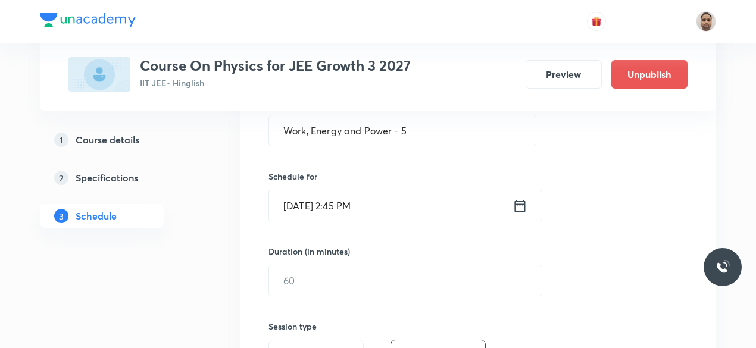
scroll to position [261, 0]
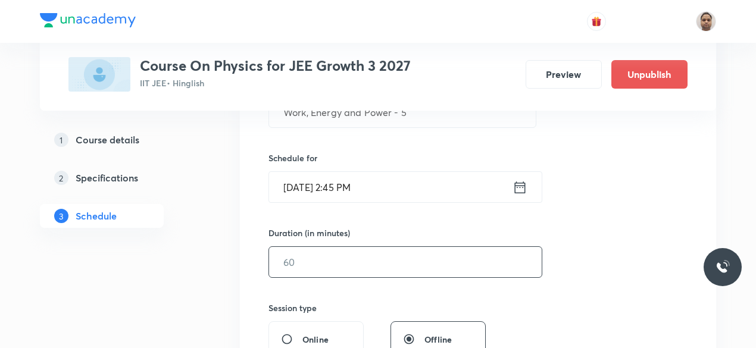
click at [319, 253] on input "text" at bounding box center [405, 262] width 273 height 30
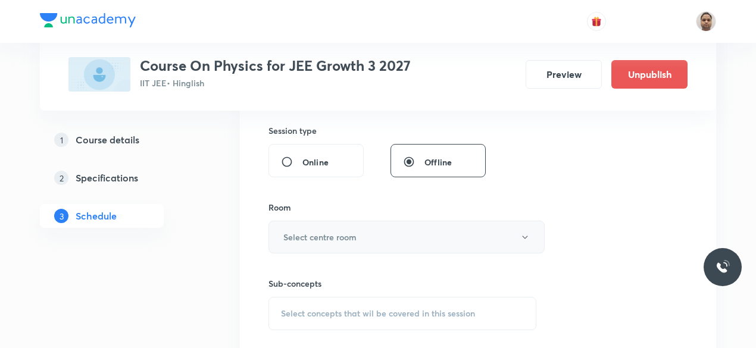
scroll to position [439, 0]
type input "120"
click at [305, 237] on h6 "Select centre room" at bounding box center [319, 236] width 73 height 13
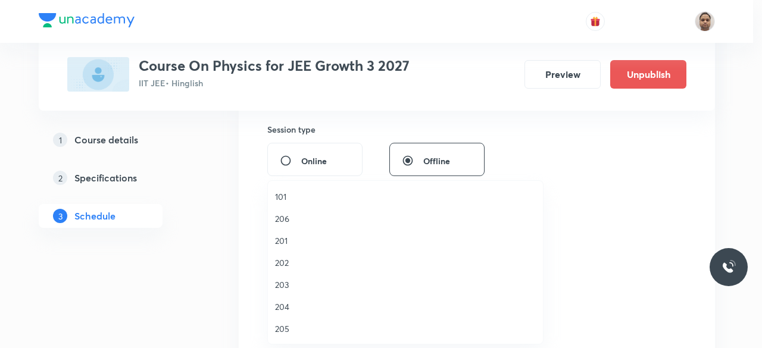
click at [292, 239] on span "201" at bounding box center [405, 241] width 261 height 13
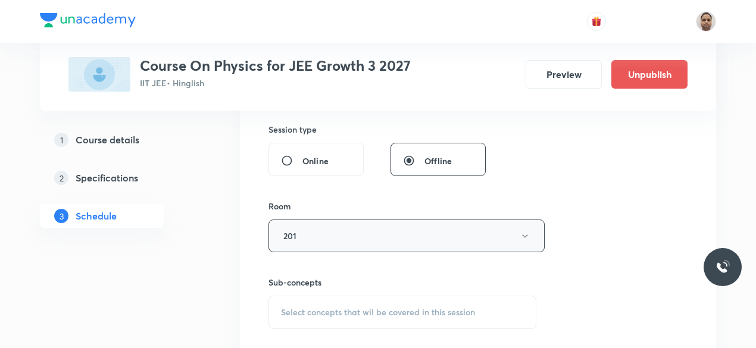
click at [304, 230] on button "201" at bounding box center [407, 236] width 276 height 33
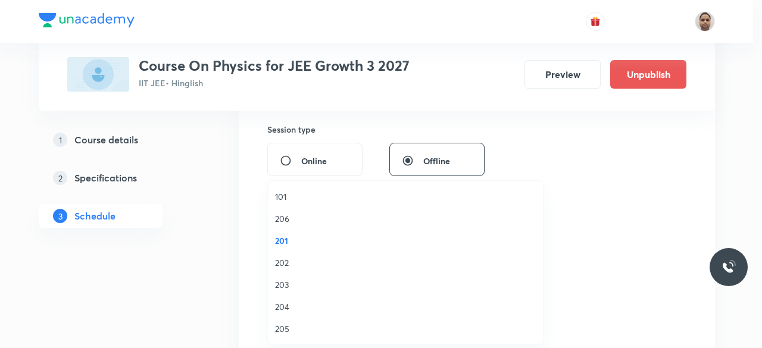
click at [286, 270] on li "202" at bounding box center [405, 263] width 275 height 22
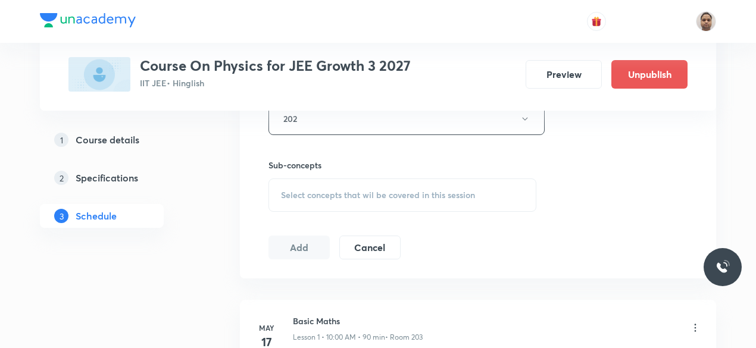
scroll to position [559, 0]
click at [303, 189] on span "Select concepts that wil be covered in this session" at bounding box center [378, 194] width 194 height 10
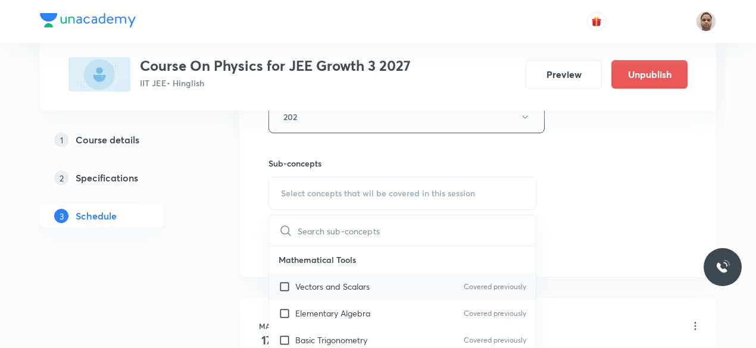
click at [310, 310] on p "Elementary Algebra" at bounding box center [332, 313] width 75 height 13
checkbox input "true"
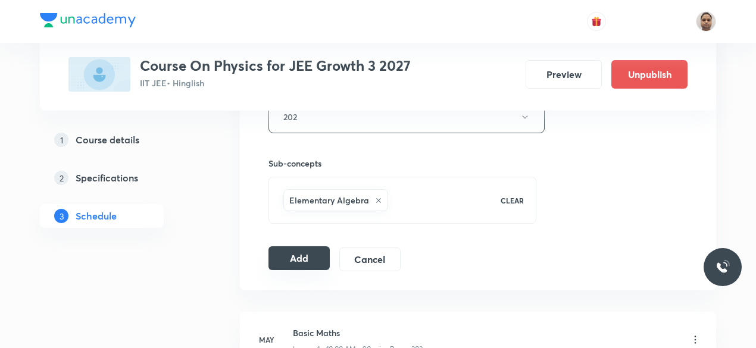
click at [302, 258] on button "Add" at bounding box center [299, 259] width 61 height 24
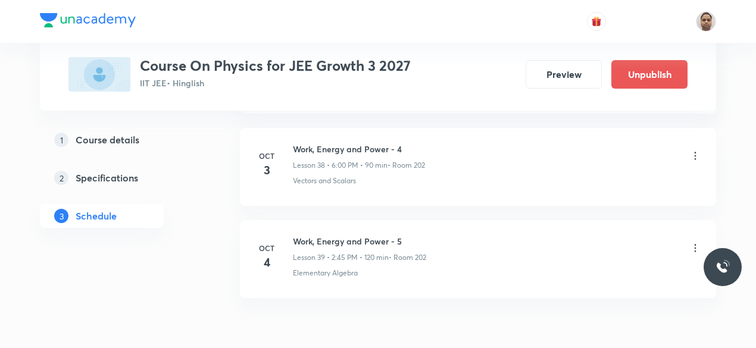
scroll to position [3643, 0]
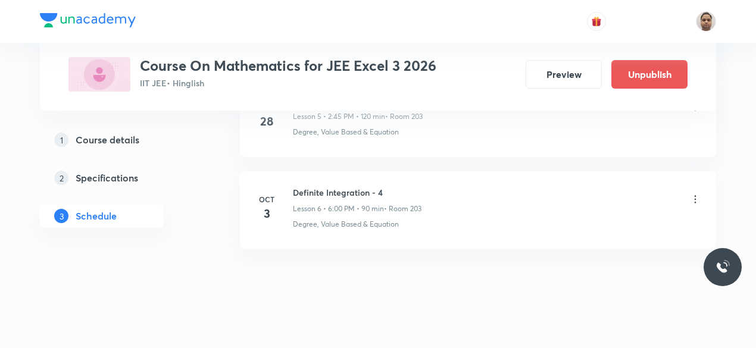
scroll to position [1155, 0]
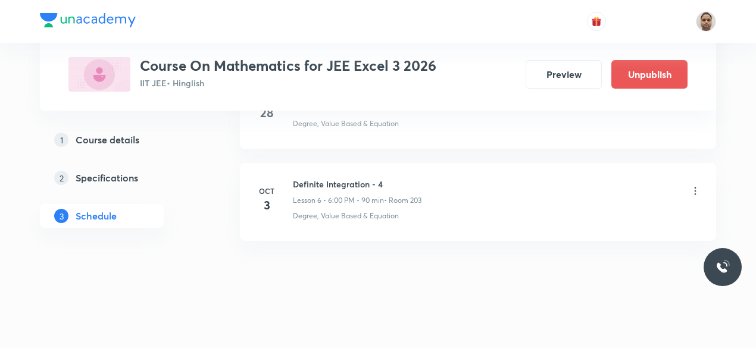
click at [351, 178] on h6 "Definite Integration - 4" at bounding box center [357, 184] width 129 height 13
copy h6 "Definite Integration - 4"
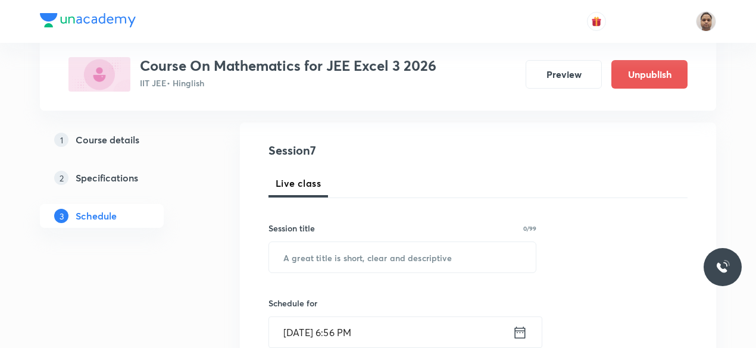
scroll to position [119, 0]
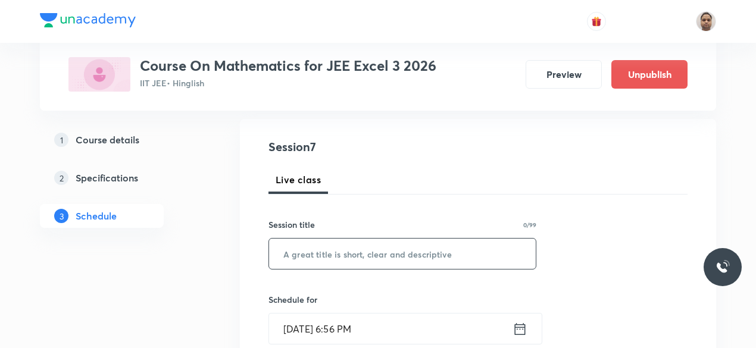
click at [316, 254] on input "text" at bounding box center [402, 254] width 267 height 30
paste input "Definite Integration - 4"
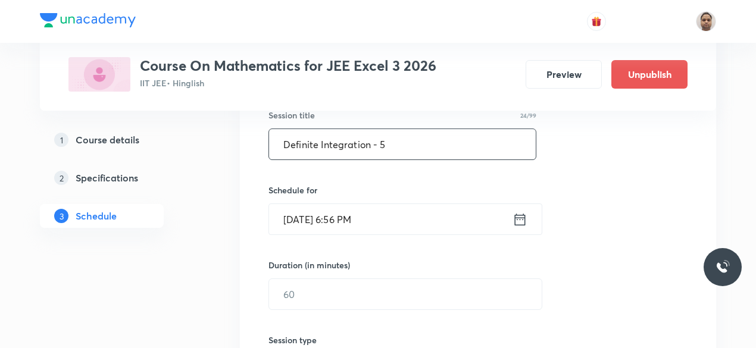
scroll to position [238, 0]
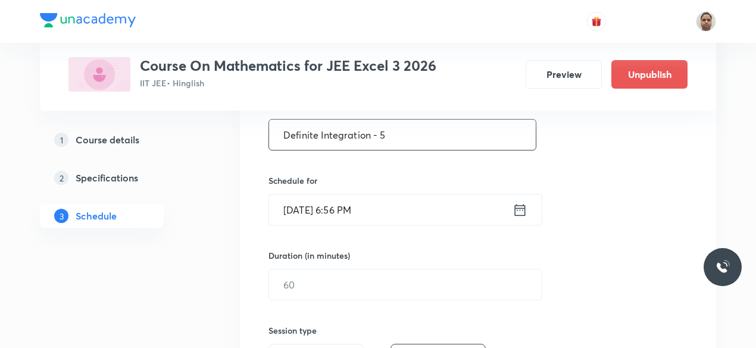
type input "Definite Integration - 5"
click at [340, 220] on input "Oct 3, 2025, 6:56 PM" at bounding box center [391, 210] width 244 height 30
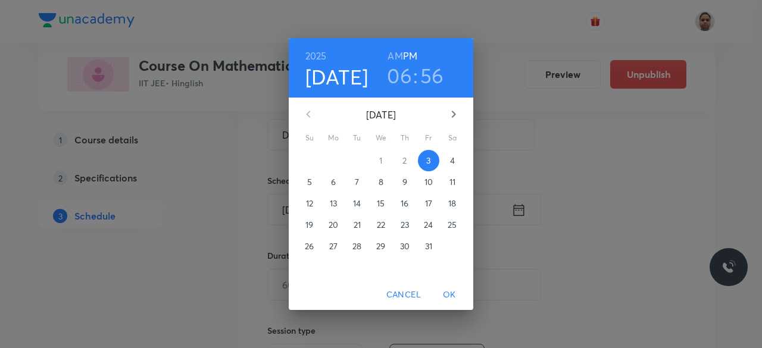
click at [453, 163] on p "4" at bounding box center [452, 161] width 5 height 12
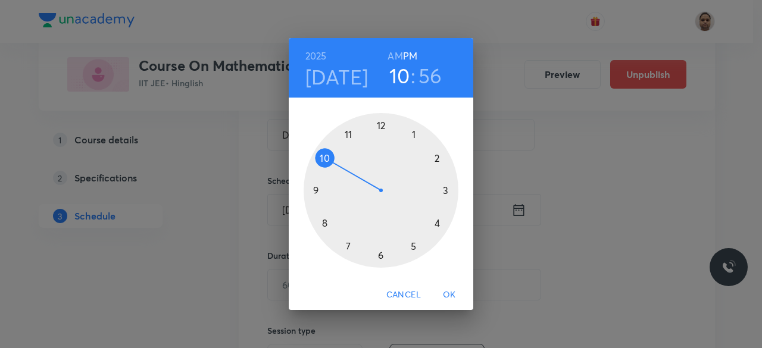
drag, startPoint x: 381, startPoint y: 258, endPoint x: 340, endPoint y: 171, distance: 96.2
click at [340, 171] on div at bounding box center [381, 190] width 155 height 155
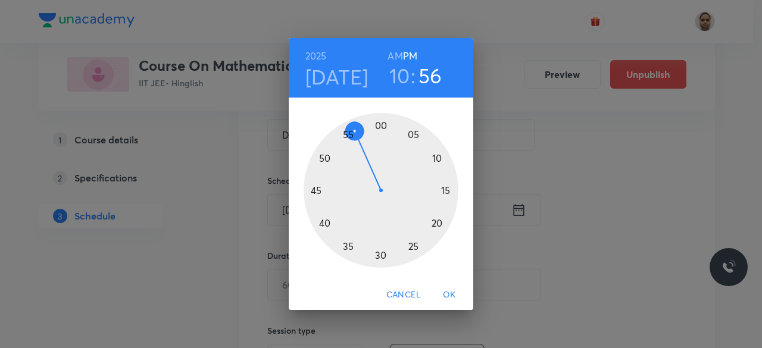
click at [389, 52] on h6 "AM" at bounding box center [395, 56] width 15 height 17
drag, startPoint x: 366, startPoint y: 126, endPoint x: 382, endPoint y: 126, distance: 16.7
click at [382, 126] on div at bounding box center [381, 190] width 155 height 155
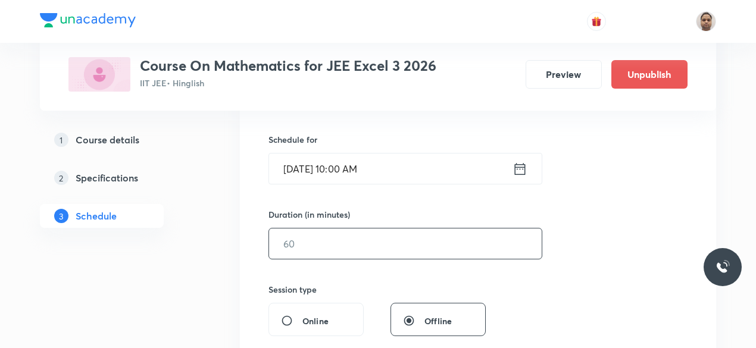
scroll to position [298, 0]
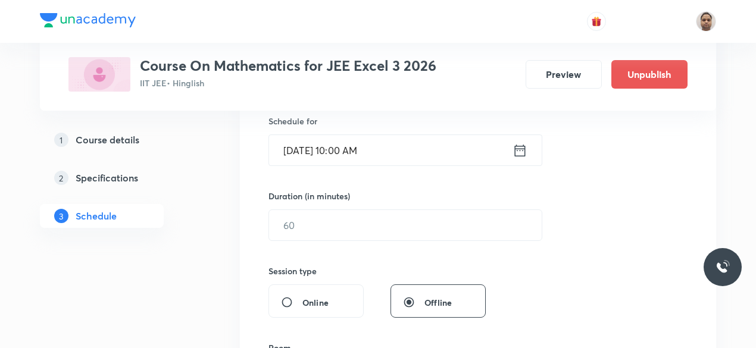
click at [321, 224] on input "text" at bounding box center [405, 225] width 273 height 30
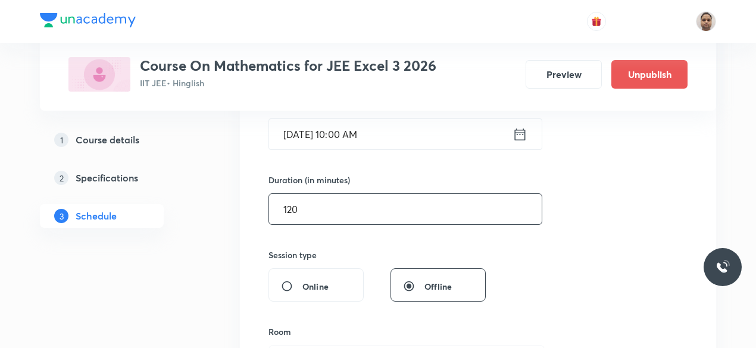
scroll to position [417, 0]
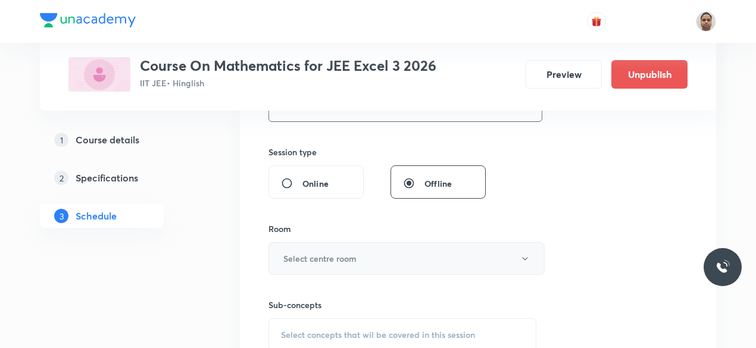
type input "120"
click at [308, 248] on button "Select centre room" at bounding box center [407, 258] width 276 height 33
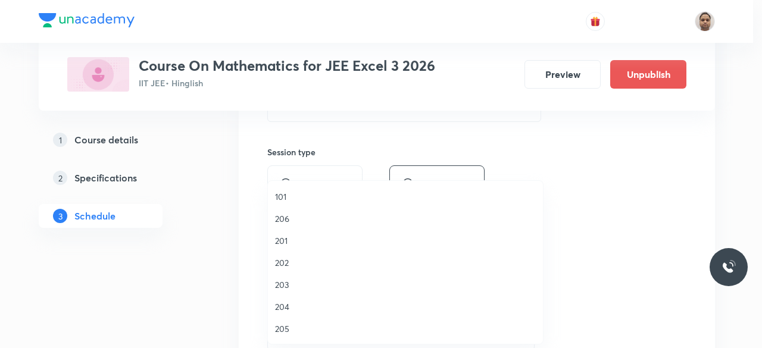
click at [294, 288] on span "203" at bounding box center [405, 285] width 261 height 13
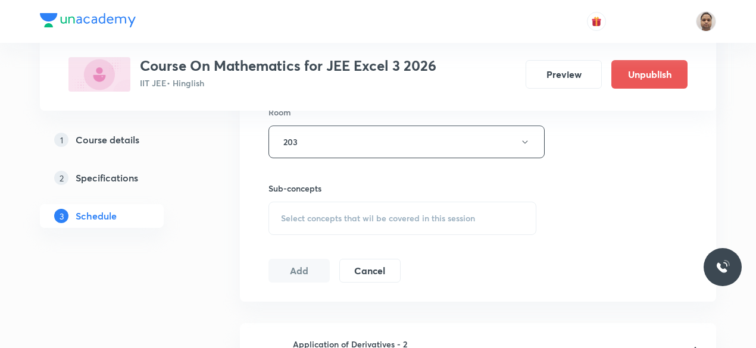
scroll to position [536, 0]
click at [308, 215] on span "Select concepts that wil be covered in this session" at bounding box center [378, 216] width 194 height 10
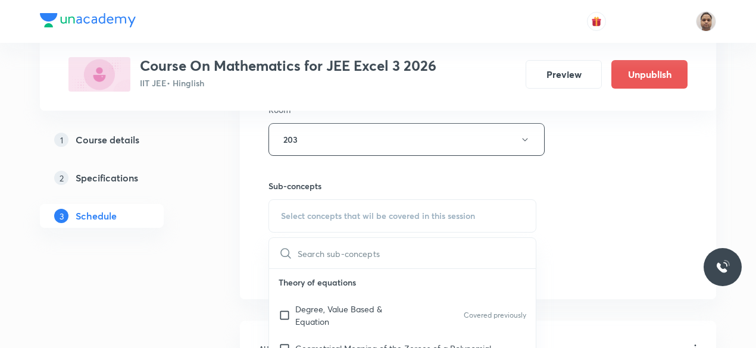
click at [302, 310] on p "Degree, Value Based & Equation" at bounding box center [355, 315] width 120 height 25
checkbox input "true"
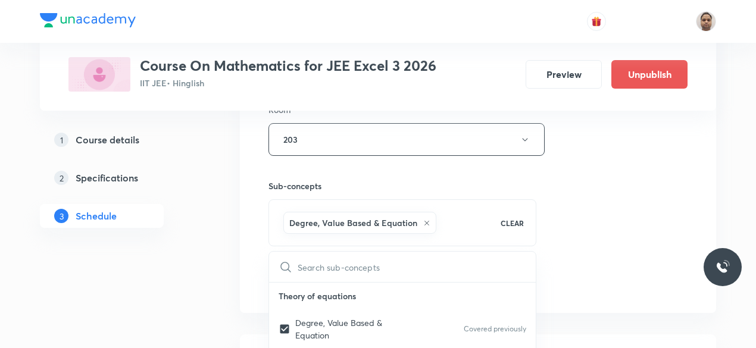
click at [202, 305] on div "Plus Courses Course On Mathematics for JEE Excel 3 2026 IIT JEE • Hinglish Prev…" at bounding box center [378, 248] width 676 height 1434
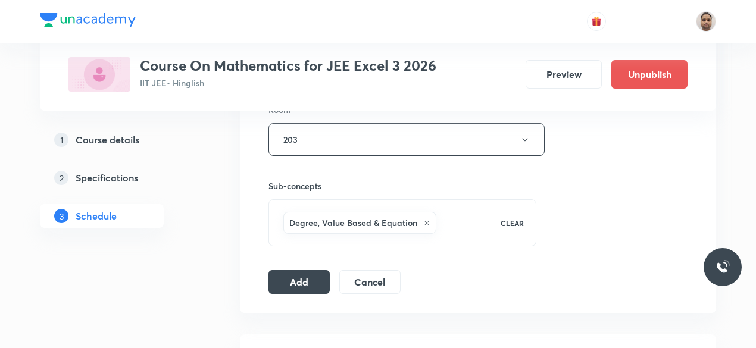
click at [295, 272] on button "Add" at bounding box center [299, 282] width 61 height 24
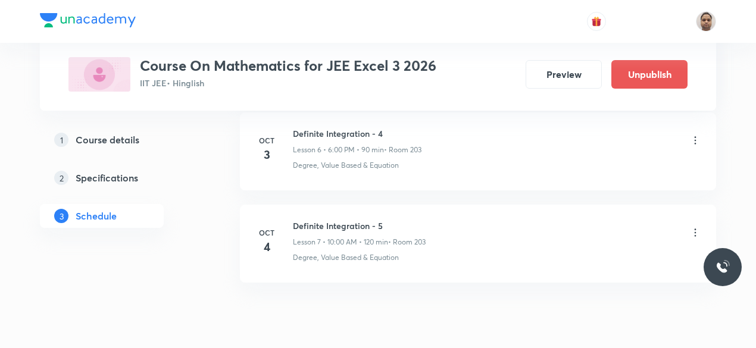
scroll to position [702, 0]
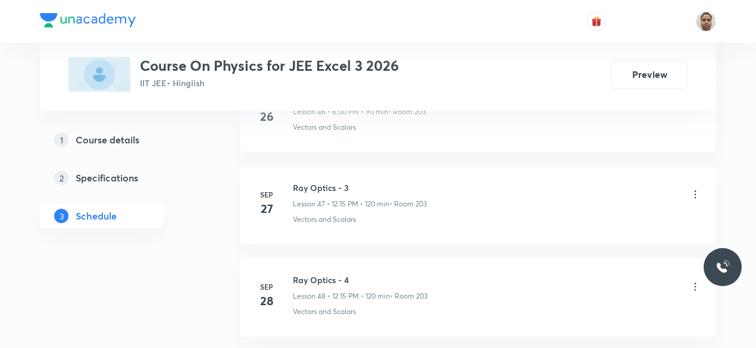
scroll to position [5015, 0]
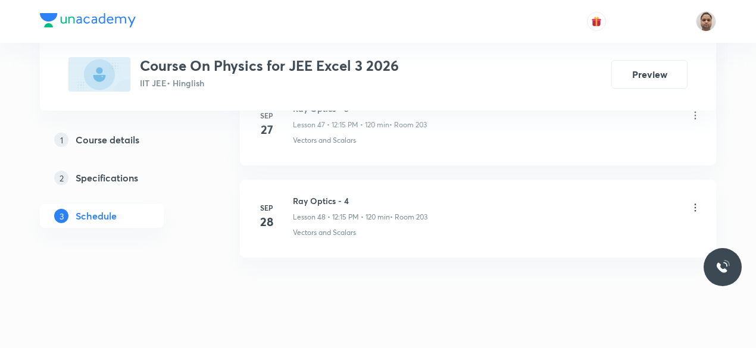
click at [330, 195] on h6 "Ray Optics - 4" at bounding box center [360, 201] width 135 height 13
copy h6 "Ray Optics - 4"
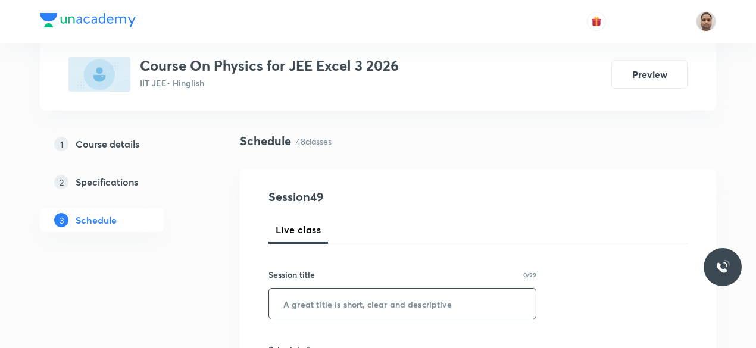
scroll to position [119, 0]
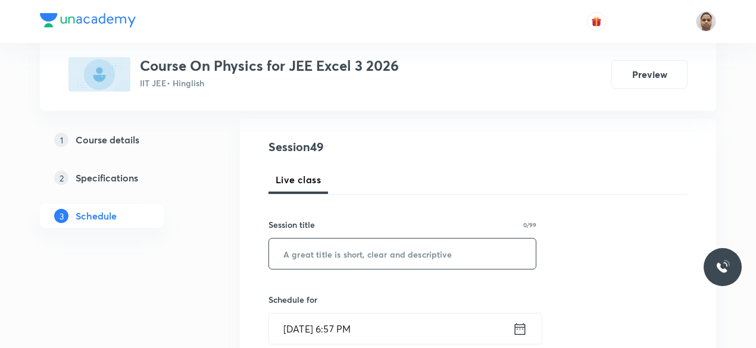
click at [311, 252] on input "text" at bounding box center [402, 254] width 267 height 30
paste input "Ray Optics - 4"
type input "Ray Optics - 5"
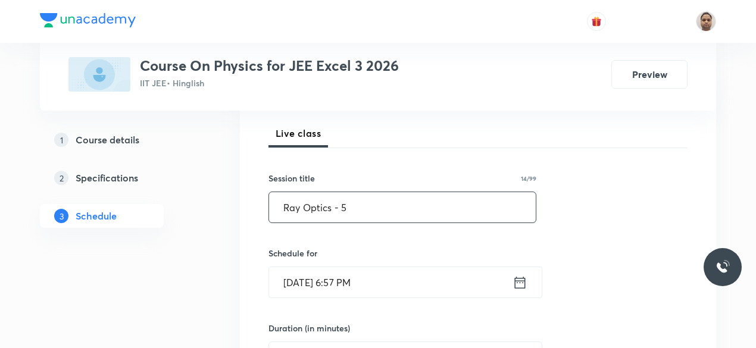
scroll to position [238, 0]
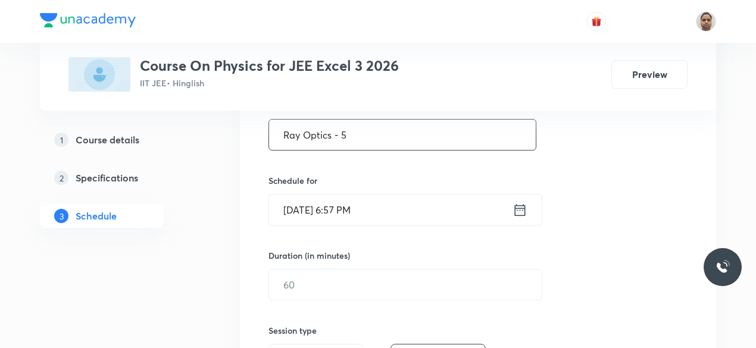
click at [320, 209] on input "[DATE] 6:57 PM" at bounding box center [391, 210] width 244 height 30
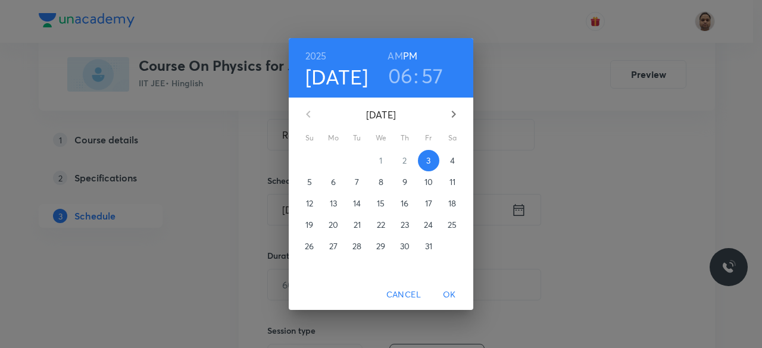
click at [449, 162] on span "4" at bounding box center [452, 161] width 21 height 12
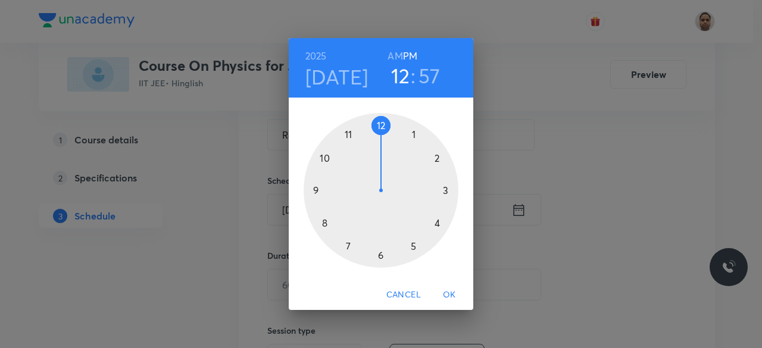
drag, startPoint x: 378, startPoint y: 252, endPoint x: 375, endPoint y: 138, distance: 114.9
click at [375, 138] on div at bounding box center [381, 190] width 155 height 155
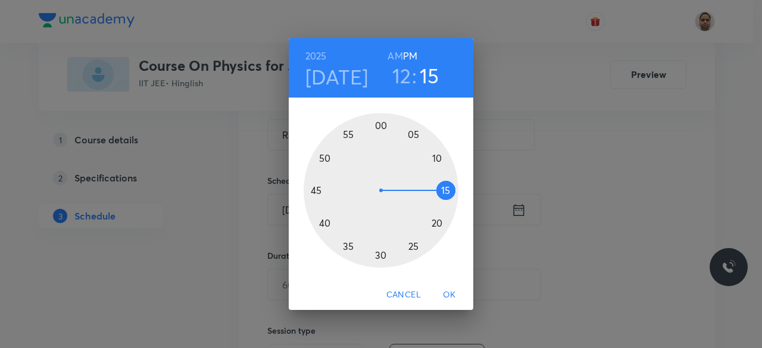
drag, startPoint x: 404, startPoint y: 140, endPoint x: 444, endPoint y: 191, distance: 65.3
click at [444, 191] on div at bounding box center [381, 190] width 155 height 155
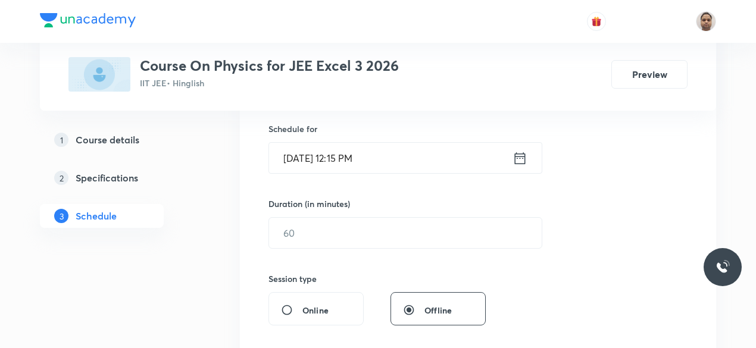
scroll to position [357, 0]
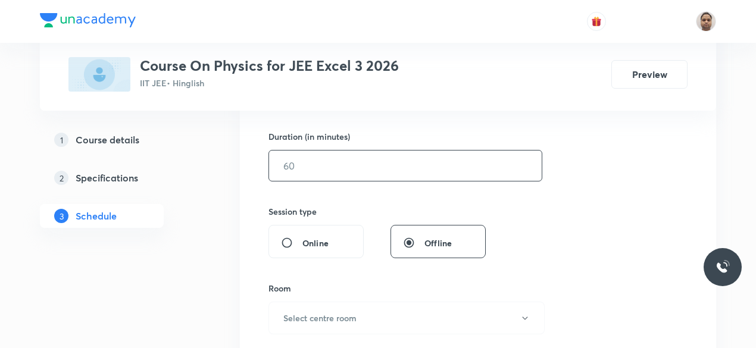
click at [310, 167] on input "text" at bounding box center [405, 166] width 273 height 30
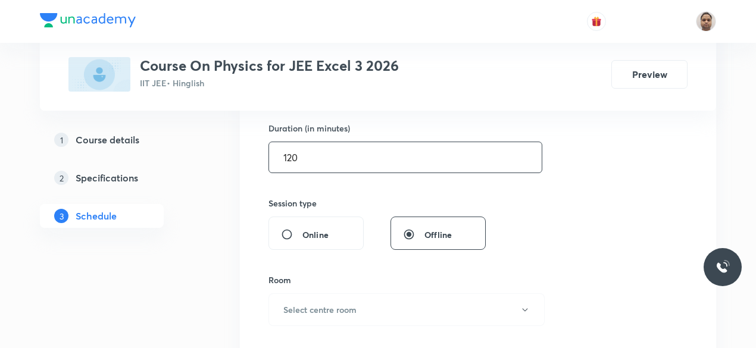
scroll to position [476, 0]
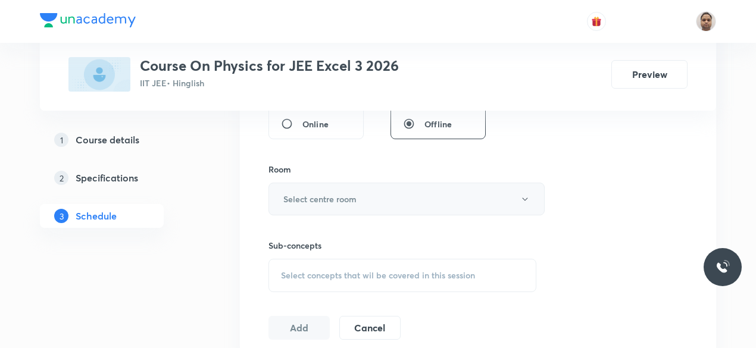
type input "120"
click at [302, 205] on button "Select centre room" at bounding box center [407, 199] width 276 height 33
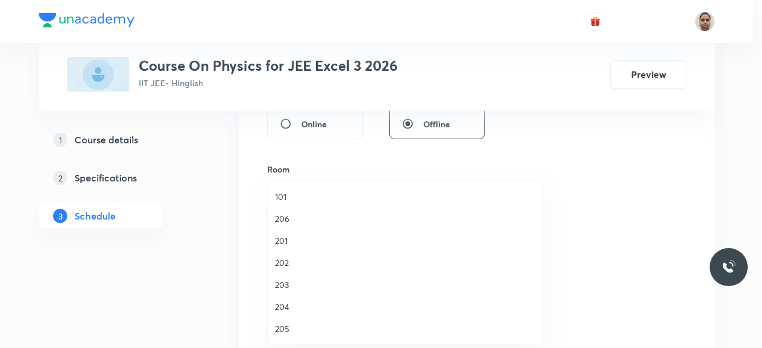
click at [291, 285] on span "203" at bounding box center [405, 285] width 261 height 13
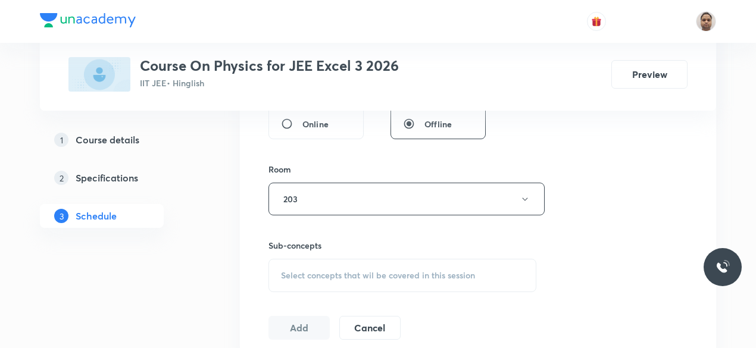
click at [307, 252] on div "Sub-concepts Select concepts that wil be covered in this session" at bounding box center [403, 265] width 268 height 53
click at [305, 271] on span "Select concepts that wil be covered in this session" at bounding box center [378, 276] width 194 height 10
click at [292, 336] on p "Mathematical Tools" at bounding box center [402, 342] width 267 height 27
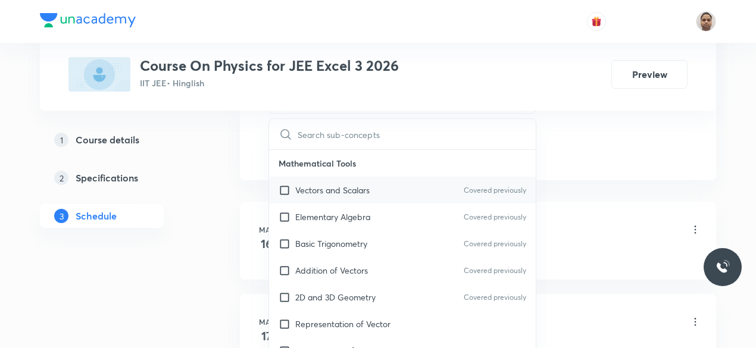
click at [302, 185] on p "Vectors and Scalars" at bounding box center [332, 190] width 74 height 13
checkbox input "true"
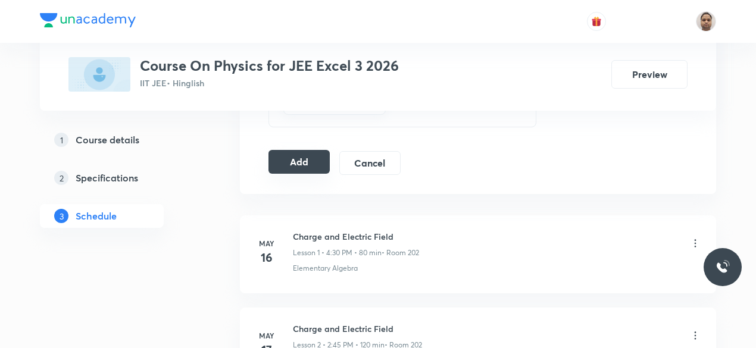
click at [305, 159] on button "Add" at bounding box center [299, 162] width 61 height 24
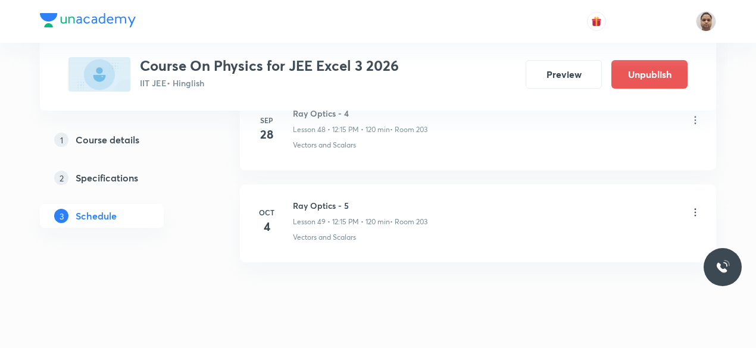
scroll to position [4562, 0]
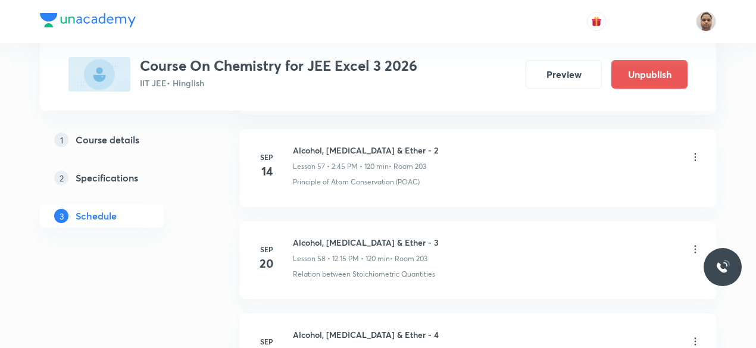
scroll to position [6210, 0]
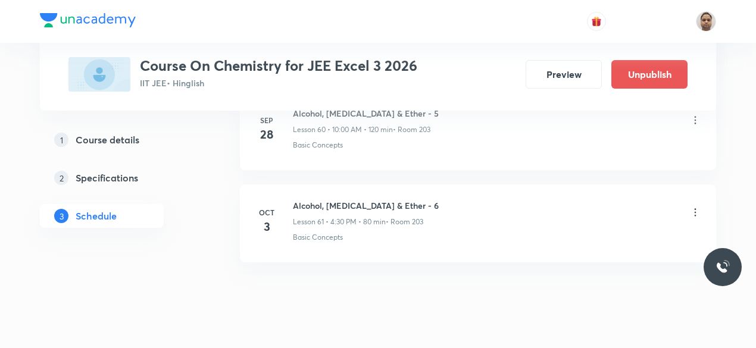
click at [351, 185] on li "Oct 3 Alcohol, Phenol & Ether - 6 Lesson 61 • 4:30 PM • 80 min • Room 203 Basic…" at bounding box center [478, 224] width 476 height 78
click at [354, 199] on div "Alcohol, Phenol & Ether - 6 Lesson 61 • 4:30 PM • 80 min • Room 203" at bounding box center [366, 213] width 146 height 28
click at [354, 199] on h6 "Alcohol, Phenol & Ether - 6" at bounding box center [366, 205] width 146 height 13
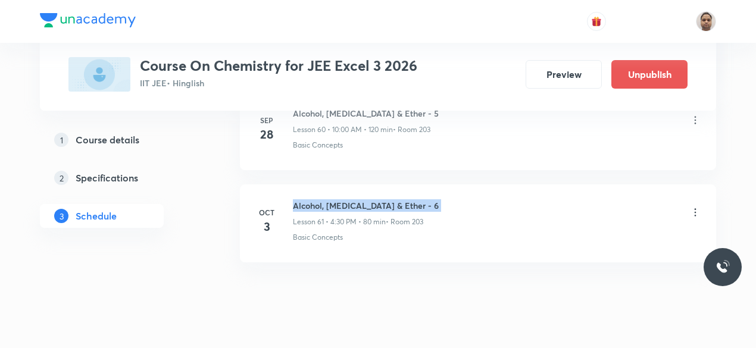
copy h6 "Alcohol, Phenol & Ether - 6"
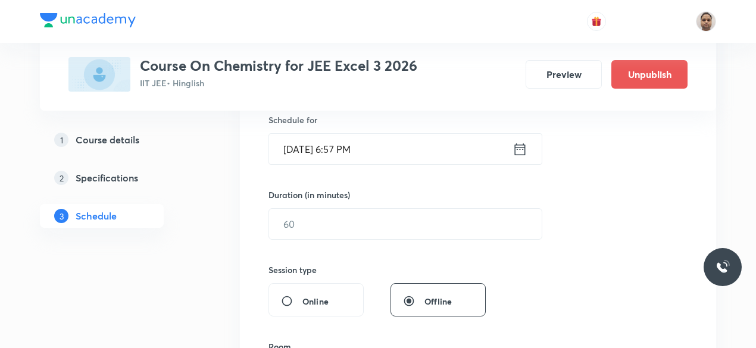
scroll to position [231, 0]
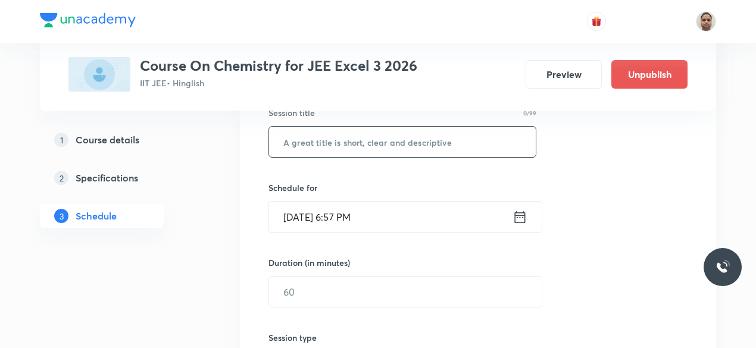
click at [366, 145] on input "text" at bounding box center [402, 142] width 267 height 30
paste input "Alcohol, Phenol & Ether - 6"
type input "Alcohol, Phenol & Ether - 7"
click at [322, 216] on input "Oct 3, 2025, 6:57 PM" at bounding box center [391, 217] width 244 height 30
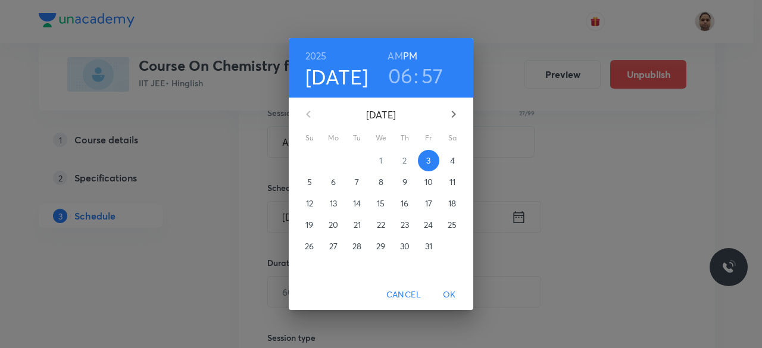
click at [454, 163] on p "4" at bounding box center [452, 161] width 5 height 12
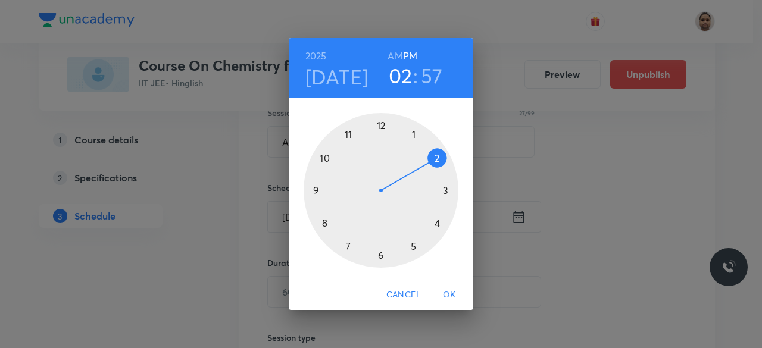
drag, startPoint x: 430, startPoint y: 207, endPoint x: 443, endPoint y: 158, distance: 50.4
click at [443, 158] on div at bounding box center [381, 190] width 155 height 155
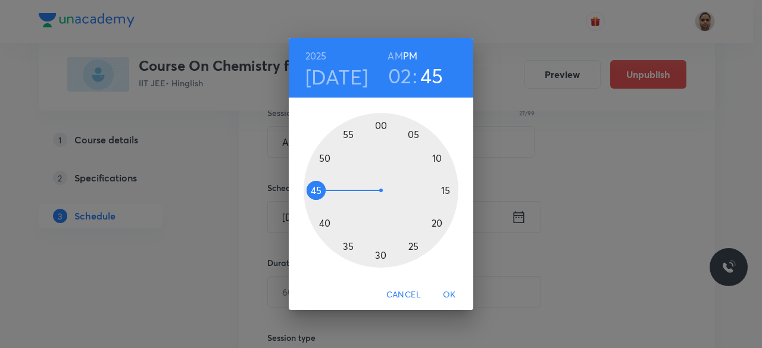
drag, startPoint x: 366, startPoint y: 126, endPoint x: 327, endPoint y: 192, distance: 77.1
click at [327, 192] on div at bounding box center [381, 190] width 155 height 155
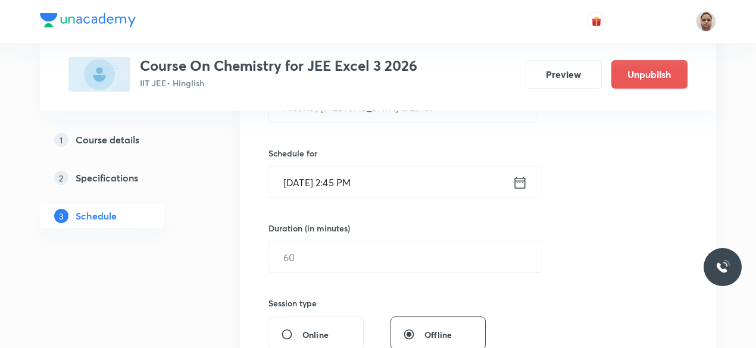
scroll to position [291, 0]
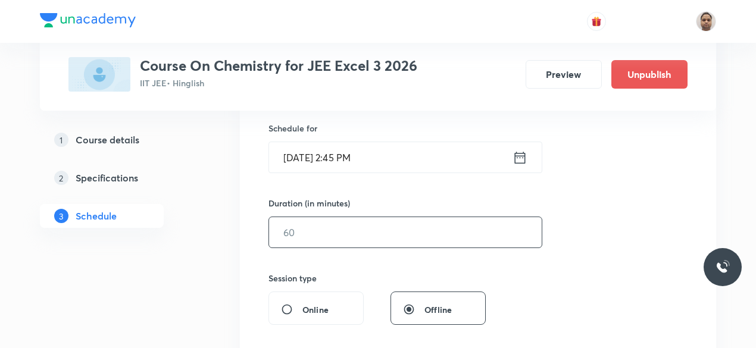
click at [319, 231] on input "text" at bounding box center [405, 232] width 273 height 30
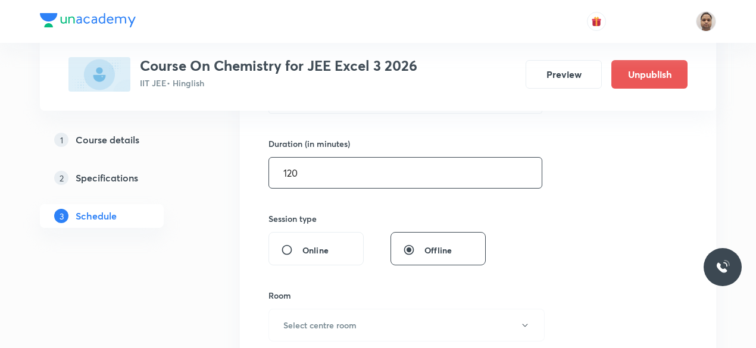
scroll to position [410, 0]
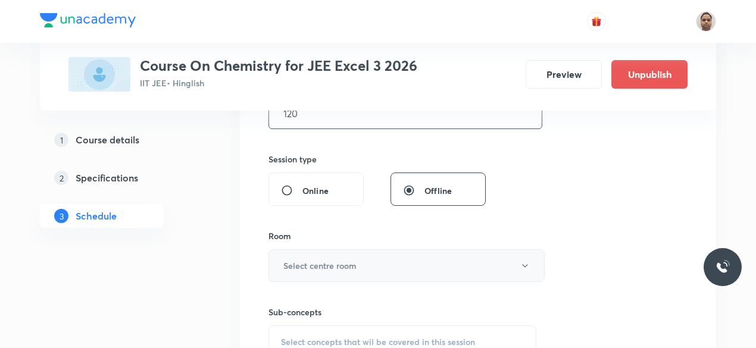
type input "120"
click at [294, 254] on button "Select centre room" at bounding box center [407, 265] width 276 height 33
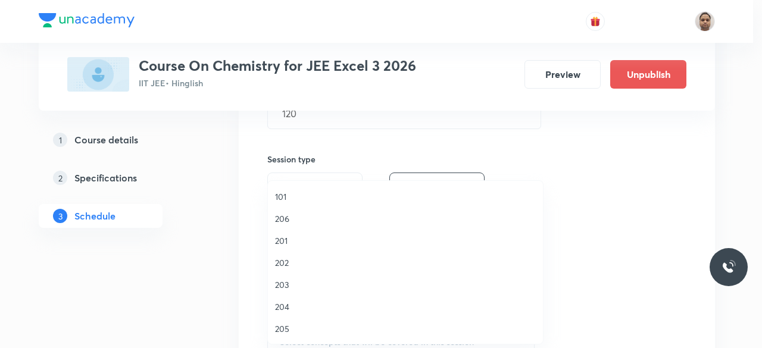
click at [292, 282] on span "203" at bounding box center [405, 285] width 261 height 13
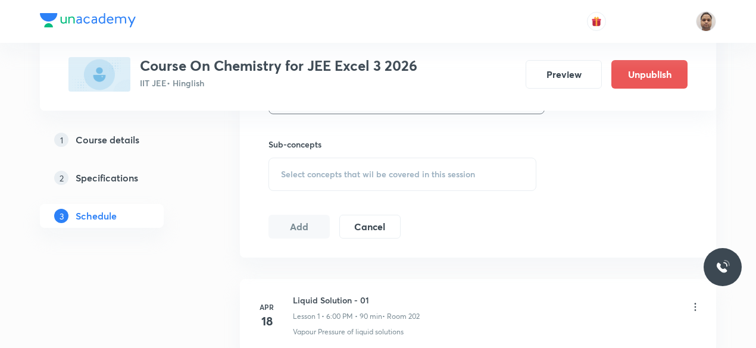
scroll to position [588, 0]
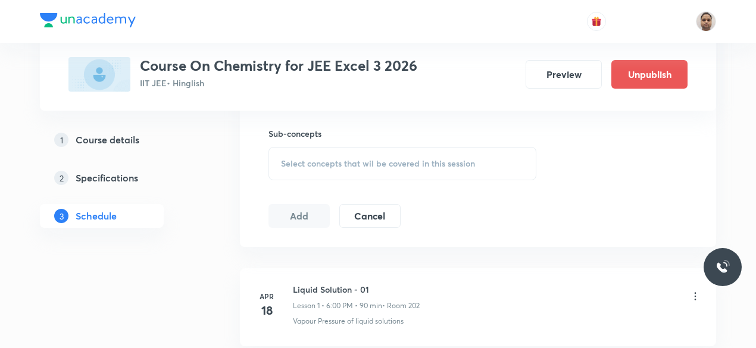
click at [302, 159] on span "Select concepts that wil be covered in this session" at bounding box center [378, 164] width 194 height 10
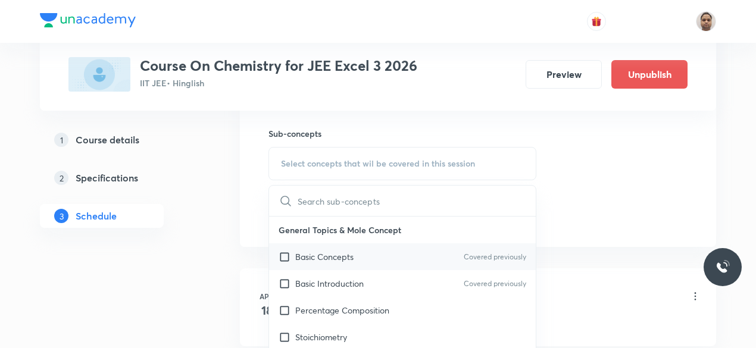
click at [298, 255] on p "Basic Concepts" at bounding box center [324, 257] width 58 height 13
checkbox input "true"
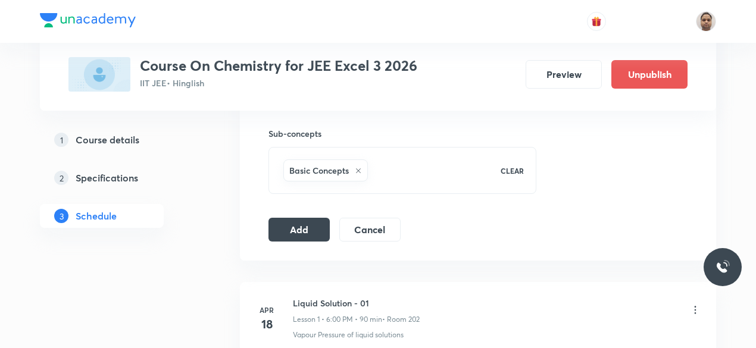
click at [306, 223] on button "Add" at bounding box center [299, 230] width 61 height 24
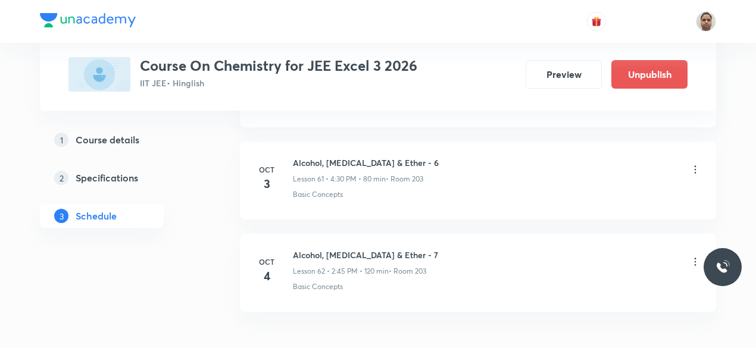
scroll to position [5724, 0]
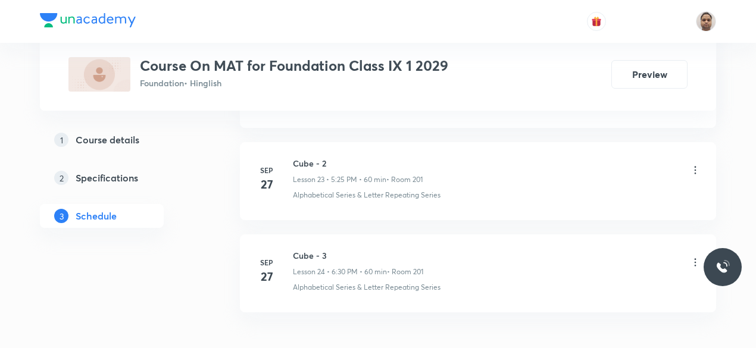
scroll to position [2809, 0]
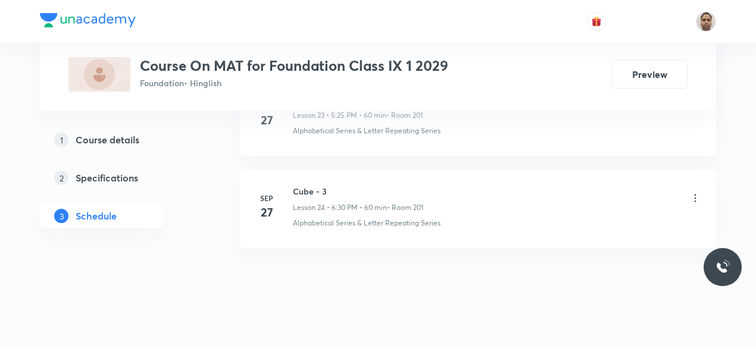
click at [309, 185] on h6 "Cube - 3" at bounding box center [358, 191] width 130 height 13
click at [308, 185] on h6 "Cube - 3" at bounding box center [358, 191] width 130 height 13
click at [325, 185] on h6 "Cube - 3" at bounding box center [358, 191] width 130 height 13
click at [323, 185] on h6 "Cube - 3" at bounding box center [358, 191] width 130 height 13
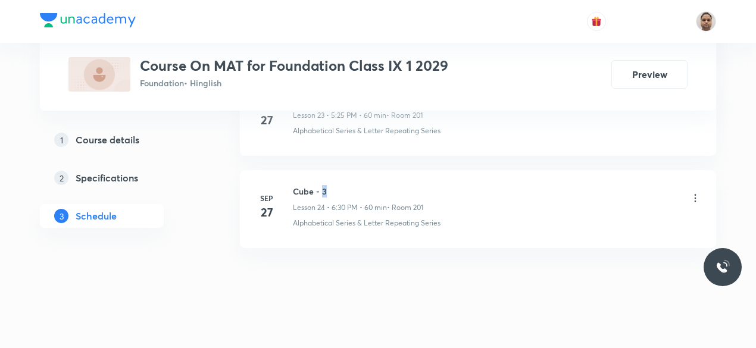
click at [323, 185] on h6 "Cube - 3" at bounding box center [358, 191] width 130 height 13
copy h6 "Cube - 3"
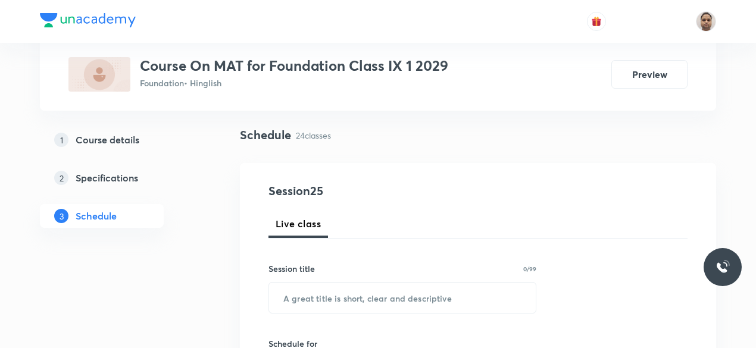
scroll to position [92, 0]
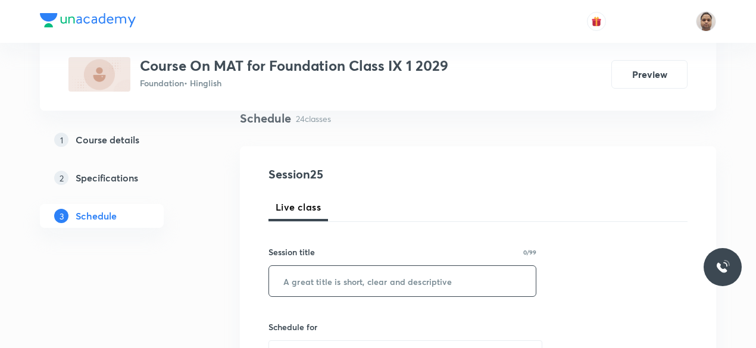
click at [355, 274] on input "text" at bounding box center [402, 281] width 267 height 30
paste input "Cube - 3"
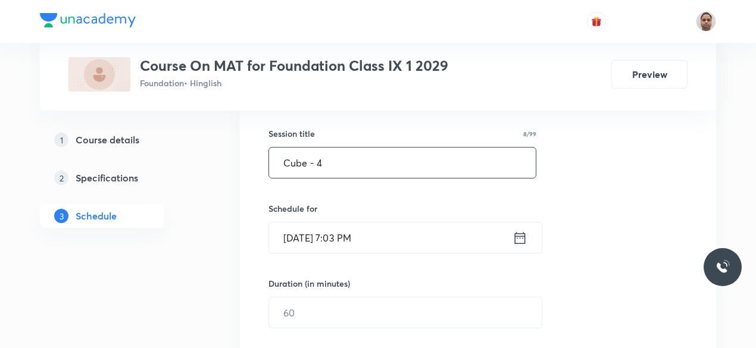
scroll to position [211, 0]
type input "Cube - 4"
click at [319, 235] on input "[DATE] 7:03 PM" at bounding box center [391, 237] width 244 height 30
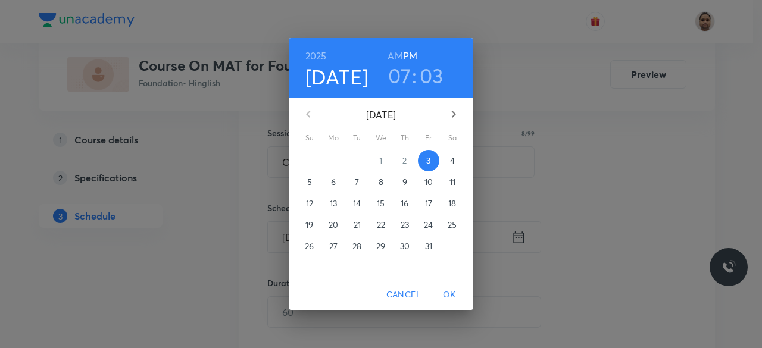
click at [456, 154] on button "4" at bounding box center [452, 160] width 21 height 21
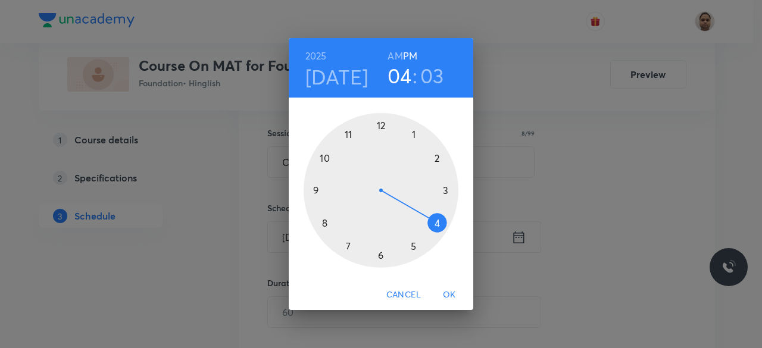
drag, startPoint x: 346, startPoint y: 245, endPoint x: 436, endPoint y: 224, distance: 92.2
click at [436, 224] on div at bounding box center [381, 190] width 155 height 155
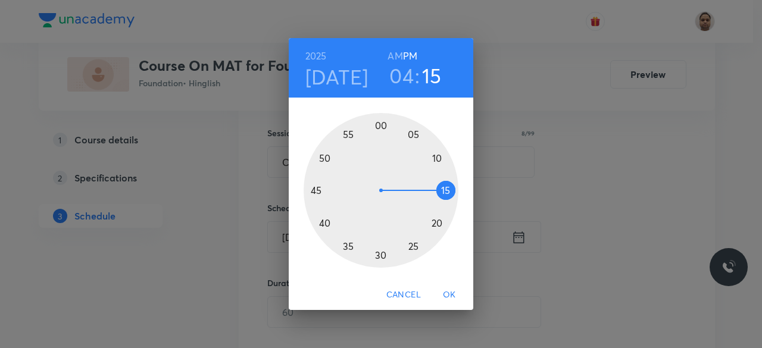
drag, startPoint x: 408, startPoint y: 127, endPoint x: 456, endPoint y: 193, distance: 81.5
click at [456, 193] on div at bounding box center [381, 190] width 155 height 155
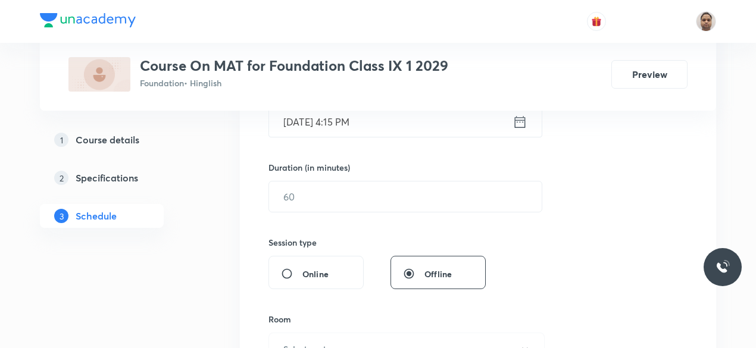
scroll to position [330, 0]
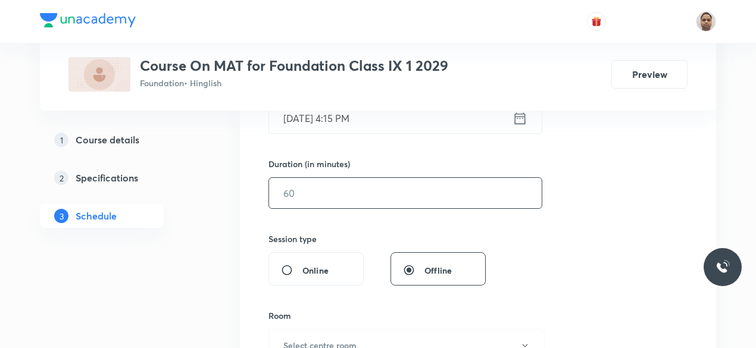
click at [342, 200] on input "text" at bounding box center [405, 193] width 273 height 30
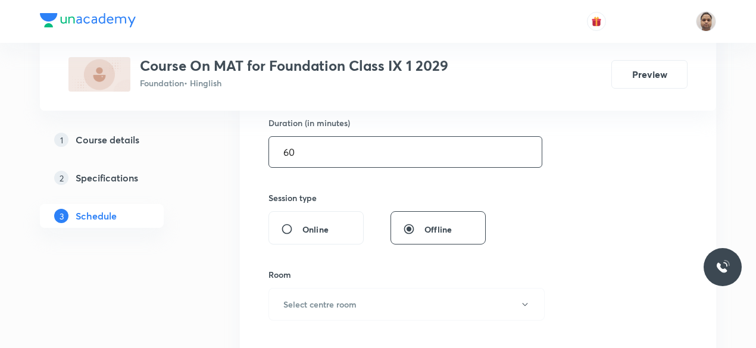
scroll to position [389, 0]
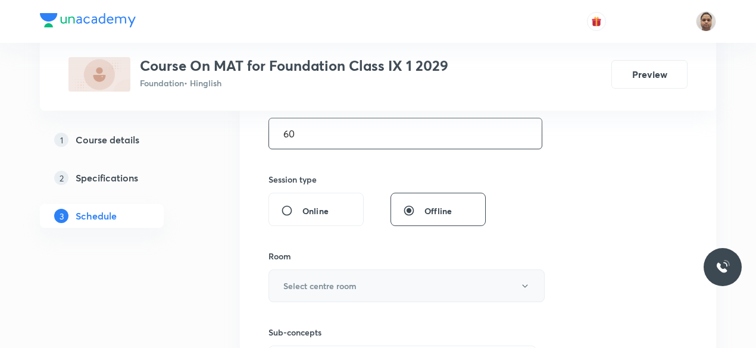
type input "60"
click at [303, 274] on button "Select centre room" at bounding box center [407, 286] width 276 height 33
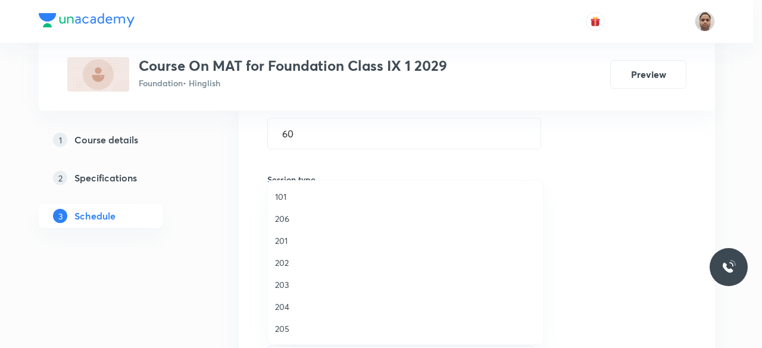
click at [295, 277] on li "203" at bounding box center [405, 285] width 275 height 22
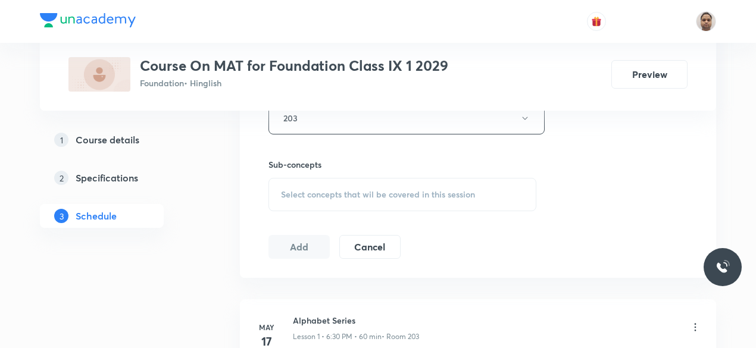
scroll to position [568, 0]
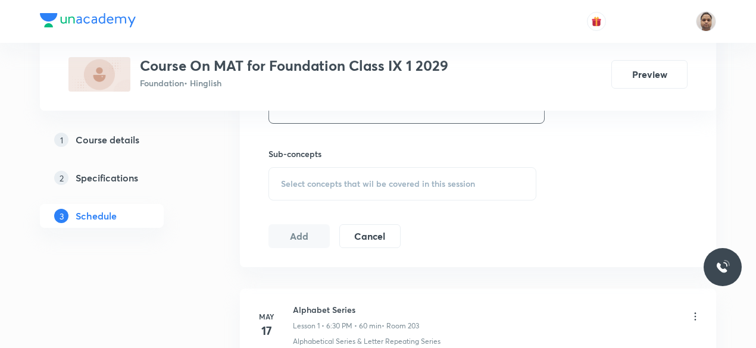
click at [304, 173] on div "Select concepts that wil be covered in this session" at bounding box center [403, 183] width 268 height 33
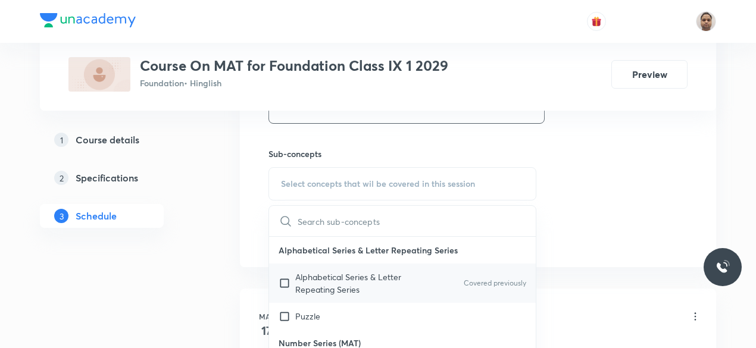
click at [306, 285] on p "Alphabetical Series & Letter Repeating Series" at bounding box center [355, 283] width 120 height 25
checkbox input "true"
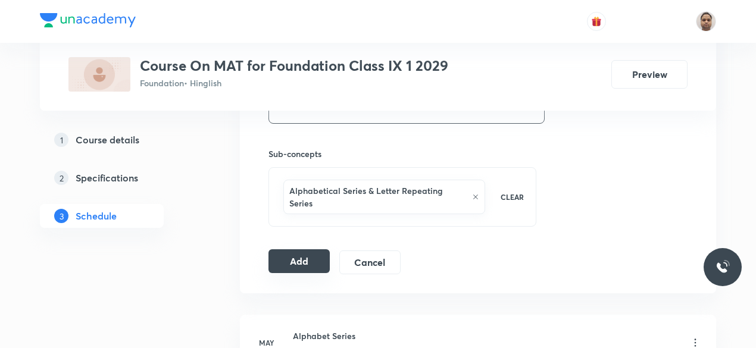
click at [298, 249] on button "Add" at bounding box center [299, 261] width 61 height 24
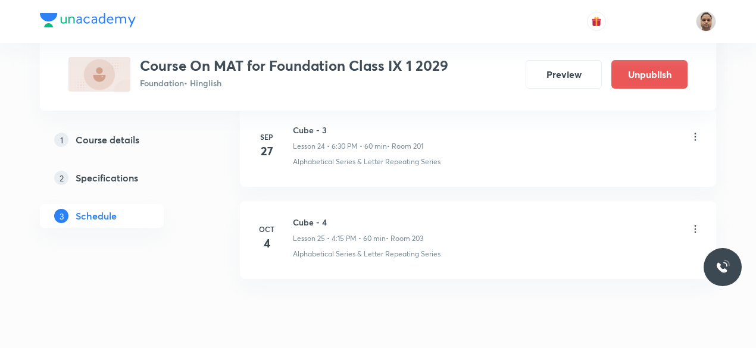
scroll to position [2356, 0]
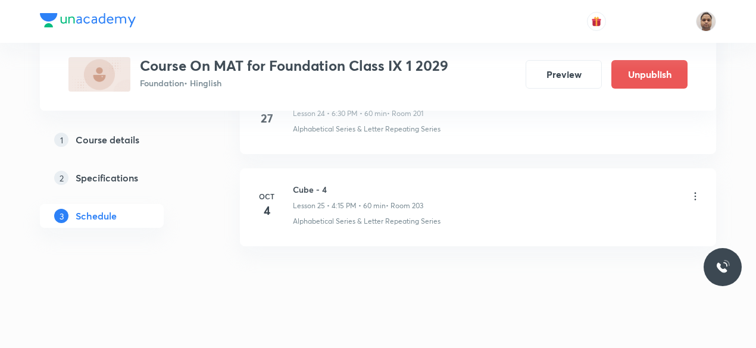
click at [318, 183] on h6 "Cube - 4" at bounding box center [358, 189] width 130 height 13
copy h6 "Cube - 4"
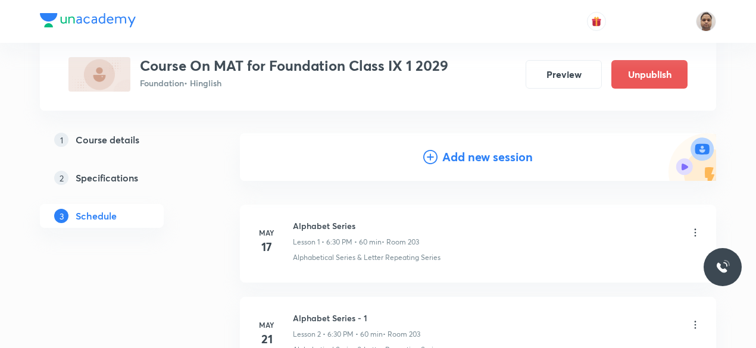
scroll to position [101, 0]
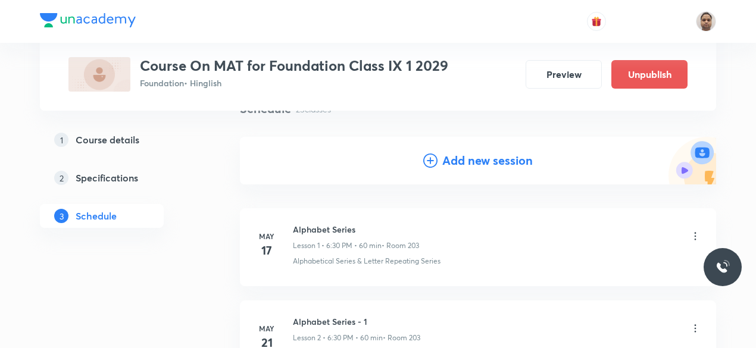
click at [451, 163] on h4 "Add new session" at bounding box center [487, 161] width 91 height 18
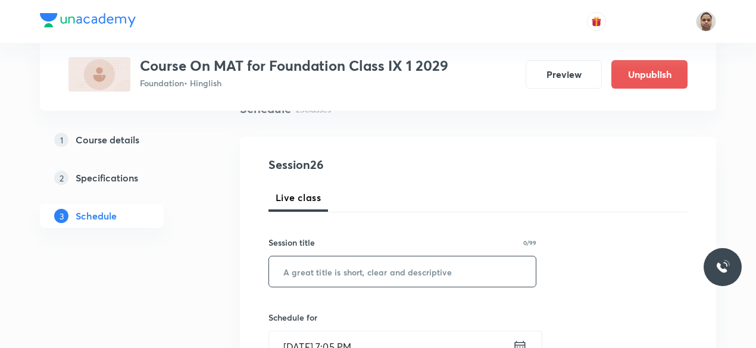
click at [365, 279] on input "text" at bounding box center [402, 272] width 267 height 30
paste input "Cube - 4"
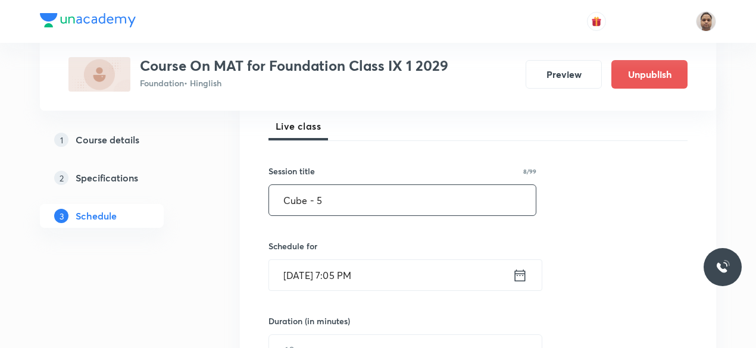
scroll to position [220, 0]
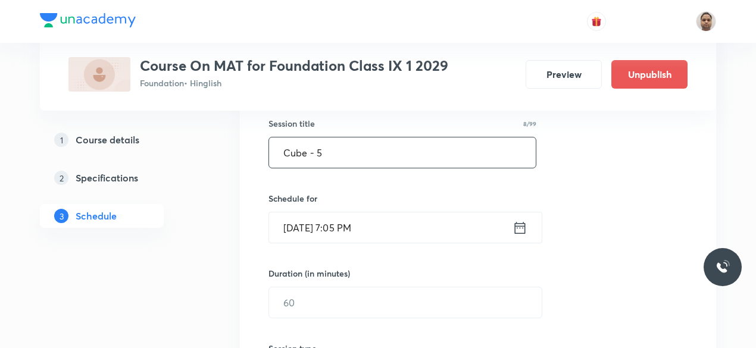
type input "Cube - 5"
click at [340, 232] on input "Oct 3, 2025, 7:05 PM" at bounding box center [391, 228] width 244 height 30
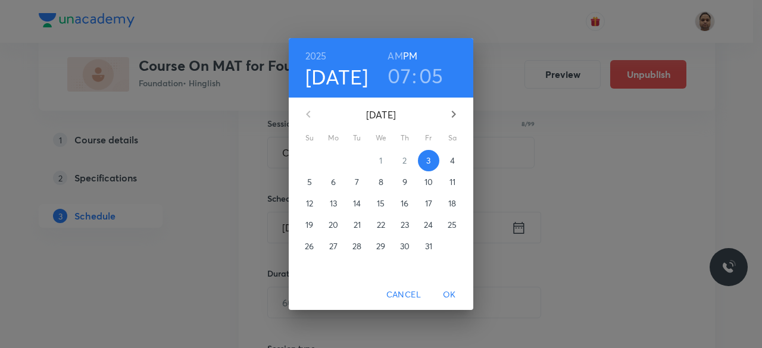
click at [454, 160] on p "4" at bounding box center [452, 161] width 5 height 12
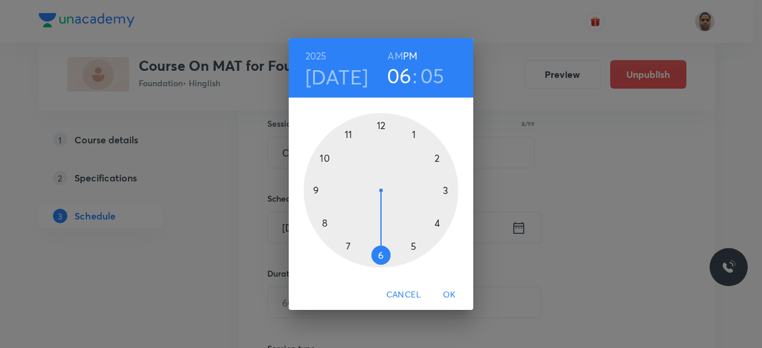
drag, startPoint x: 355, startPoint y: 248, endPoint x: 370, endPoint y: 249, distance: 14.9
click at [370, 249] on div at bounding box center [381, 190] width 155 height 155
drag, startPoint x: 418, startPoint y: 248, endPoint x: 379, endPoint y: 265, distance: 42.7
click at [379, 265] on div at bounding box center [381, 190] width 155 height 155
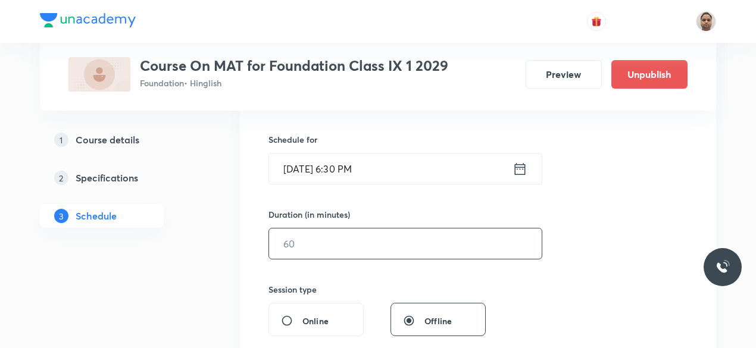
scroll to position [339, 0]
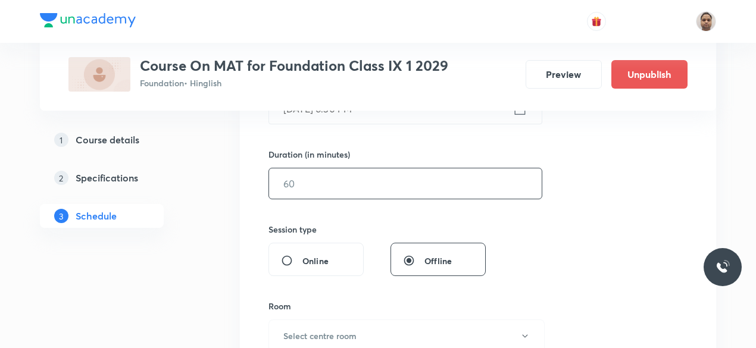
click at [312, 180] on input "text" at bounding box center [405, 184] width 273 height 30
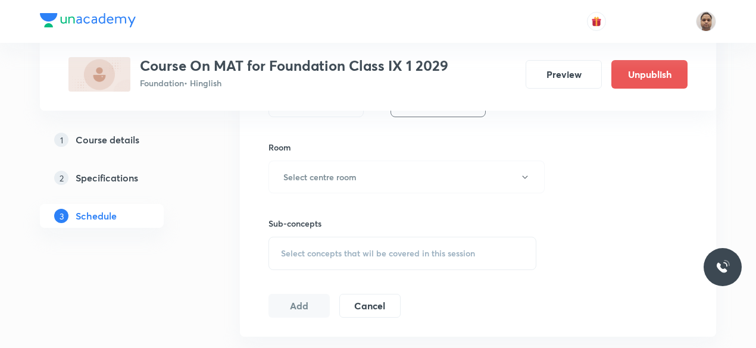
scroll to position [518, 0]
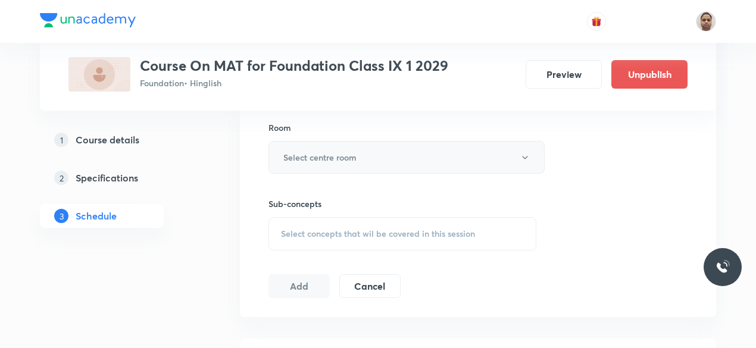
type input "60"
click at [311, 160] on h6 "Select centre room" at bounding box center [319, 157] width 73 height 13
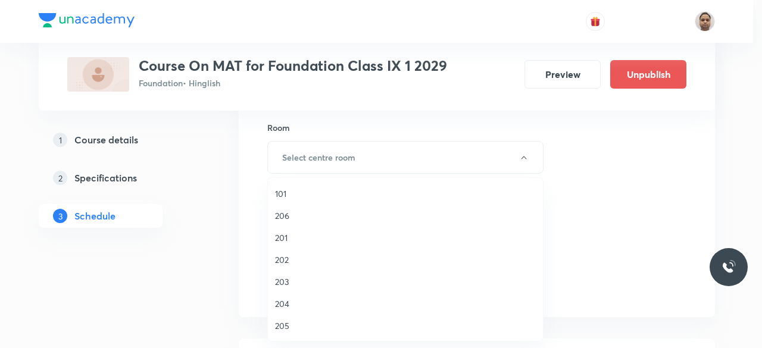
click at [292, 280] on span "203" at bounding box center [405, 282] width 261 height 13
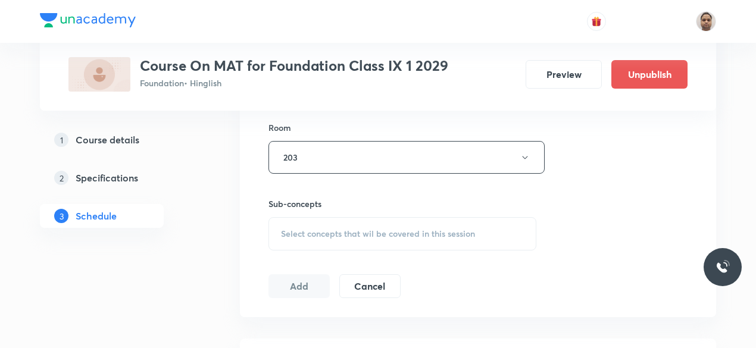
click at [313, 229] on span "Select concepts that wil be covered in this session" at bounding box center [378, 234] width 194 height 10
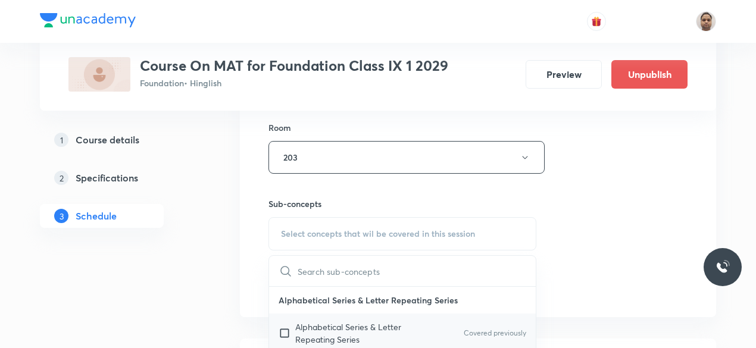
click at [315, 327] on p "Alphabetical Series & Letter Repeating Series" at bounding box center [355, 333] width 120 height 25
checkbox input "true"
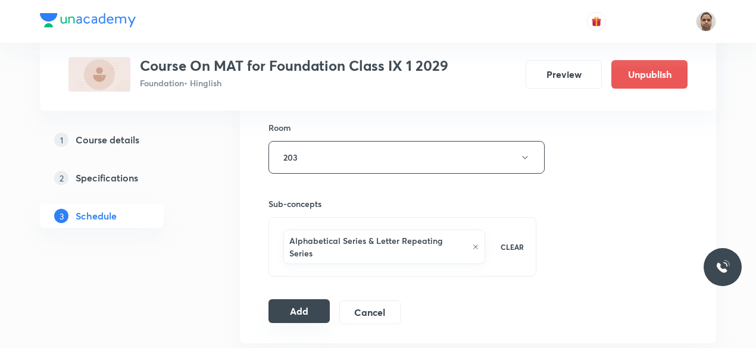
click at [289, 300] on button "Add" at bounding box center [299, 312] width 61 height 24
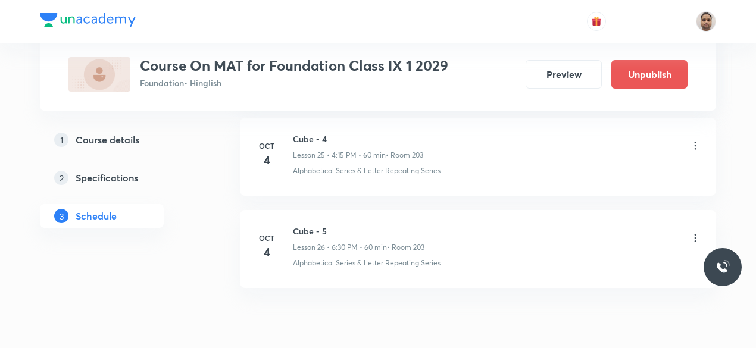
scroll to position [2388, 0]
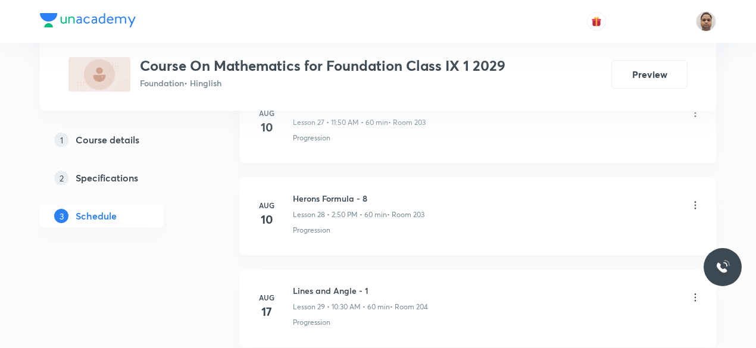
scroll to position [4004, 0]
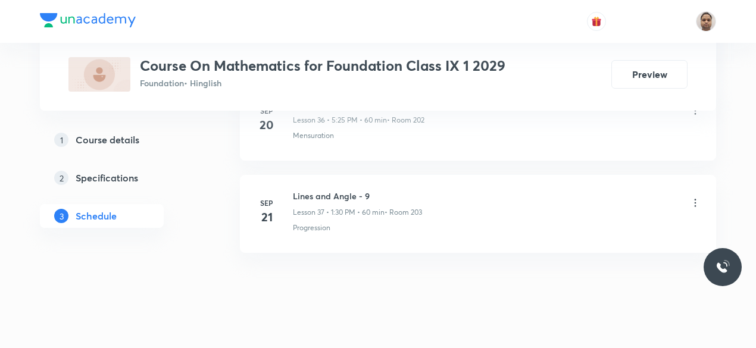
click at [324, 190] on h6 "Lines and Angle - 9" at bounding box center [357, 196] width 129 height 13
copy h6 "Lines and Angle - 9"
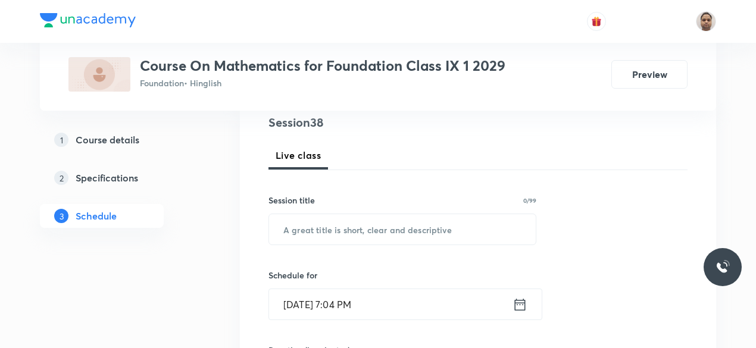
scroll to position [133, 0]
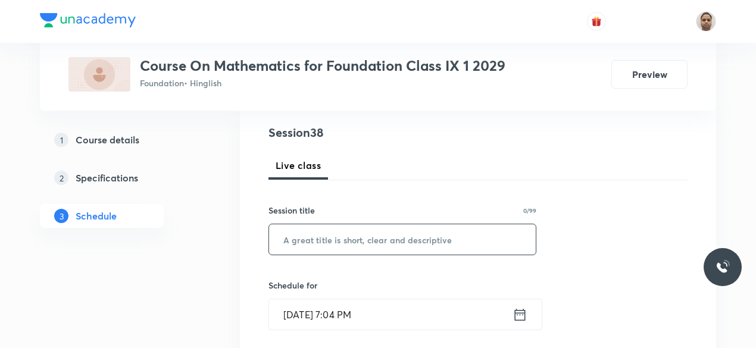
click at [414, 235] on input "text" at bounding box center [402, 239] width 267 height 30
paste input "Lines and Angle - 9"
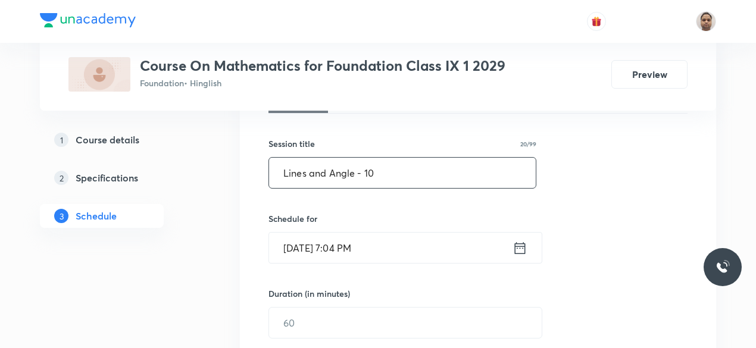
scroll to position [252, 0]
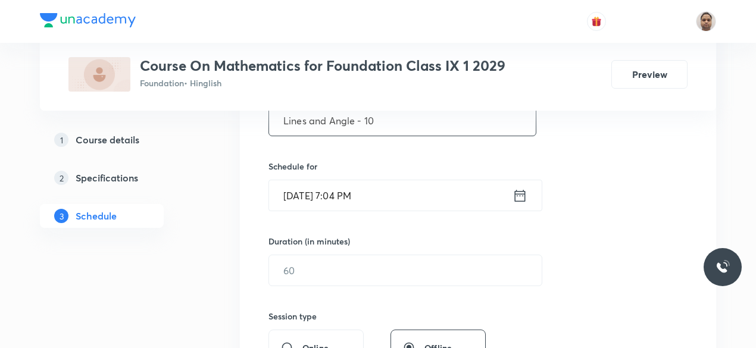
type input "Lines and Angle - 10"
click at [332, 198] on input "[DATE] 7:04 PM" at bounding box center [391, 195] width 244 height 30
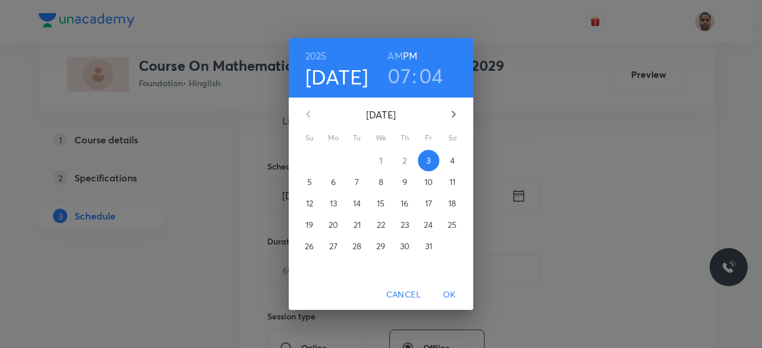
click at [446, 164] on span "4" at bounding box center [452, 161] width 21 height 12
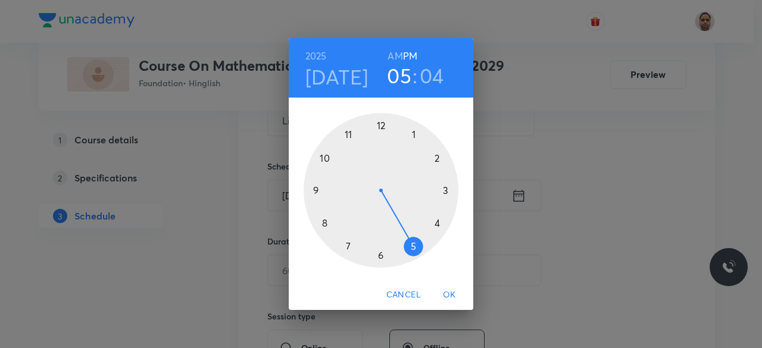
drag, startPoint x: 380, startPoint y: 245, endPoint x: 408, endPoint y: 245, distance: 28.0
click at [408, 245] on div at bounding box center [381, 190] width 155 height 155
drag, startPoint x: 408, startPoint y: 126, endPoint x: 414, endPoint y: 249, distance: 124.0
click at [414, 249] on div at bounding box center [381, 190] width 155 height 155
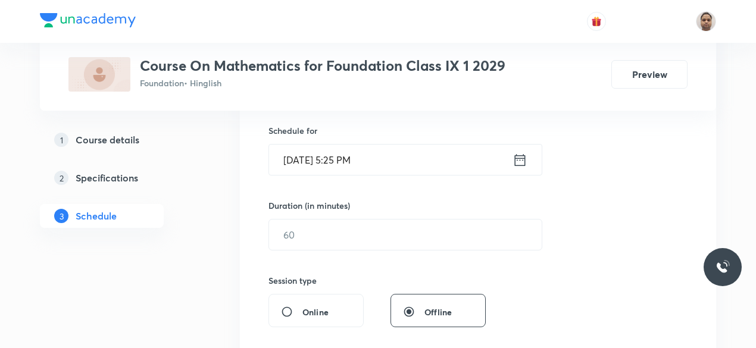
scroll to position [312, 0]
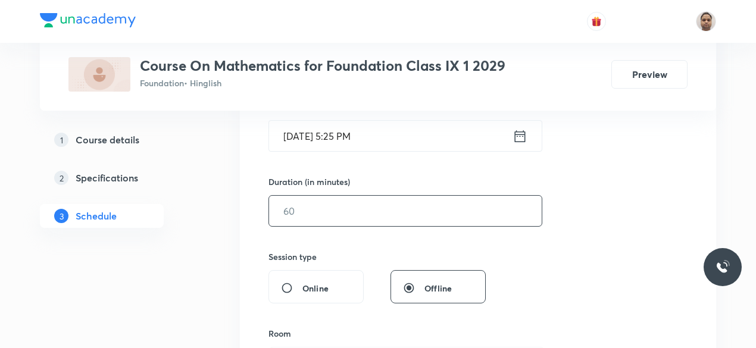
click at [347, 207] on input "text" at bounding box center [405, 211] width 273 height 30
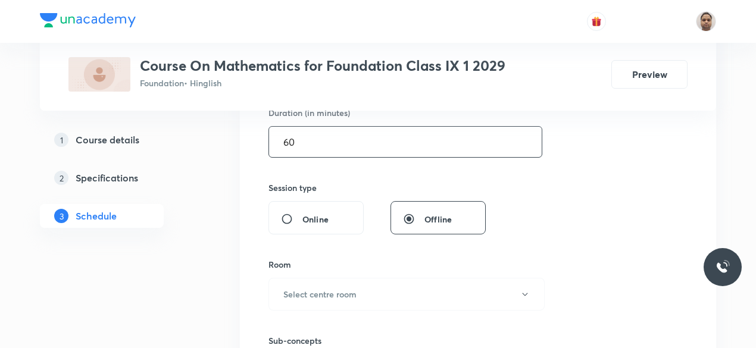
scroll to position [431, 0]
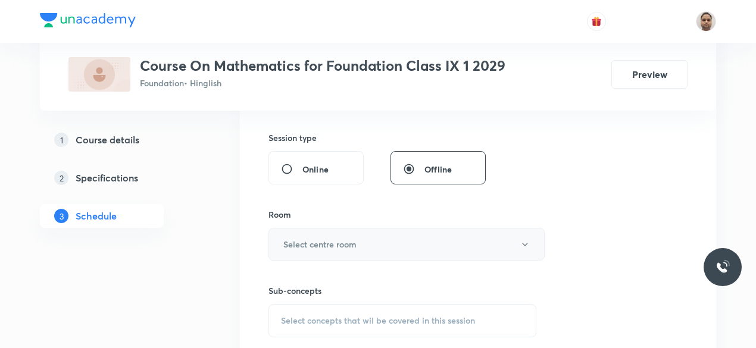
type input "60"
click at [306, 240] on h6 "Select centre room" at bounding box center [319, 244] width 73 height 13
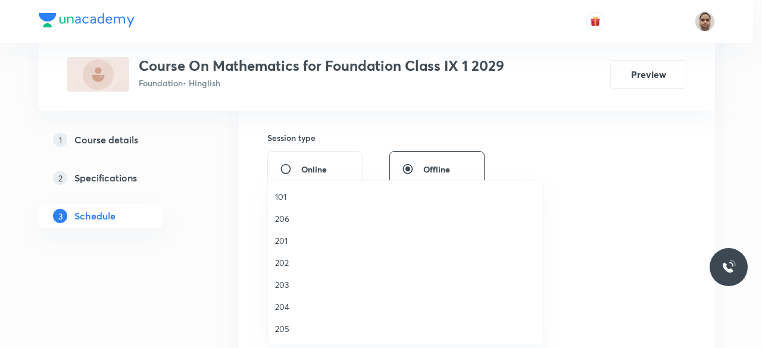
click at [288, 283] on span "203" at bounding box center [405, 285] width 261 height 13
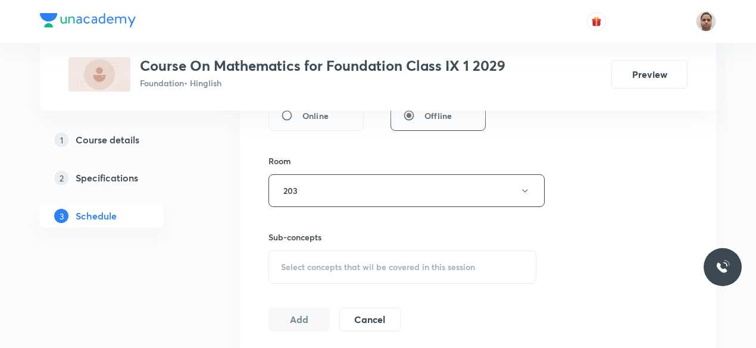
scroll to position [550, 0]
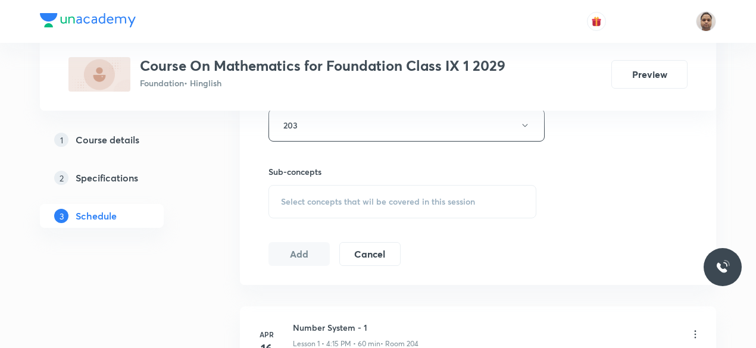
click at [305, 197] on span "Select concepts that wil be covered in this session" at bounding box center [378, 202] width 194 height 10
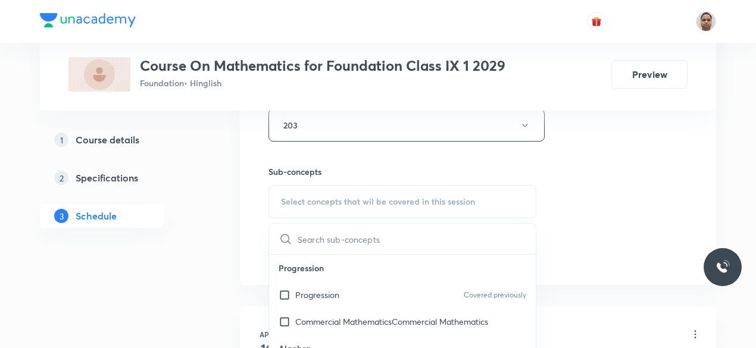
click at [301, 294] on p "Progression" at bounding box center [317, 295] width 44 height 13
checkbox input "true"
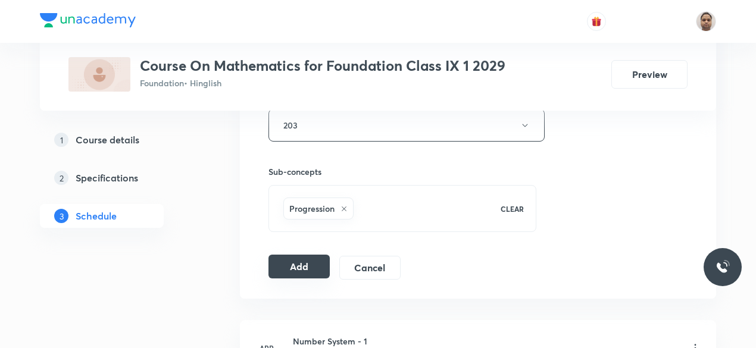
click at [297, 267] on button "Add" at bounding box center [299, 267] width 61 height 24
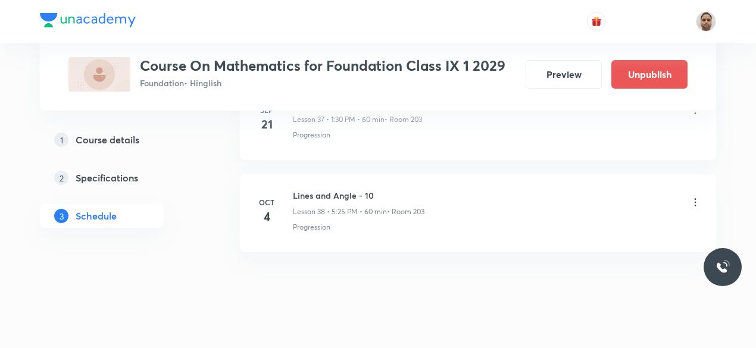
scroll to position [3551, 0]
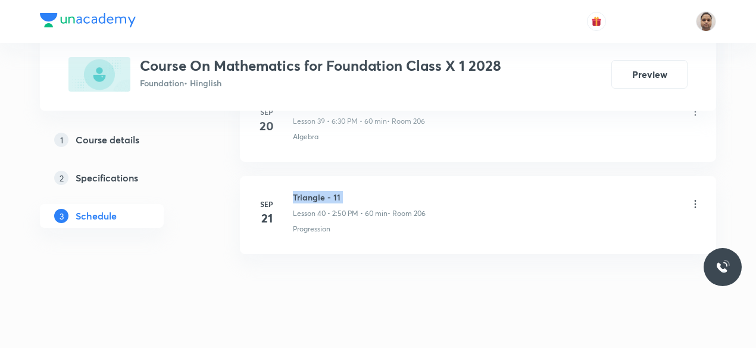
click at [321, 191] on h6 "Triangle - 11" at bounding box center [359, 197] width 133 height 13
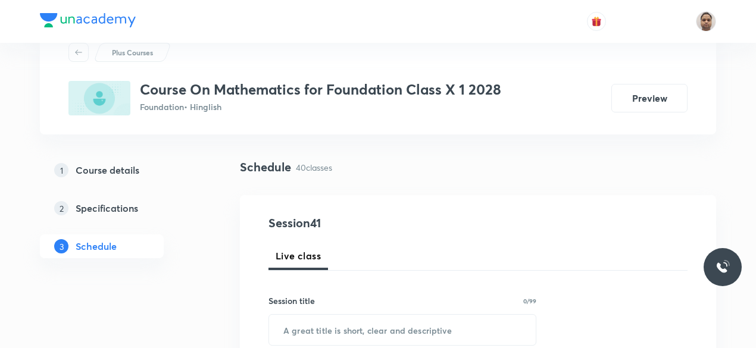
scroll to position [60, 0]
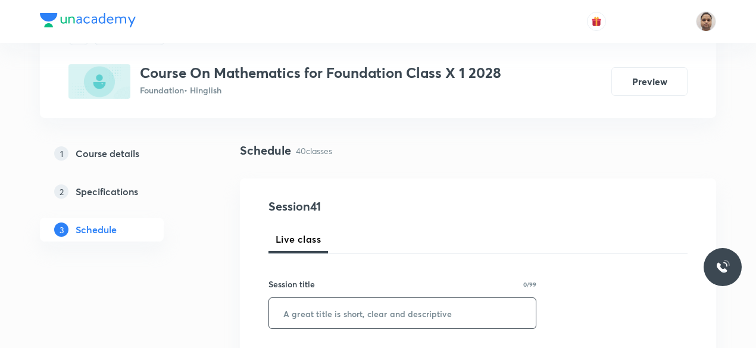
click at [323, 325] on input "text" at bounding box center [402, 313] width 267 height 30
paste input "Triangle - 11"
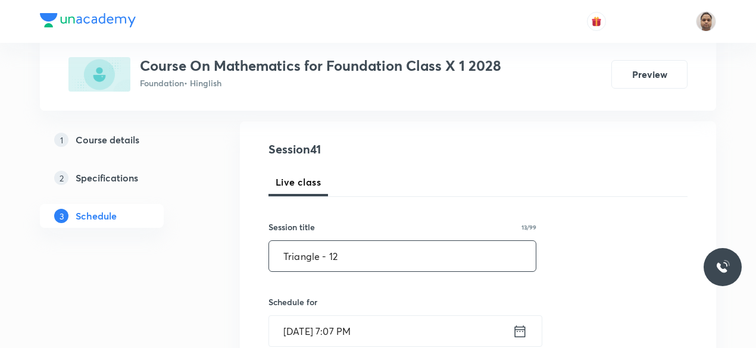
scroll to position [238, 0]
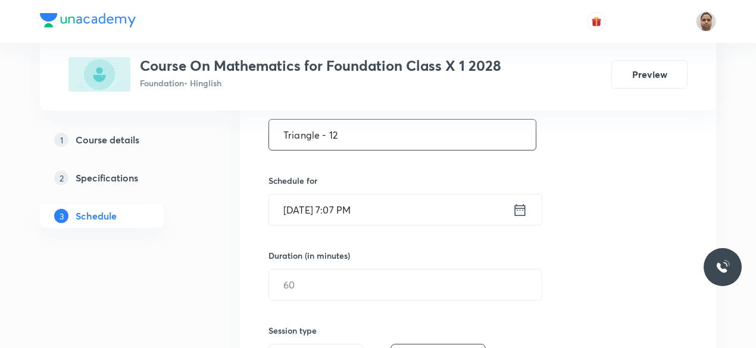
type input "Triangle - 12"
click at [327, 227] on div "Session 41 Live class Session title 13/99 Triangle - 12 ​ Schedule for [DATE] 7…" at bounding box center [478, 298] width 419 height 559
click at [327, 210] on input "[DATE] 7:07 PM" at bounding box center [391, 210] width 244 height 30
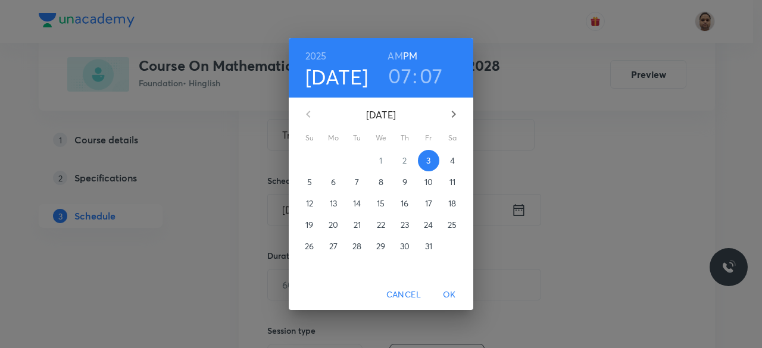
click at [453, 157] on p "4" at bounding box center [452, 161] width 5 height 12
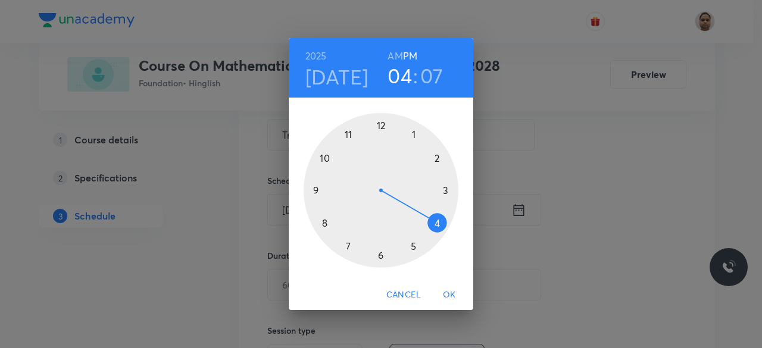
drag, startPoint x: 349, startPoint y: 246, endPoint x: 439, endPoint y: 213, distance: 96.5
click at [439, 213] on div at bounding box center [381, 190] width 155 height 155
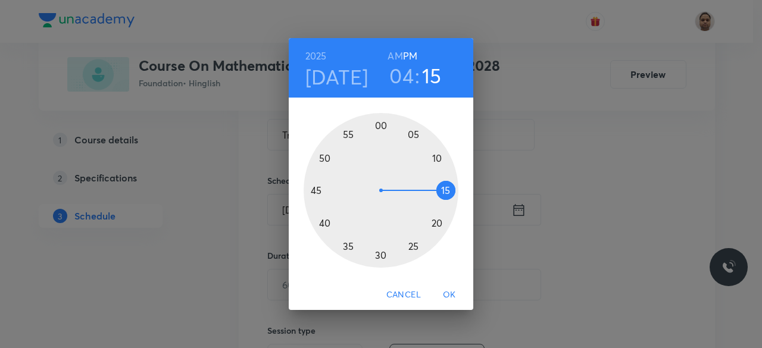
drag, startPoint x: 432, startPoint y: 149, endPoint x: 454, endPoint y: 191, distance: 46.9
click at [454, 191] on div at bounding box center [381, 190] width 155 height 155
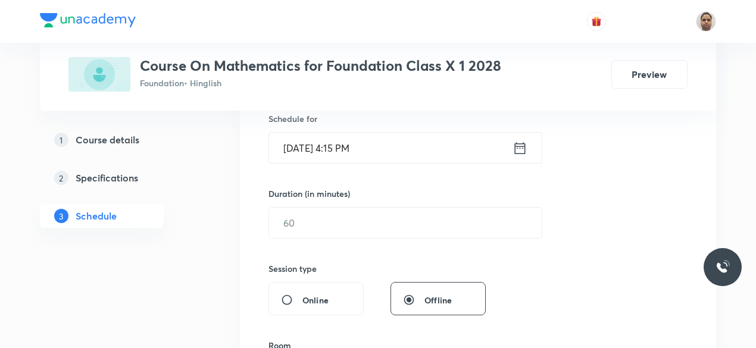
scroll to position [357, 0]
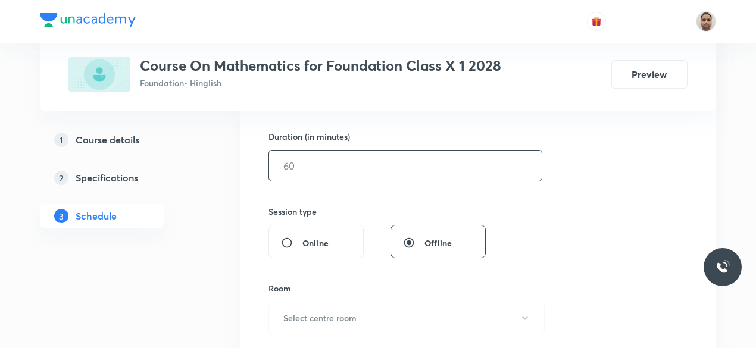
click at [305, 172] on input "text" at bounding box center [405, 166] width 273 height 30
type input "60"
click at [317, 325] on button "Select centre room" at bounding box center [407, 318] width 276 height 33
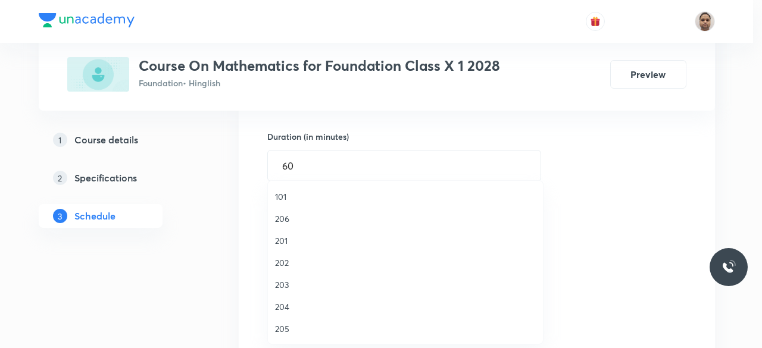
click at [289, 216] on span "206" at bounding box center [405, 219] width 261 height 13
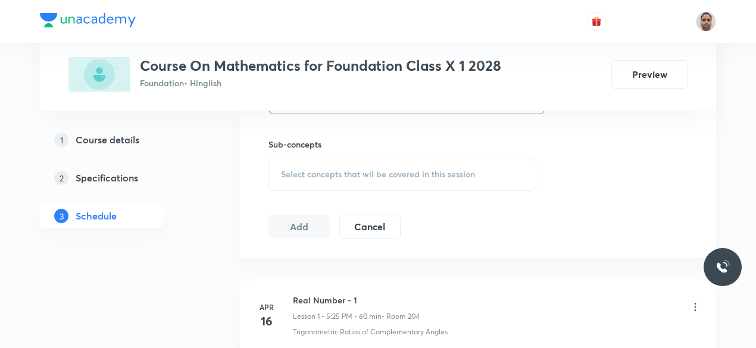
scroll to position [595, 0]
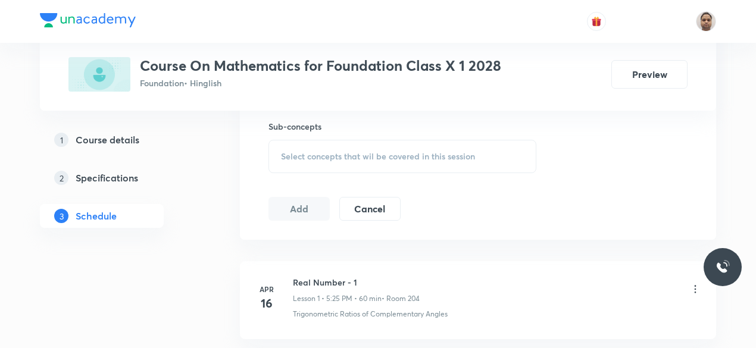
click at [308, 152] on span "Select concepts that wil be covered in this session" at bounding box center [378, 157] width 194 height 10
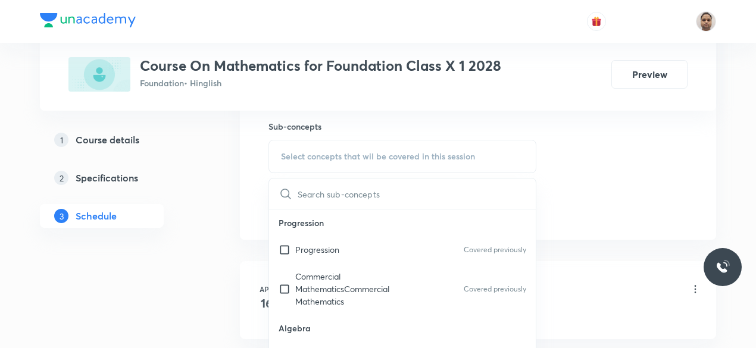
click at [308, 251] on p "Progression" at bounding box center [317, 250] width 44 height 13
checkbox input "true"
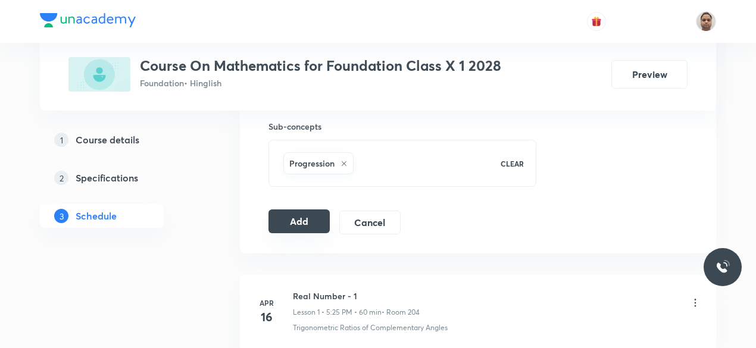
click at [299, 216] on button "Add" at bounding box center [299, 222] width 61 height 24
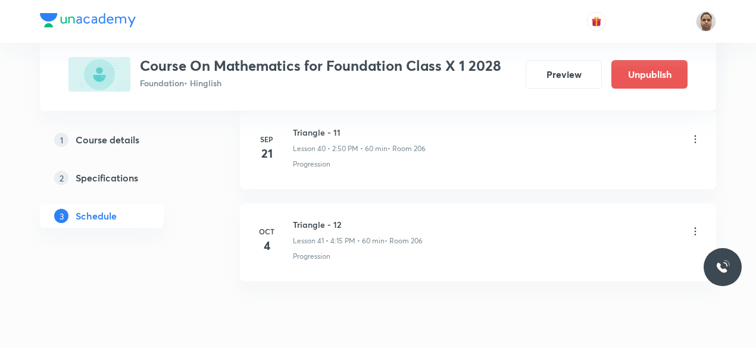
scroll to position [3826, 0]
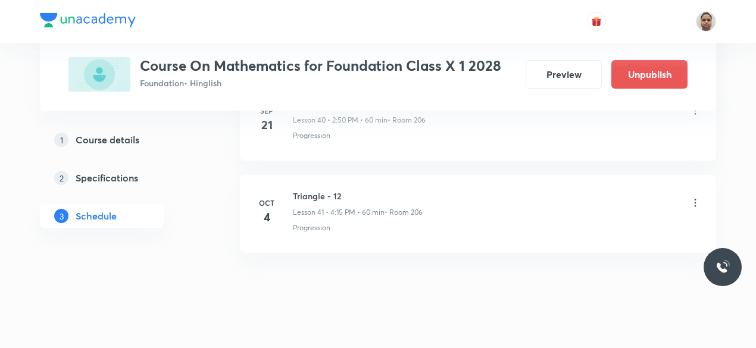
click at [320, 190] on h6 "Triangle - 12" at bounding box center [358, 196] width 130 height 13
copy h6 "Triangle - 12"
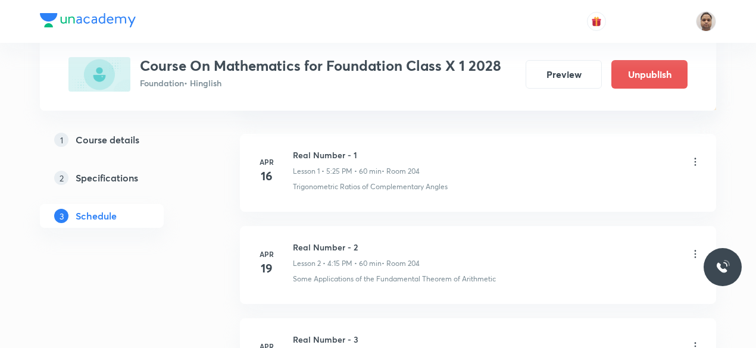
scroll to position [0, 0]
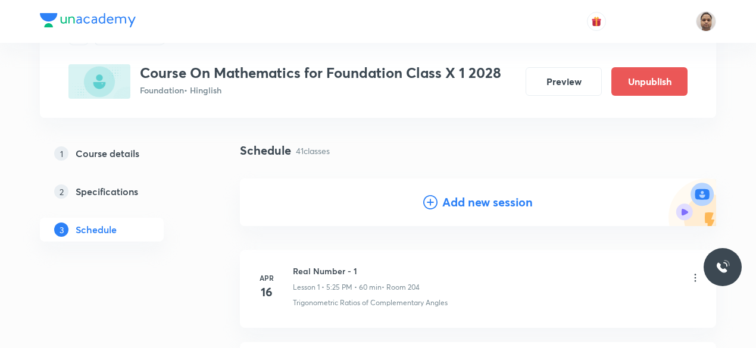
click at [469, 205] on h4 "Add new session" at bounding box center [487, 203] width 91 height 18
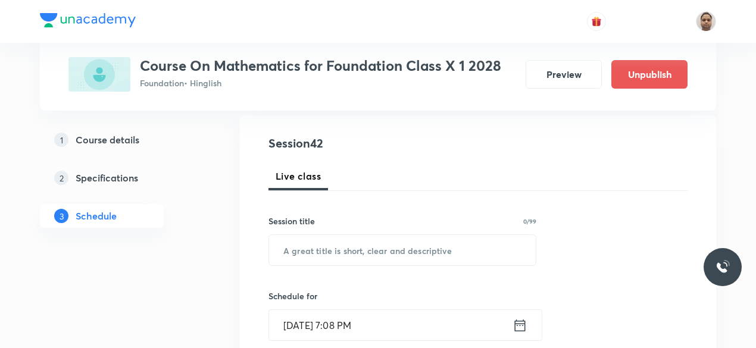
scroll to position [179, 0]
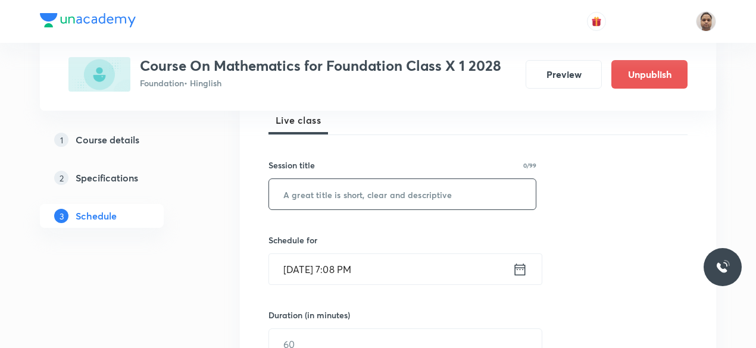
click at [344, 189] on input "text" at bounding box center [402, 194] width 267 height 30
paste input "Triangle - 12"
type input "Triangle - 13"
click at [327, 279] on input "[DATE] 7:08 PM" at bounding box center [391, 269] width 244 height 30
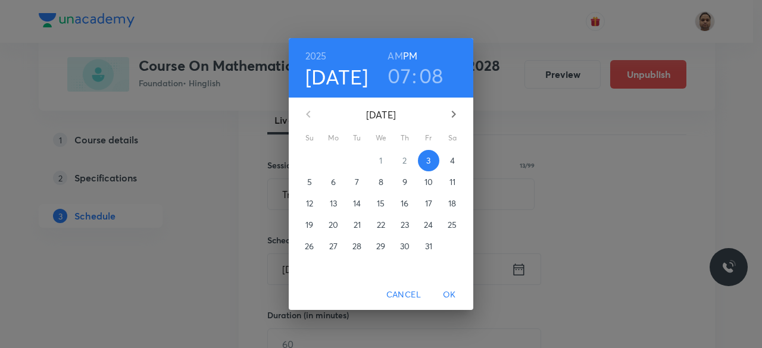
click at [453, 157] on p "4" at bounding box center [452, 161] width 5 height 12
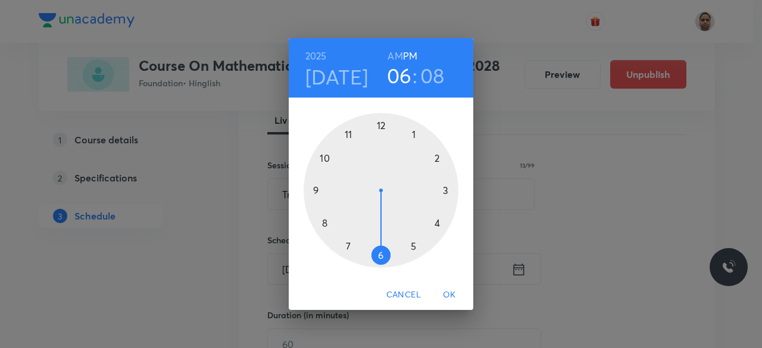
click at [382, 248] on div at bounding box center [381, 190] width 155 height 155
drag, startPoint x: 429, startPoint y: 148, endPoint x: 379, endPoint y: 252, distance: 115.0
click at [379, 252] on div at bounding box center [381, 190] width 155 height 155
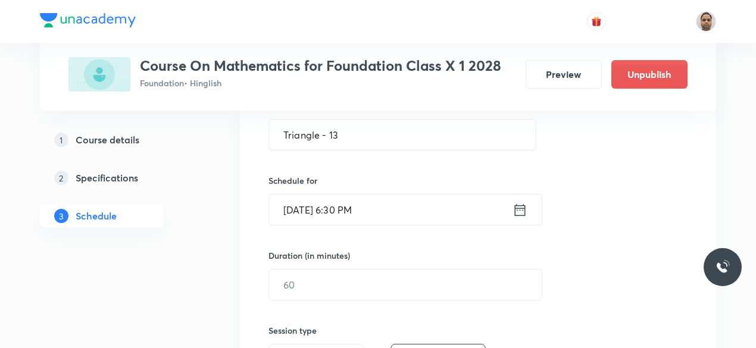
scroll to position [298, 0]
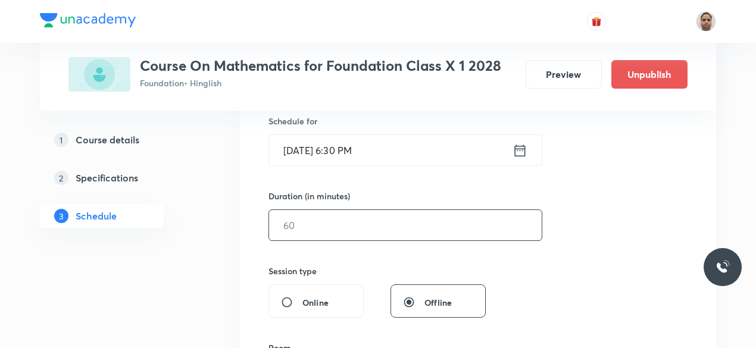
click at [332, 227] on input "text" at bounding box center [405, 225] width 273 height 30
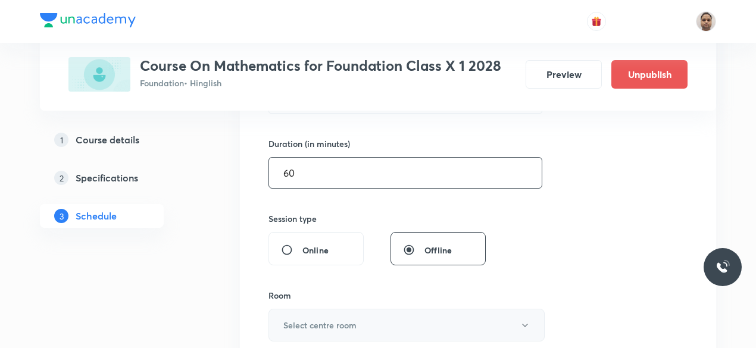
scroll to position [417, 0]
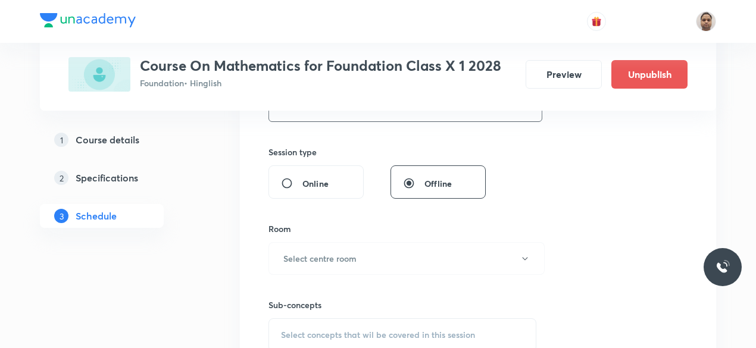
type input "60"
click at [320, 257] on h6 "Select centre room" at bounding box center [319, 258] width 73 height 13
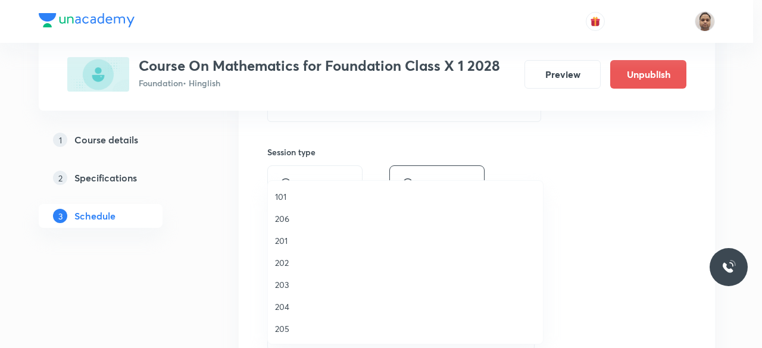
click at [295, 215] on span "206" at bounding box center [405, 219] width 261 height 13
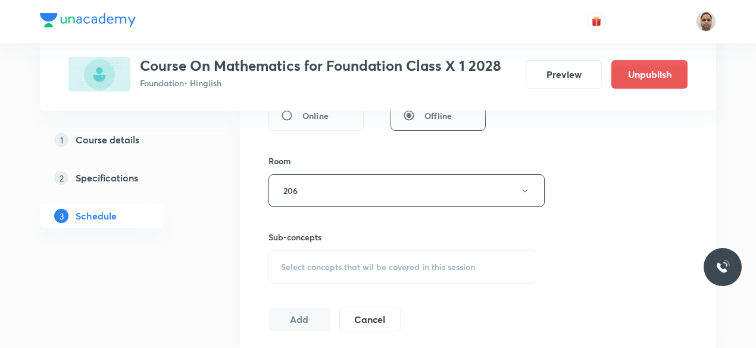
scroll to position [536, 0]
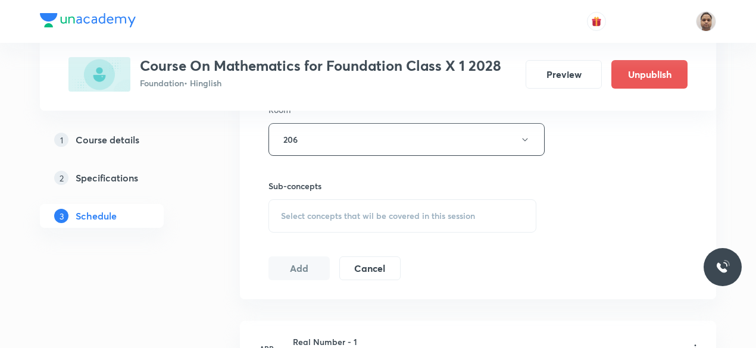
click at [316, 202] on div "Select concepts that wil be covered in this session" at bounding box center [403, 215] width 268 height 33
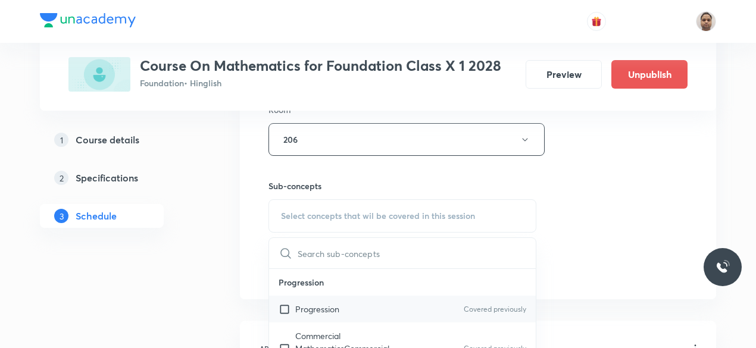
click at [322, 310] on p "Progression" at bounding box center [317, 309] width 44 height 13
checkbox input "true"
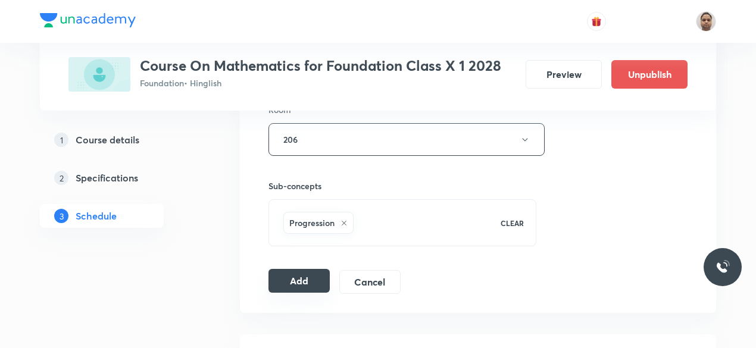
click at [293, 280] on button "Add" at bounding box center [299, 281] width 61 height 24
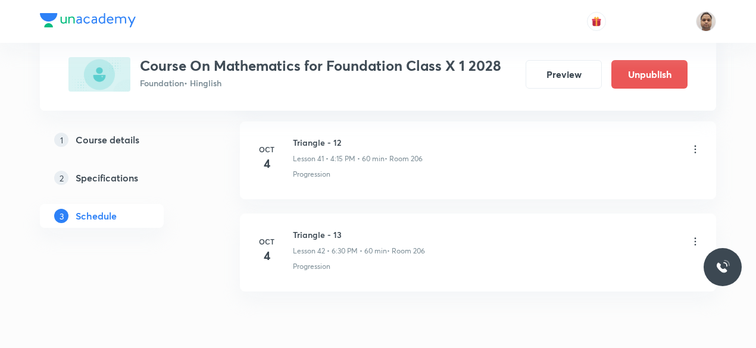
scroll to position [3918, 0]
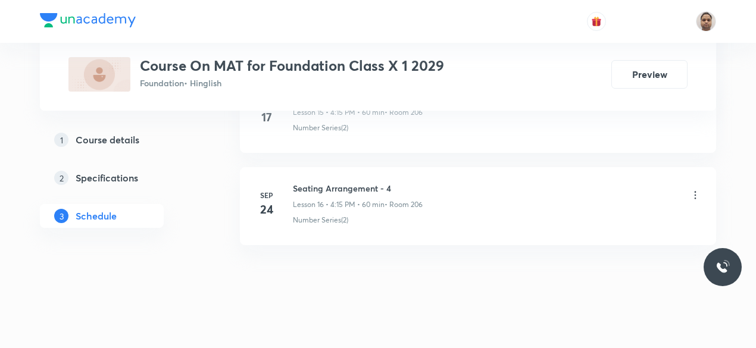
scroll to position [2074, 0]
click at [350, 182] on h6 "Seating Arrangement - 4" at bounding box center [358, 188] width 130 height 13
copy h6 "Seating Arrangement - 4"
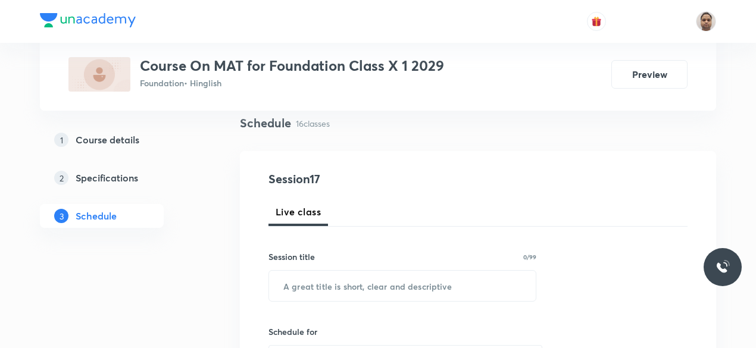
scroll to position [163, 0]
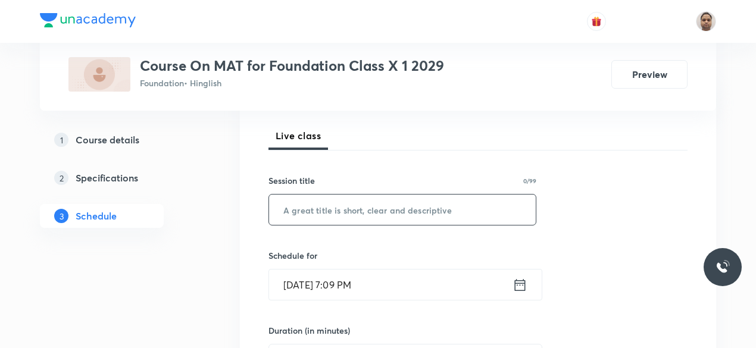
click at [349, 215] on input "text" at bounding box center [402, 210] width 267 height 30
paste input "Seating Arrangement - 4"
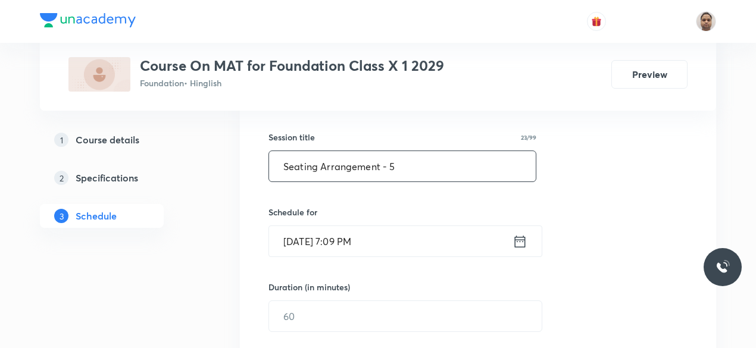
scroll to position [223, 0]
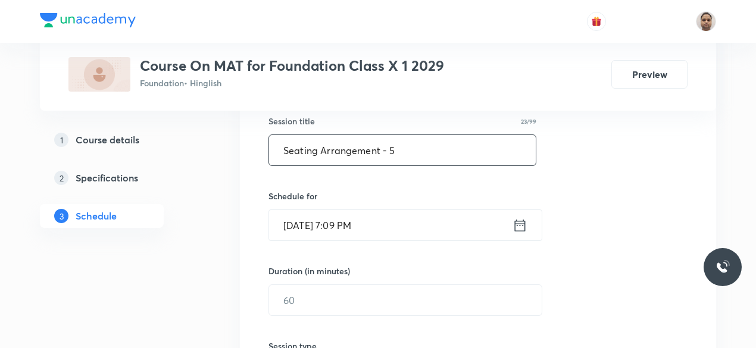
type input "Seating Arrangement - 5"
click at [333, 232] on input "Oct 3, 2025, 7:09 PM" at bounding box center [391, 225] width 244 height 30
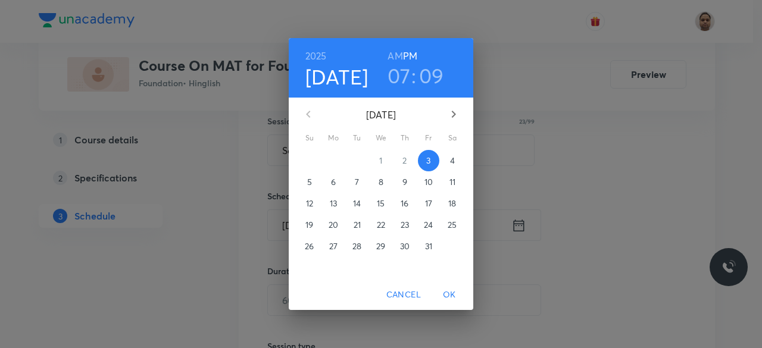
click at [448, 159] on span "4" at bounding box center [452, 161] width 21 height 12
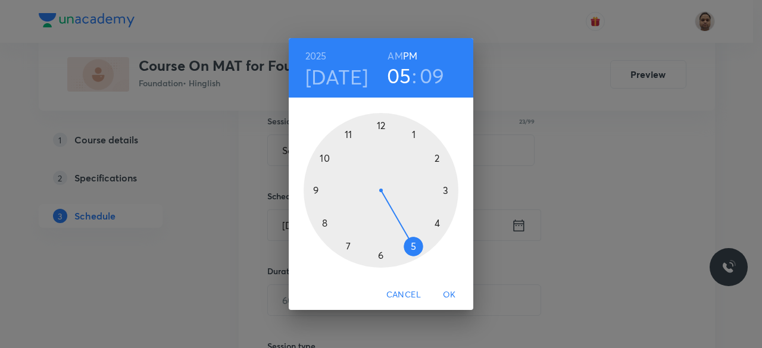
drag, startPoint x: 351, startPoint y: 244, endPoint x: 403, endPoint y: 245, distance: 51.2
click at [403, 245] on div at bounding box center [381, 190] width 155 height 155
drag, startPoint x: 435, startPoint y: 174, endPoint x: 412, endPoint y: 247, distance: 76.3
click at [412, 247] on div at bounding box center [381, 190] width 155 height 155
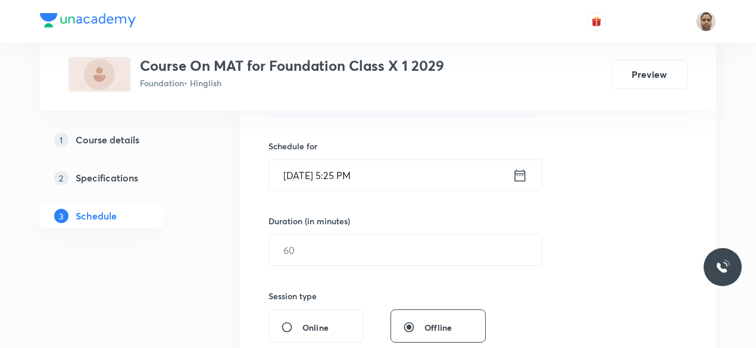
scroll to position [342, 0]
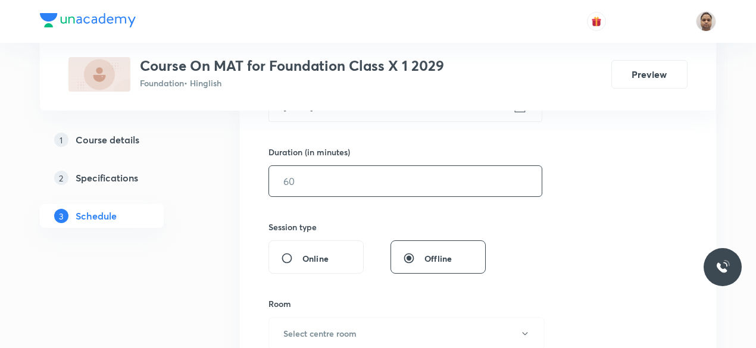
click at [309, 186] on input "text" at bounding box center [405, 181] width 273 height 30
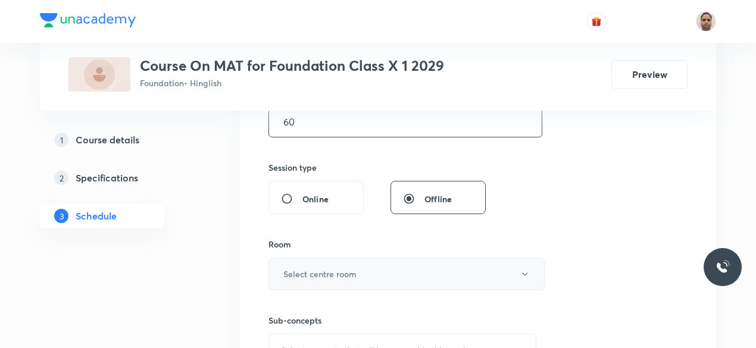
type input "60"
click at [318, 271] on h6 "Select centre room" at bounding box center [319, 274] width 73 height 13
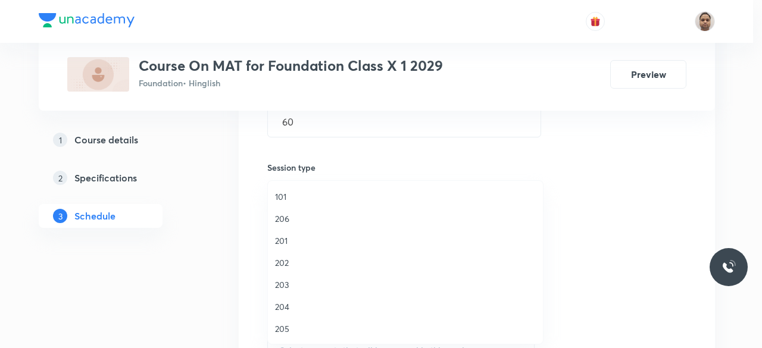
click at [292, 214] on span "206" at bounding box center [405, 219] width 261 height 13
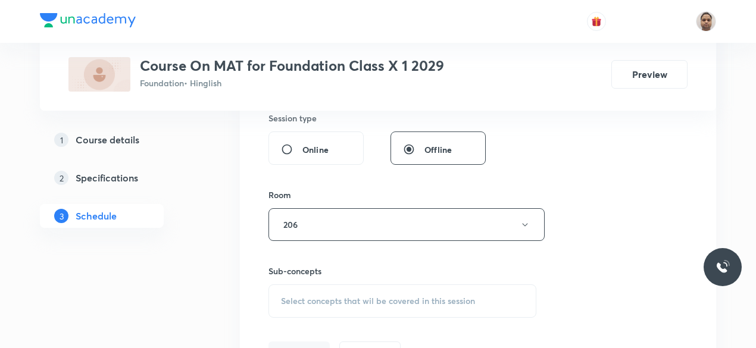
scroll to position [580, 0]
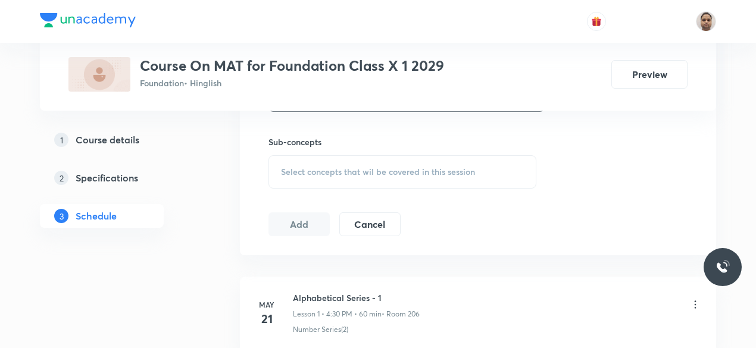
click at [317, 169] on span "Select concepts that wil be covered in this session" at bounding box center [378, 172] width 194 height 10
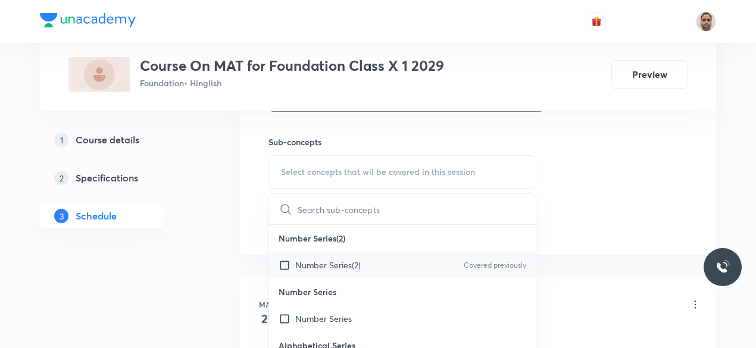
click at [308, 264] on p "Number Series(2)" at bounding box center [327, 265] width 65 height 13
checkbox input "true"
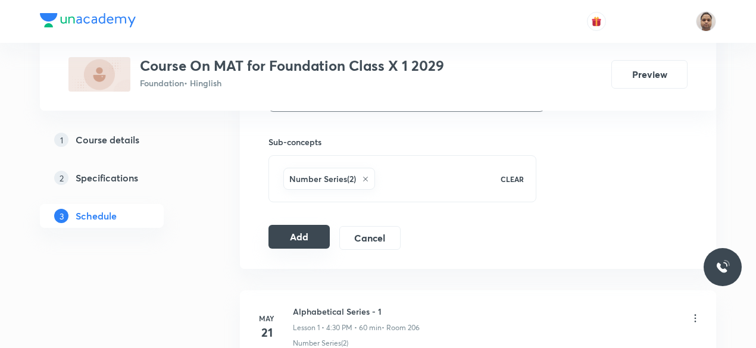
click at [288, 235] on button "Add" at bounding box center [299, 237] width 61 height 24
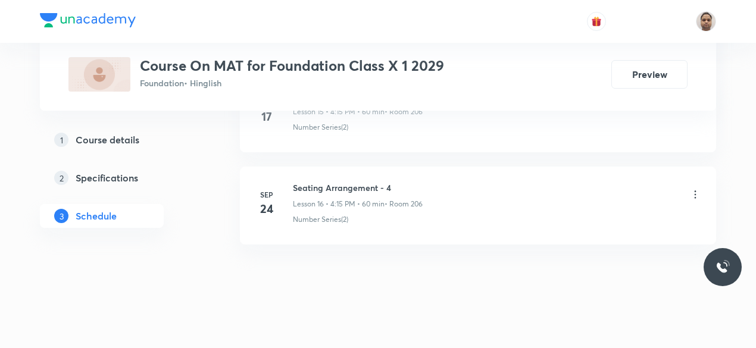
scroll to position [1529, 0]
